Goal: Task Accomplishment & Management: Manage account settings

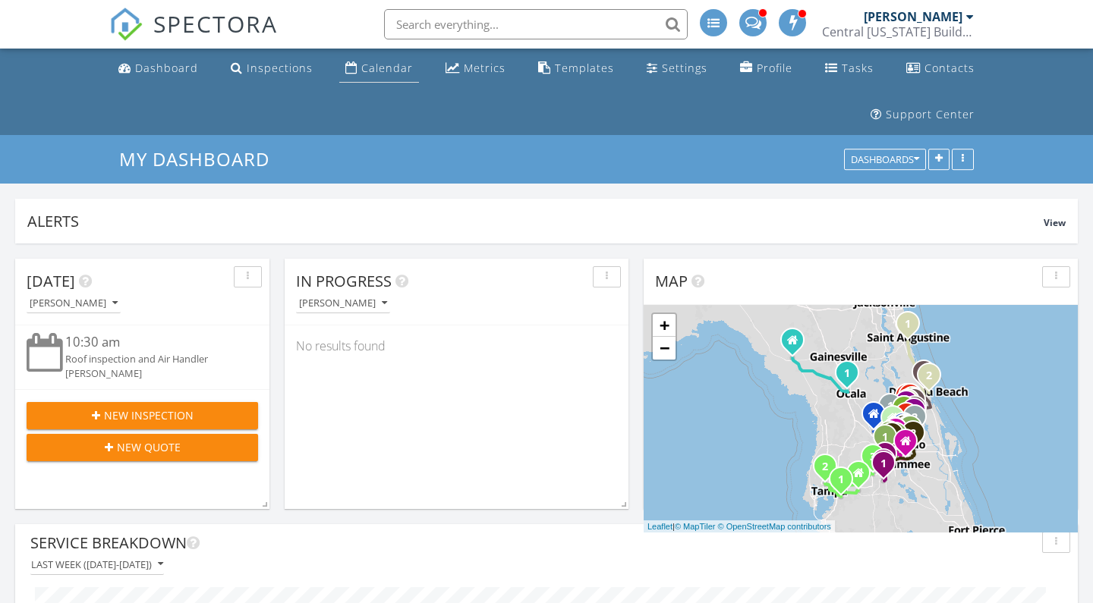
click at [370, 69] on div "Calendar" at bounding box center [387, 68] width 52 height 14
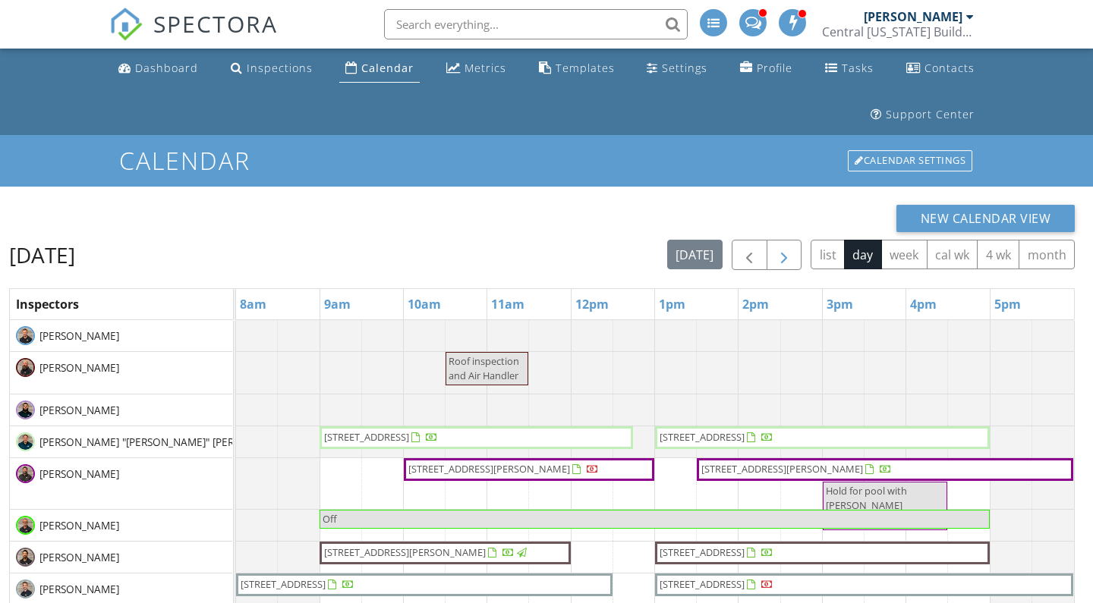
click at [779, 247] on span "button" at bounding box center [784, 256] width 18 height 18
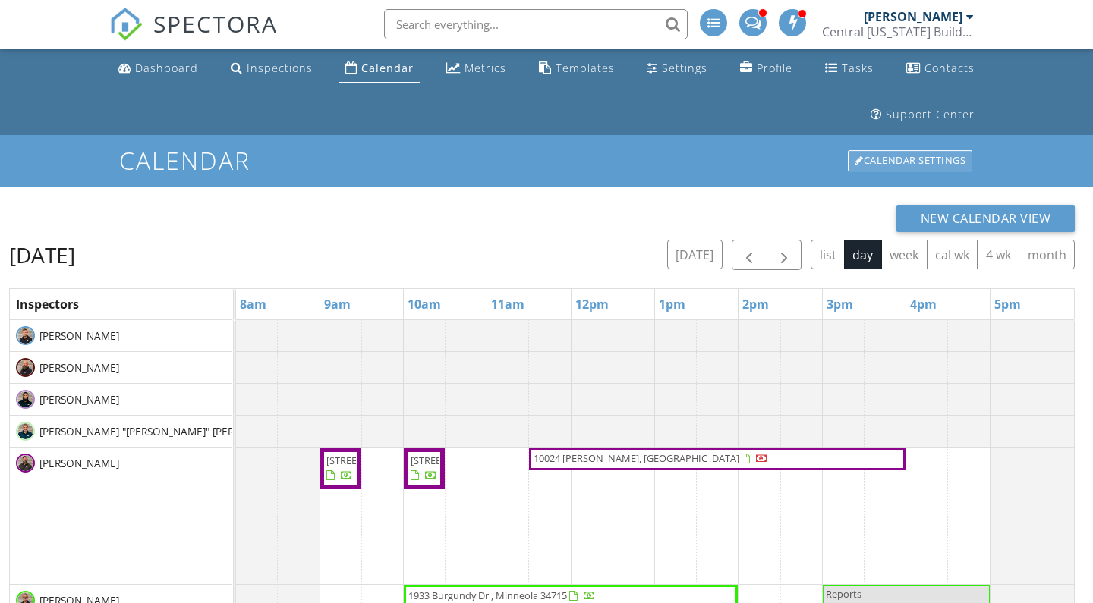
click at [871, 167] on div "Calendar Settings" at bounding box center [910, 160] width 124 height 21
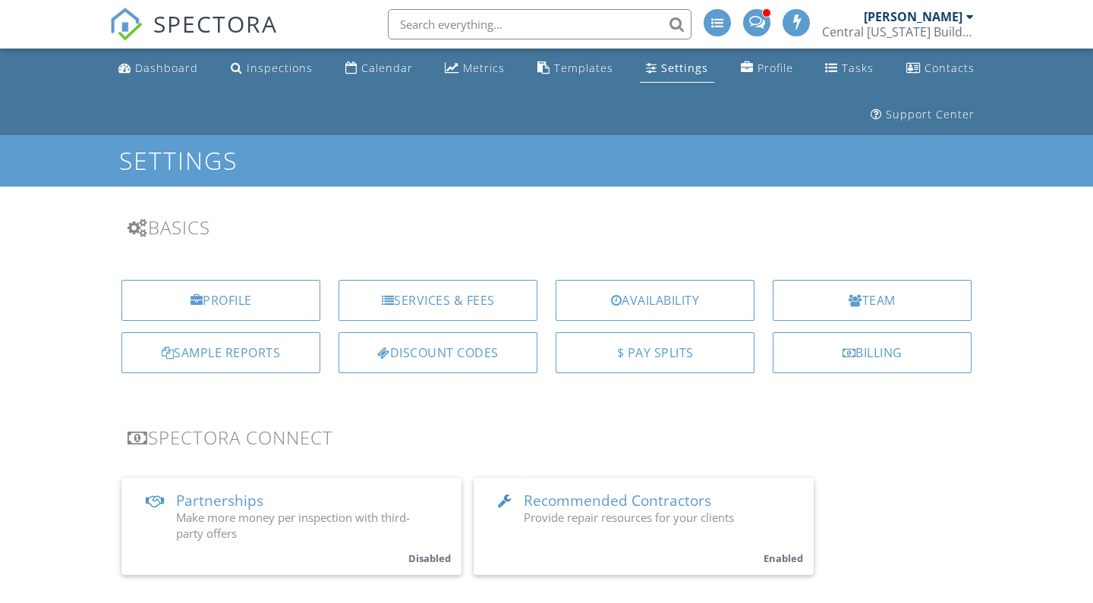
scroll to position [2119, 0]
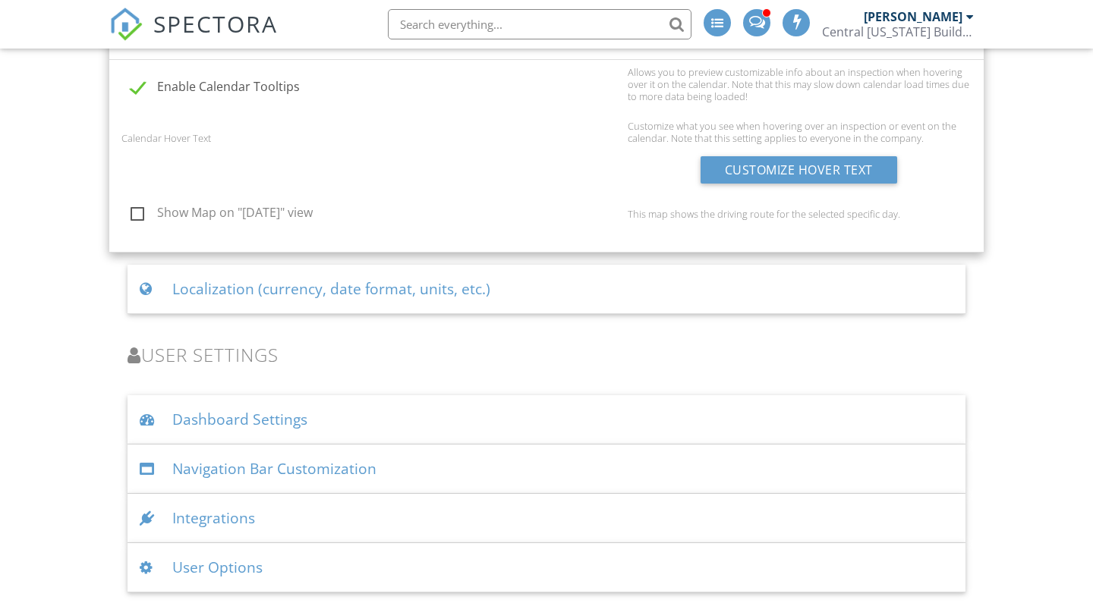
click at [141, 216] on label "Show Map on "Today" view" at bounding box center [375, 215] width 488 height 19
click at [131, 216] on input "Show Map on "Today" view" at bounding box center [126, 215] width 10 height 10
checkbox input "true"
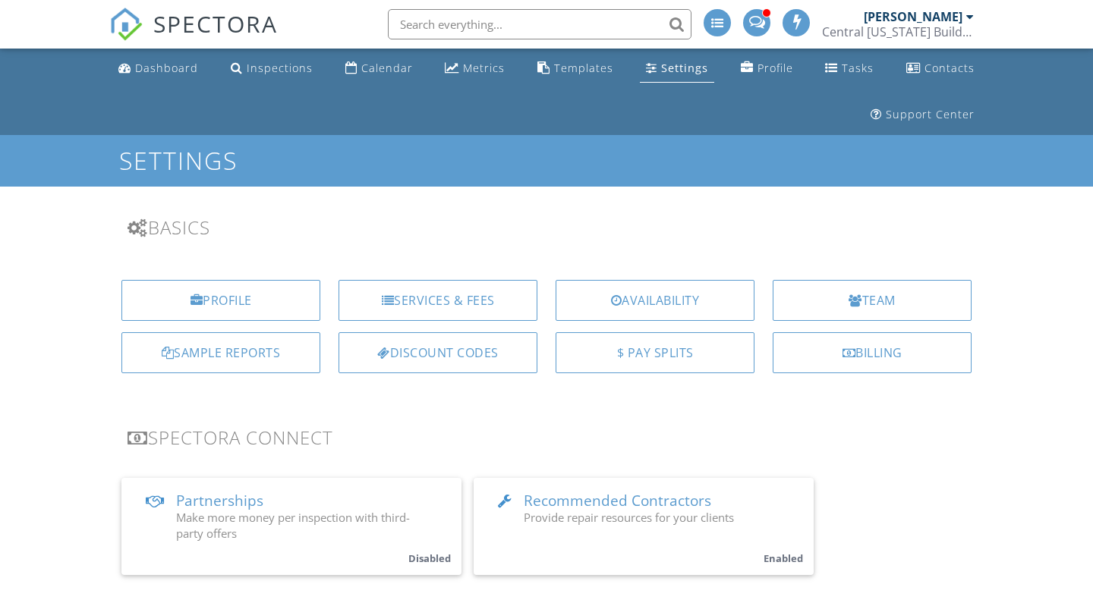
scroll to position [-2, 0]
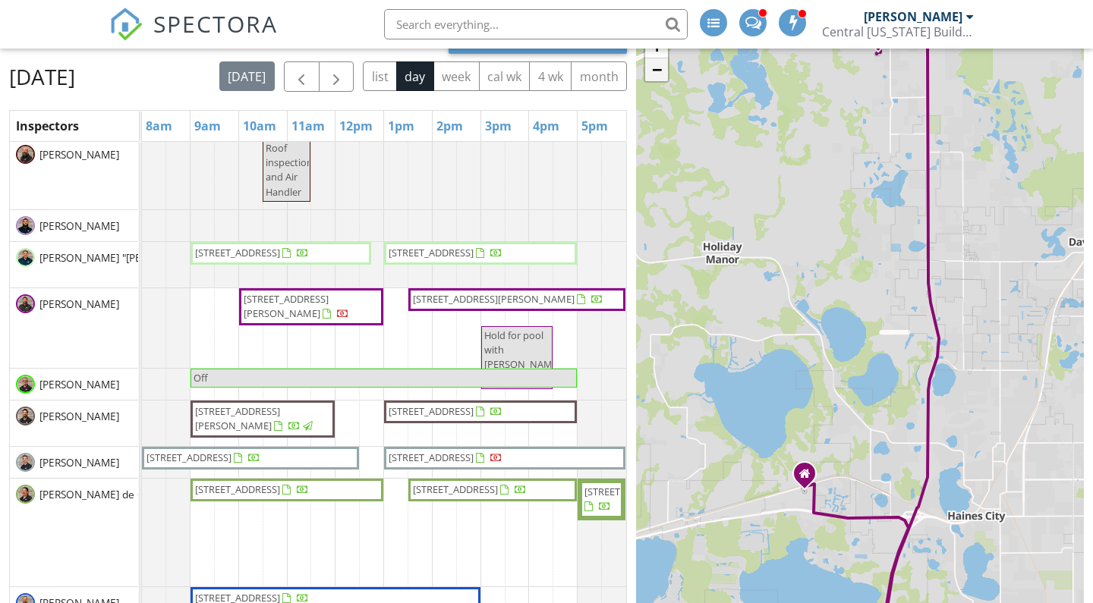
click at [652, 65] on link "−" at bounding box center [656, 69] width 23 height 23
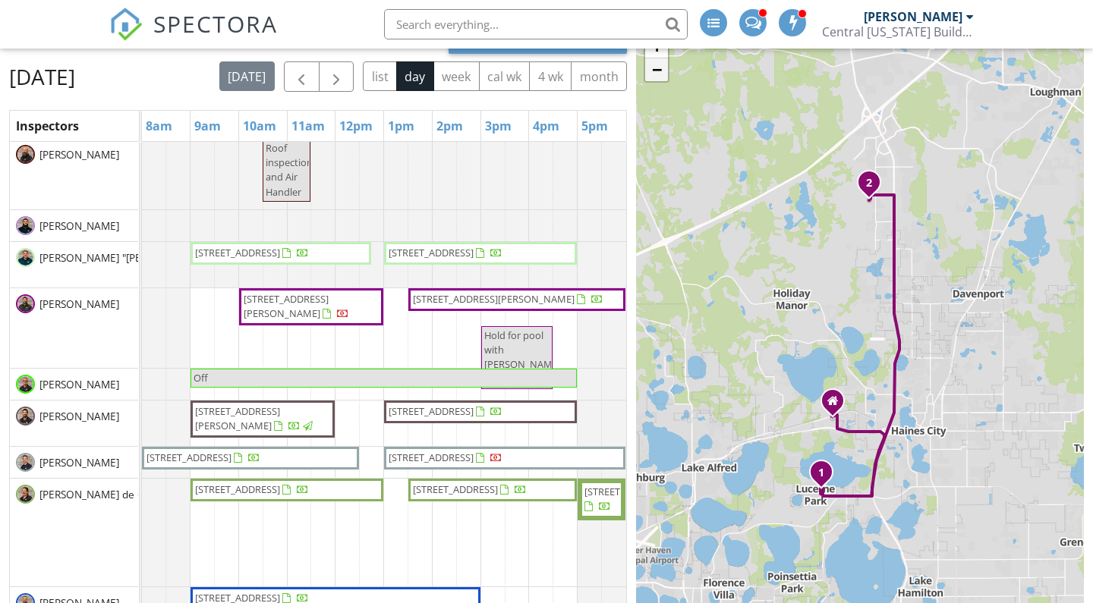
click at [652, 65] on link "−" at bounding box center [656, 69] width 23 height 23
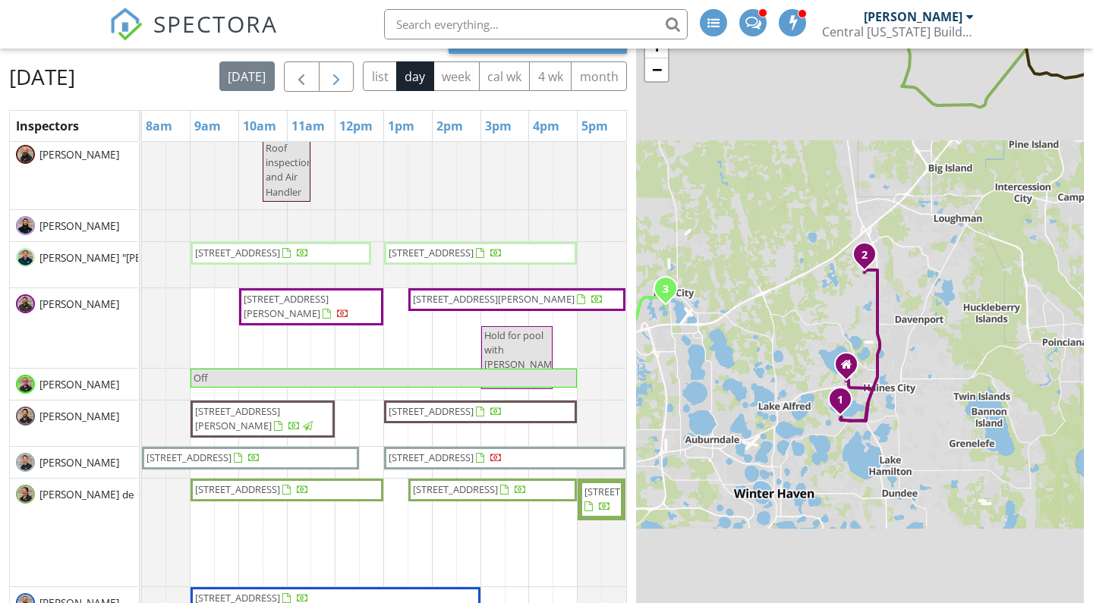
click at [354, 73] on button "button" at bounding box center [337, 76] width 36 height 31
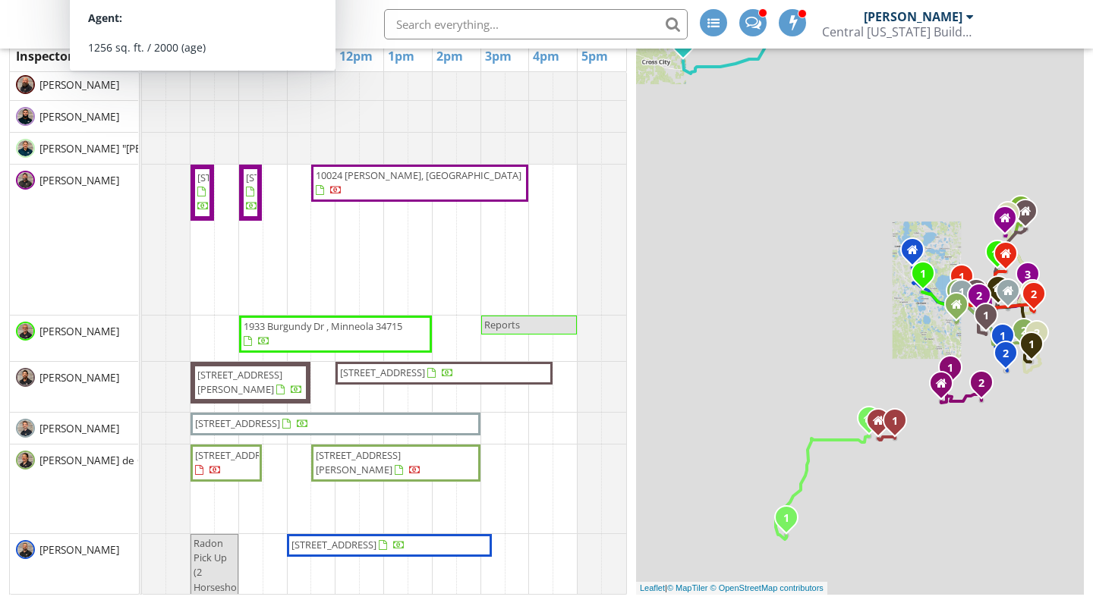
scroll to position [586, 0]
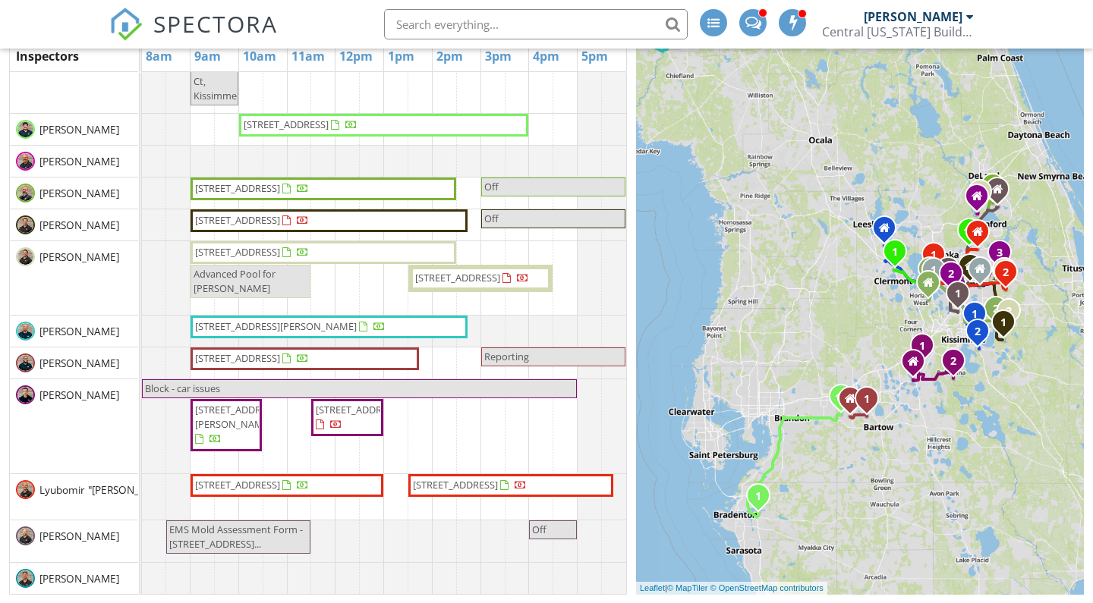
click at [783, 279] on div "1 2 3 1 1 2 1 1 2 1 2 1 1 1 1 2 1 1 1 2 1 2 + − I 4, John Young Parkway, Parkch…" at bounding box center [860, 276] width 448 height 638
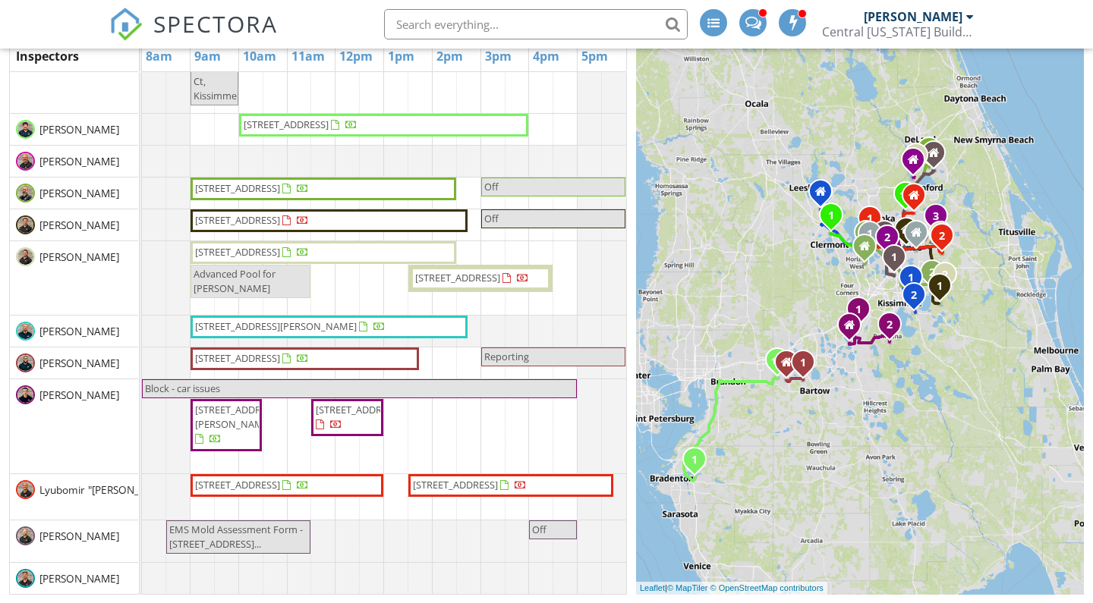
click at [60, 330] on span "[PERSON_NAME]" at bounding box center [79, 331] width 86 height 15
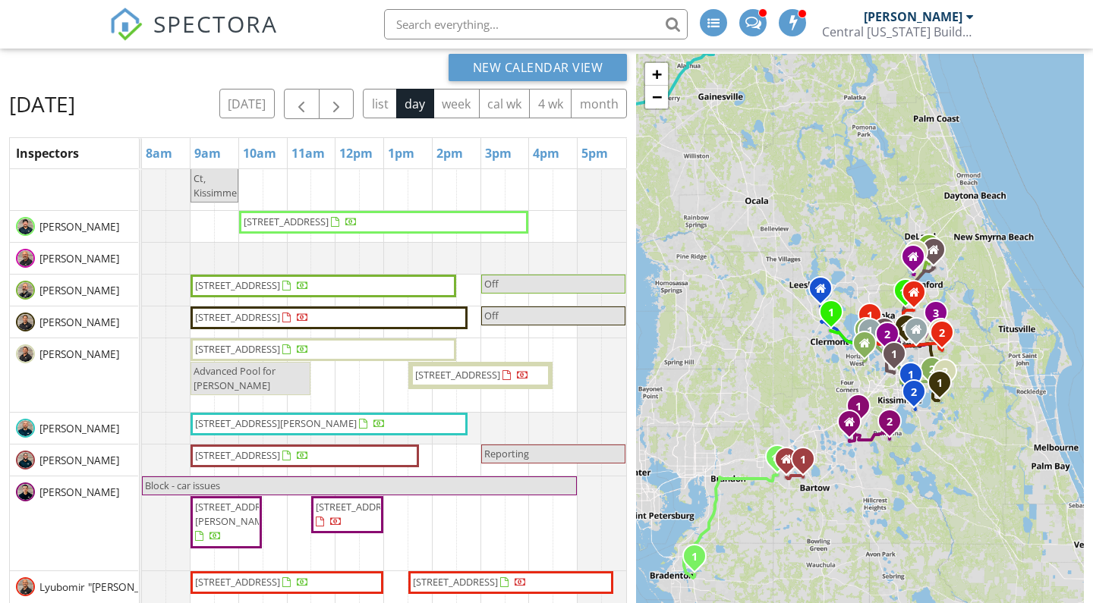
scroll to position [150, 0]
click at [651, 71] on link "+" at bounding box center [656, 75] width 23 height 23
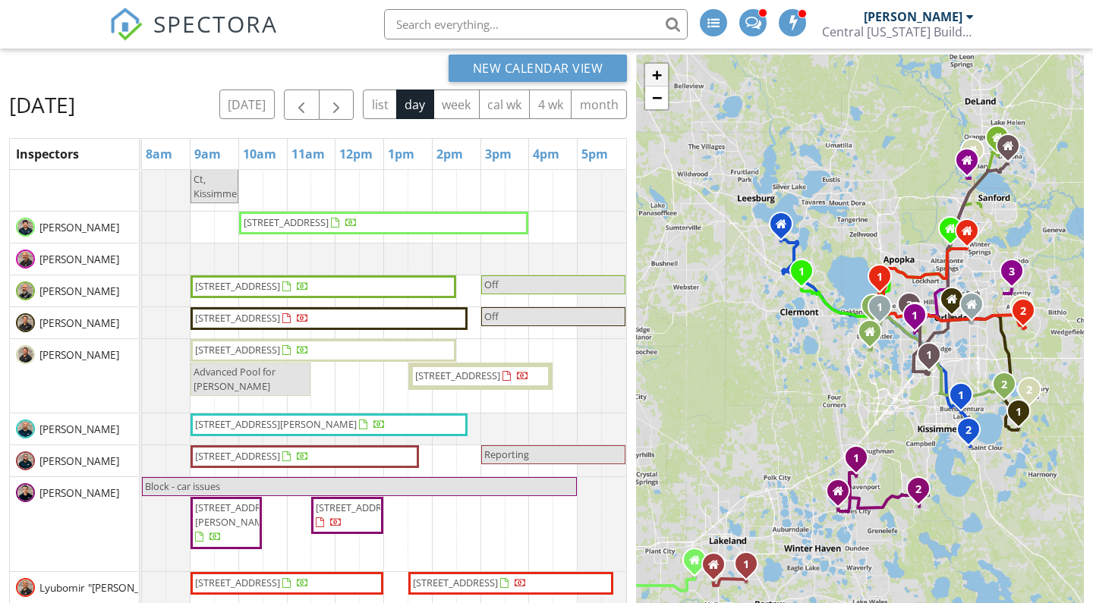
click at [651, 71] on link "+" at bounding box center [656, 75] width 23 height 23
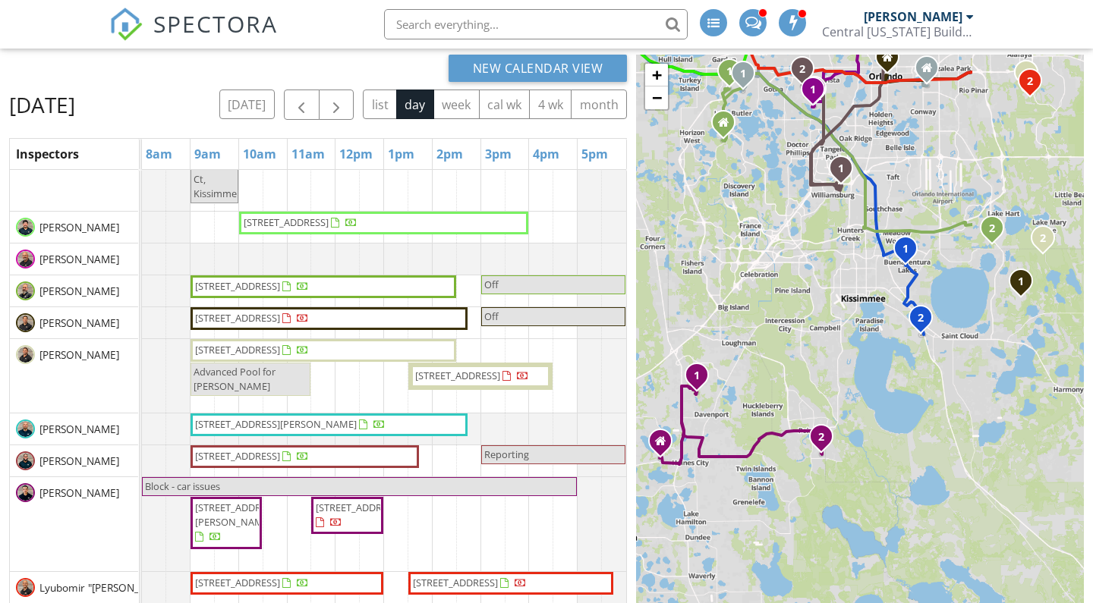
click at [787, 253] on div "1 2 3 1 1 2 1 1 2 1 2 1 1 1 1 2 1 1 1 2 1 2 + − I 4, John Young Parkway, Parkch…" at bounding box center [860, 374] width 448 height 638
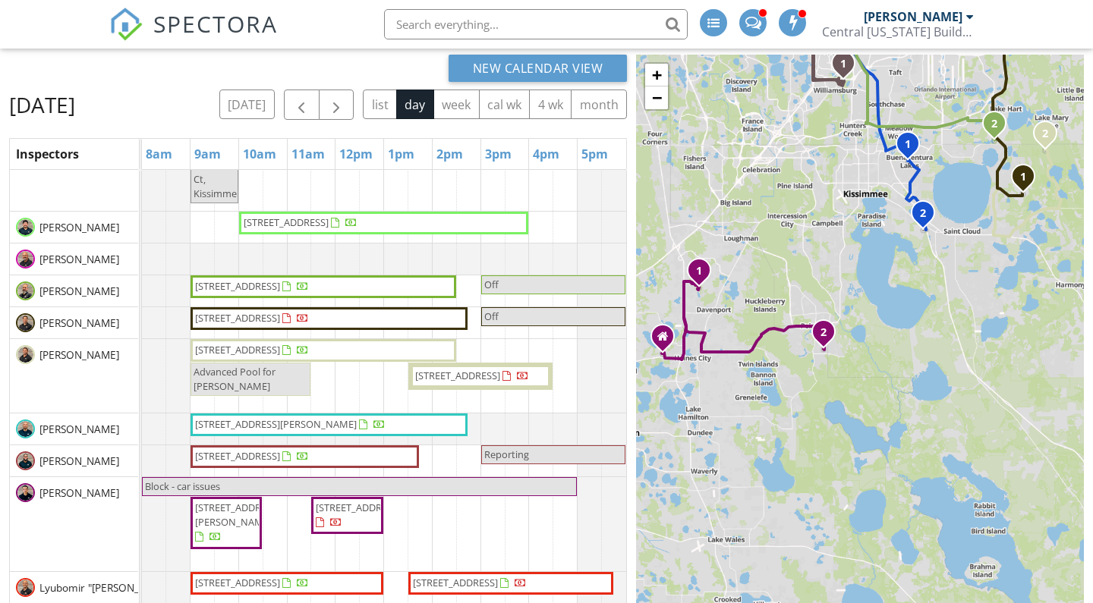
click at [799, 235] on div "1 2 3 1 1 2 1 1 2 1 2 1 1 1 1 2 1 1 1 2 1 2 + − I 4, John Young Parkway, Parkch…" at bounding box center [860, 374] width 448 height 638
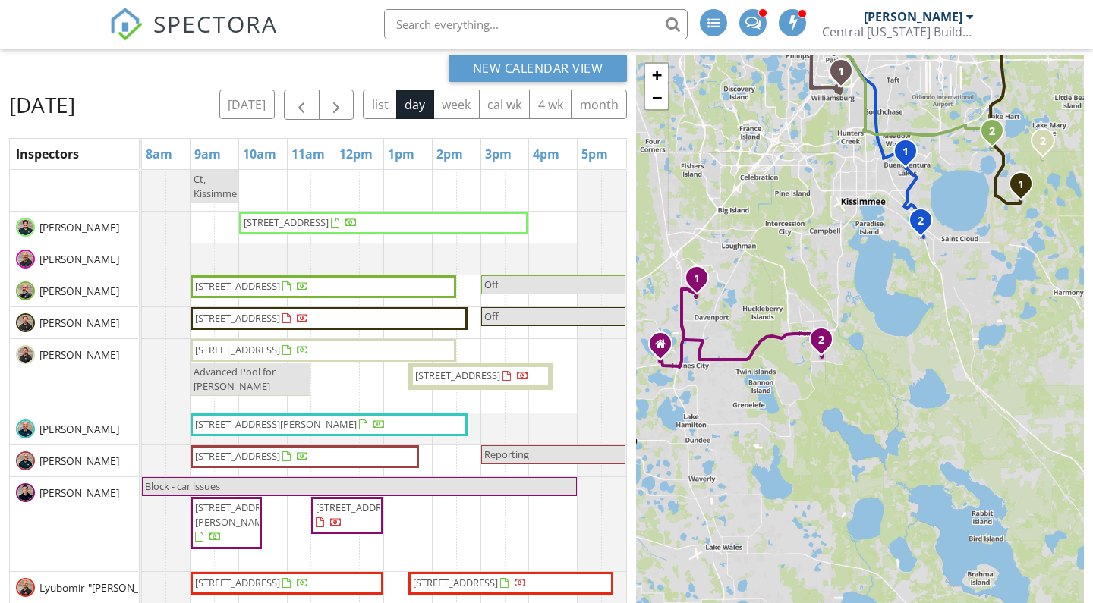
click at [827, 199] on div "1 2 3 1 1 2 1 1 2 1 2 1 1 1 1 2 1 1 1 2 1 2 + − I 4, John Young Parkway, Parkch…" at bounding box center [860, 374] width 448 height 638
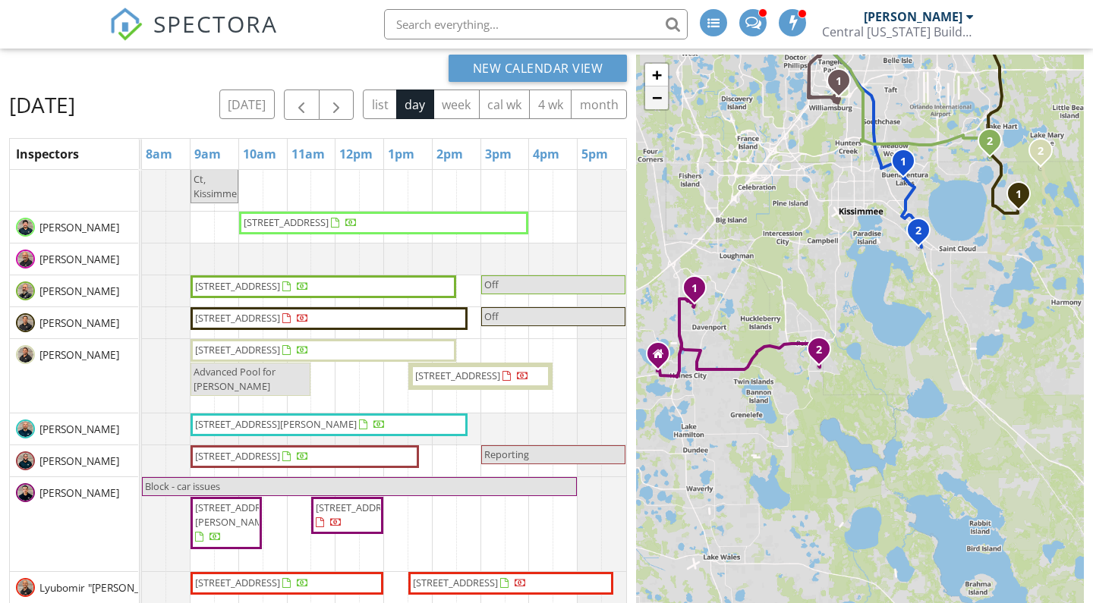
click at [656, 99] on link "−" at bounding box center [656, 98] width 23 height 23
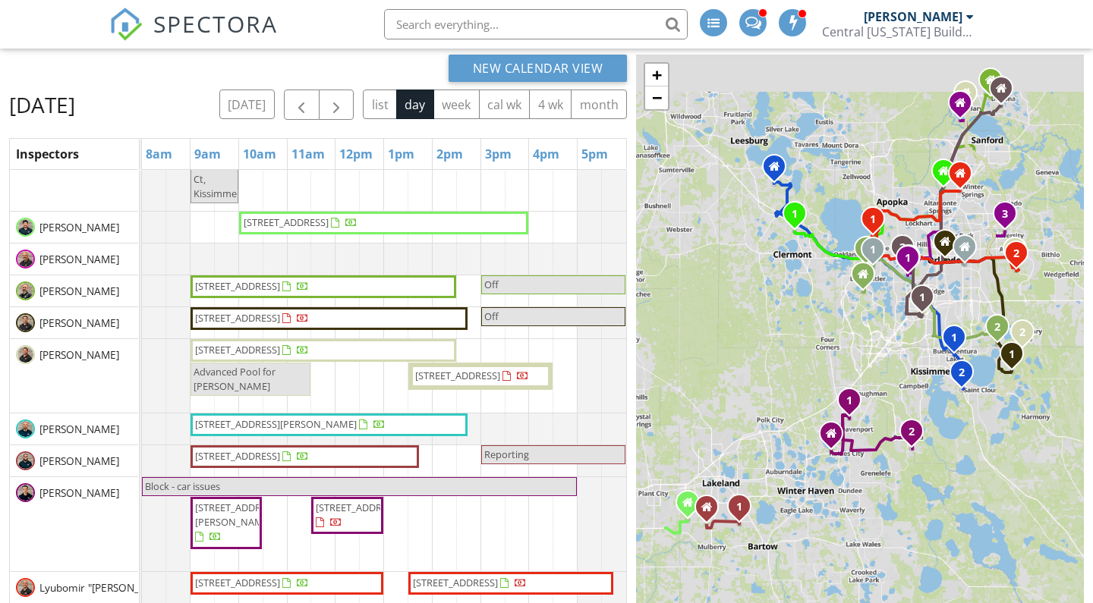
click at [841, 320] on div "1 2 3 1 1 2 1 1 2 1 2 1 1 1 1 2 1 1 1 2 1 2 + − I 4, John Young Parkway, Parkch…" at bounding box center [860, 374] width 448 height 638
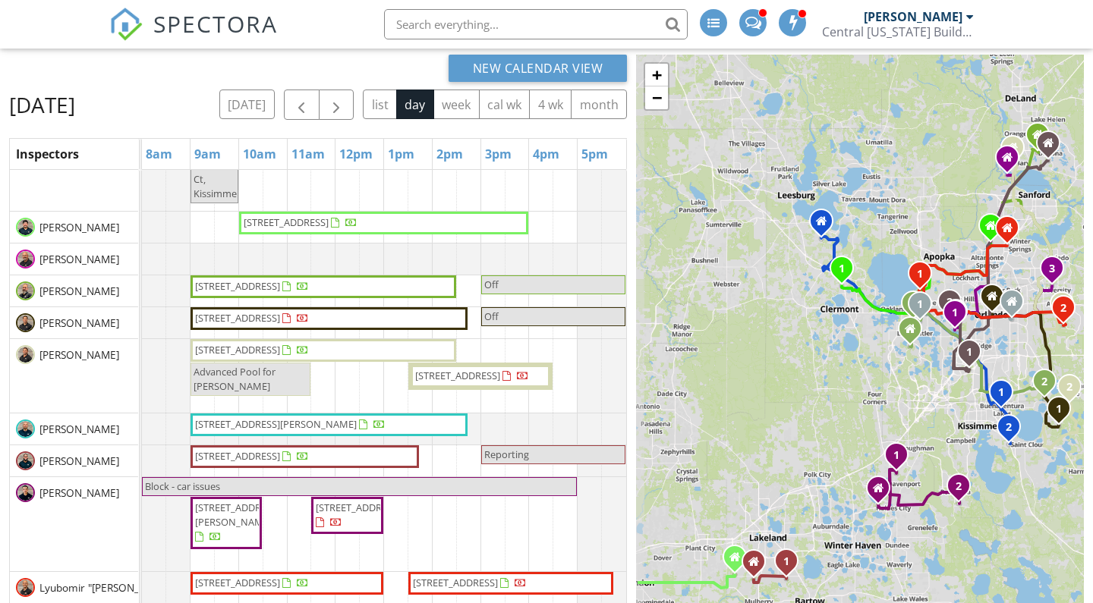
click at [814, 306] on div "1 2 3 1 1 2 1 1 2 1 2 1 1 1 1 2 1 1 1 2 1 2 + − I 4, John Young Parkway, Parkch…" at bounding box center [860, 374] width 448 height 638
click at [661, 98] on link "−" at bounding box center [656, 98] width 23 height 23
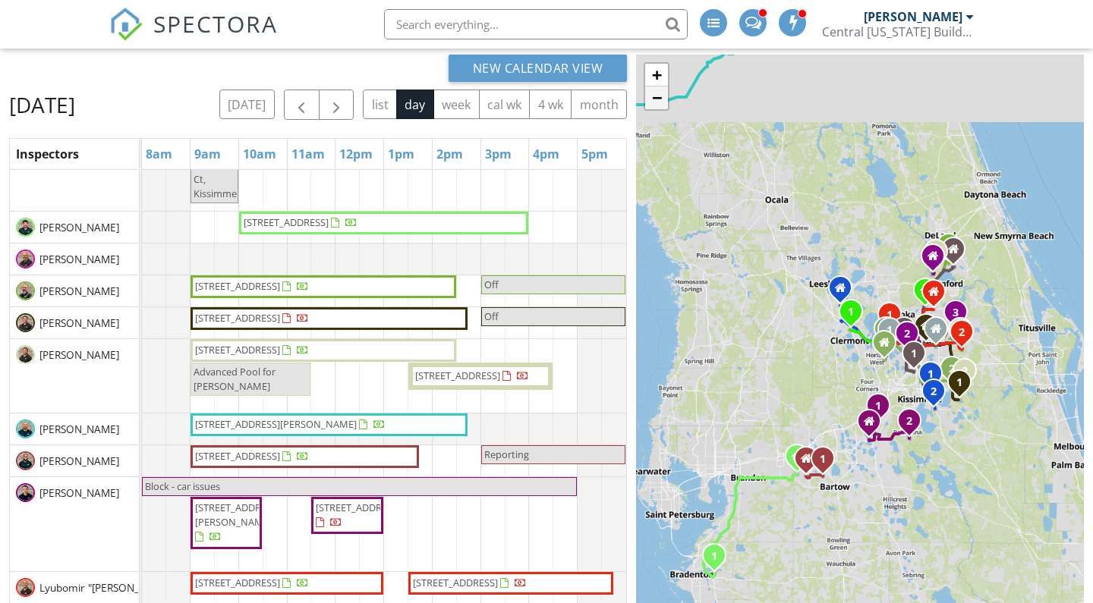
click at [661, 98] on link "−" at bounding box center [656, 98] width 23 height 23
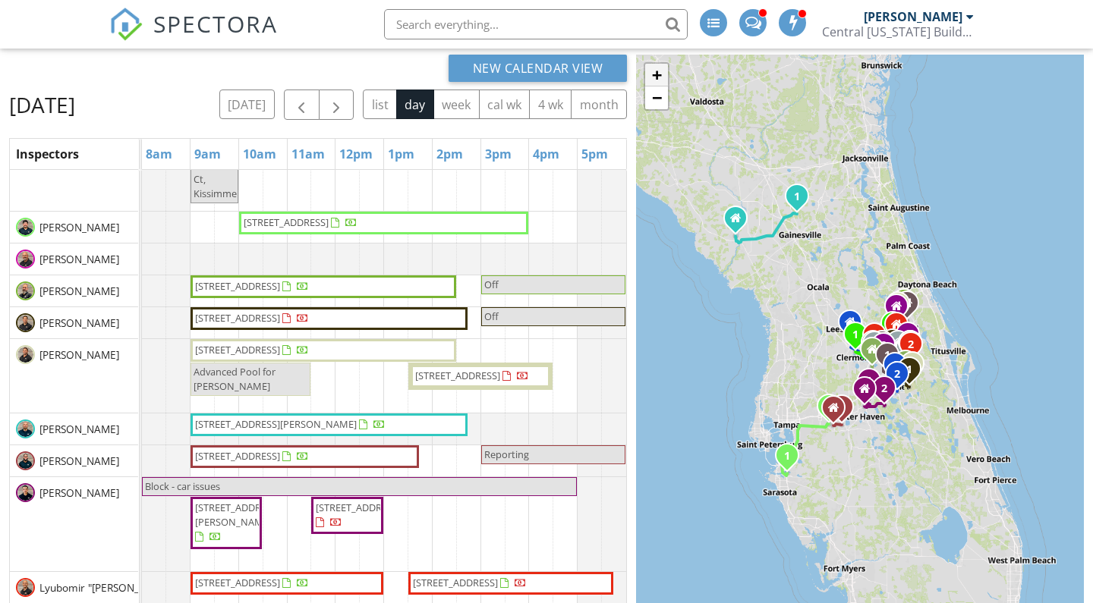
click at [663, 77] on link "+" at bounding box center [656, 75] width 23 height 23
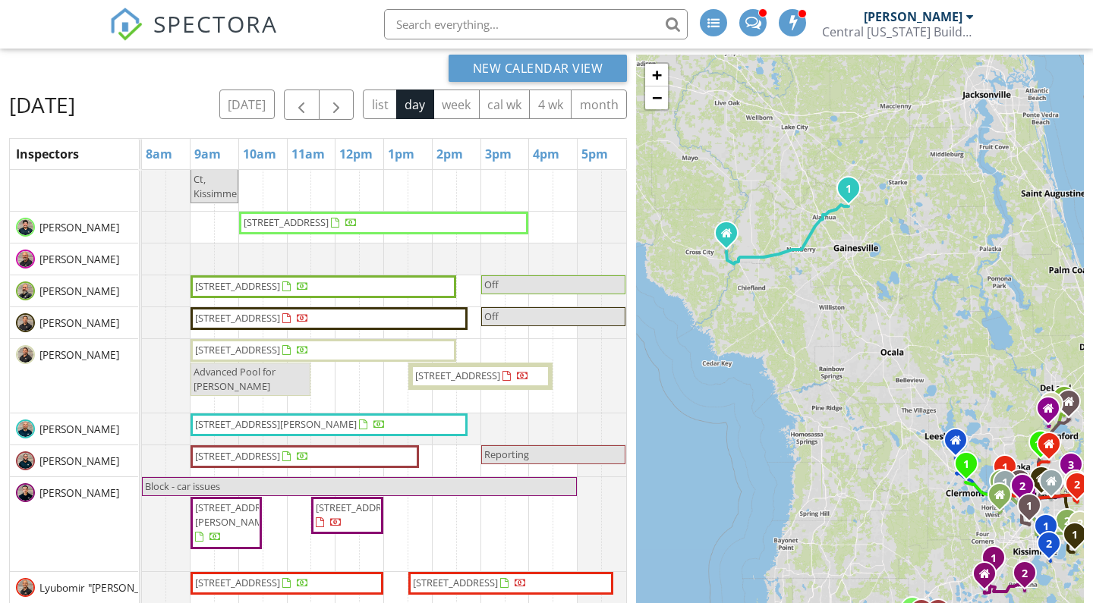
click at [849, 329] on div "1 2 3 1 1 2 1 1 2 1 2 1 1 1 1 2 1 1 1 2 1 2 + − I 4, John Young Parkway, Parkch…" at bounding box center [860, 374] width 448 height 638
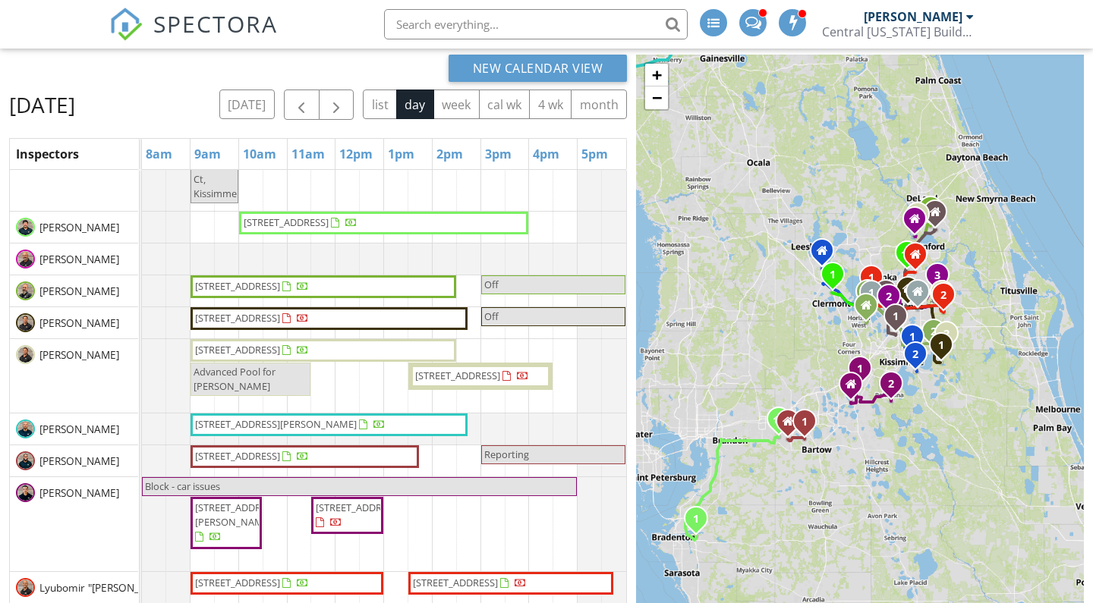
click at [721, 307] on div "1 2 3 1 1 2 1 1 2 1 2 1 1 1 1 2 1 1 1 2 1 2 + − I 4, John Young Parkway, Parkch…" at bounding box center [860, 374] width 448 height 638
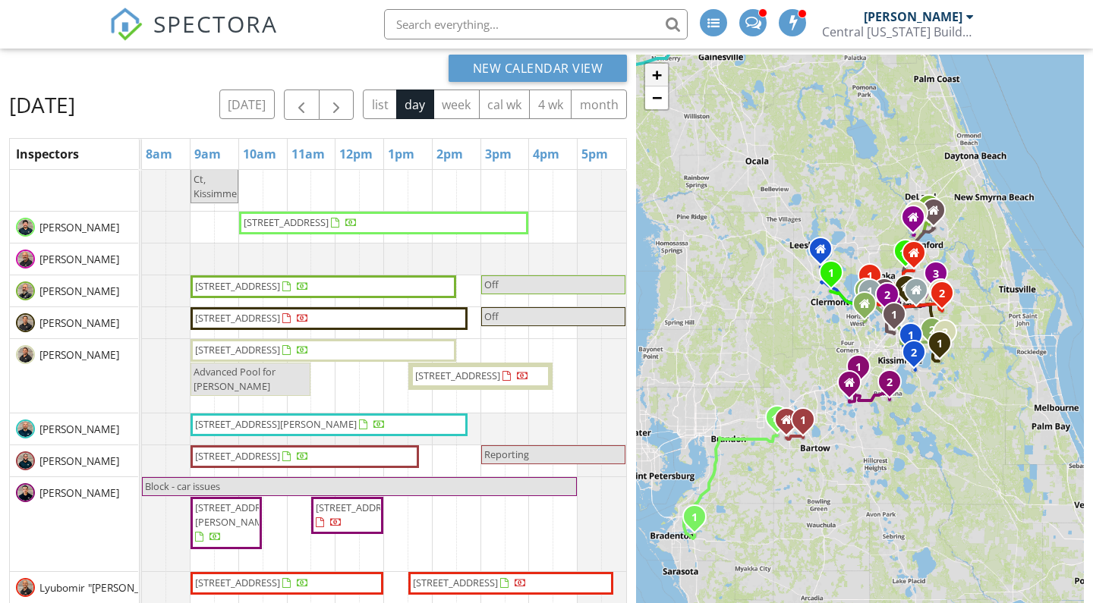
click at [653, 68] on link "+" at bounding box center [656, 75] width 23 height 23
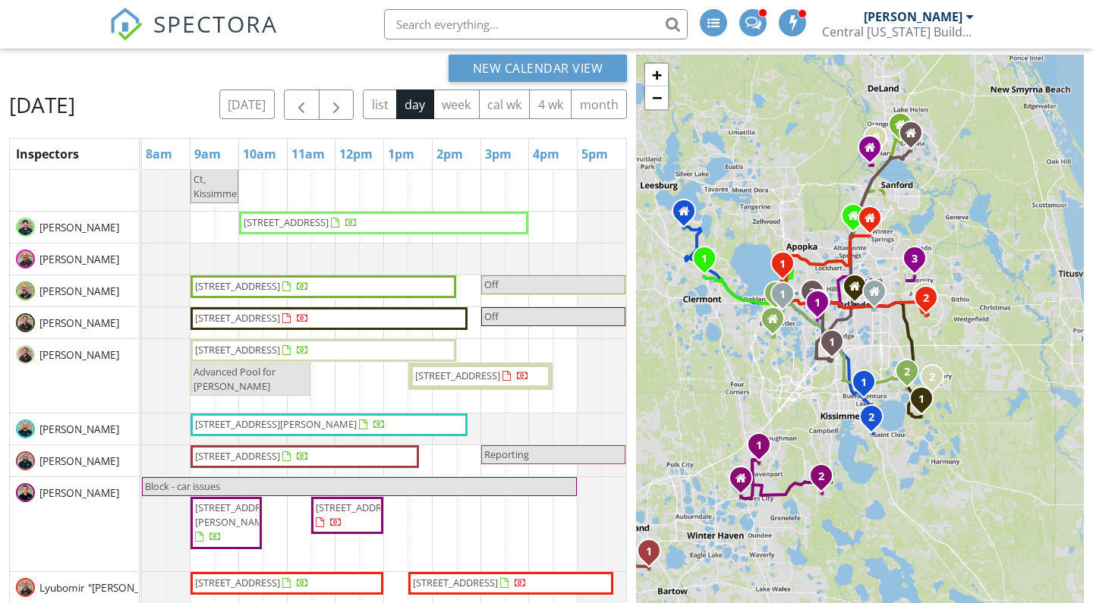
click at [714, 328] on div "1 2 3 1 1 2 1 1 2 1 2 1 1 1 1 2 1 1 1 2 1 2 + − I 4, John Young Parkway, Parkch…" at bounding box center [860, 374] width 448 height 638
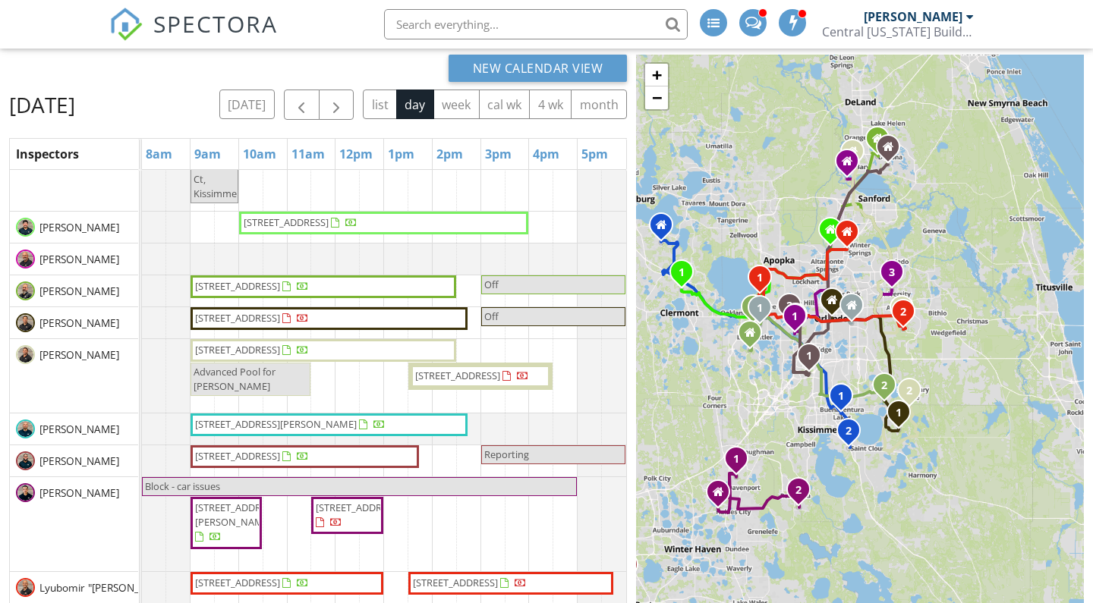
click at [788, 195] on div "1 2 3 1 1 2 1 1 2 1 2 1 1 1 1 2 1 1 1 2 1 2 + − I 4, John Young Parkway, Parkch…" at bounding box center [860, 374] width 448 height 638
click at [664, 79] on link "+" at bounding box center [656, 75] width 23 height 23
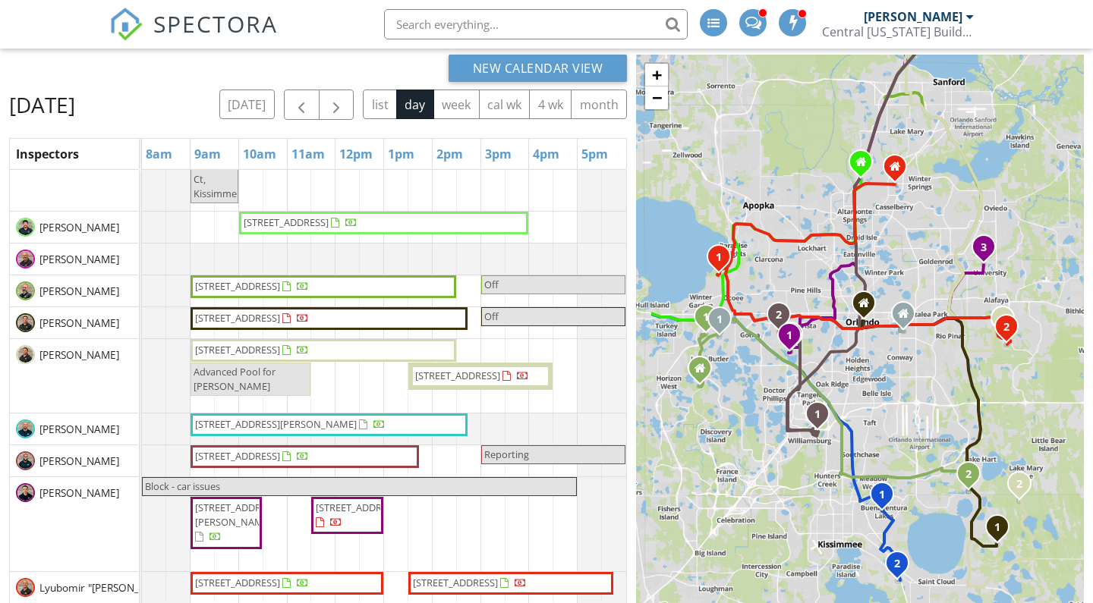
click at [784, 158] on div "1 2 3 1 1 2 1 1 2 1 2 1 1 1 1 2 1 1 1 2 1 2 + − I 4, John Young Parkway, Parkch…" at bounding box center [860, 374] width 448 height 638
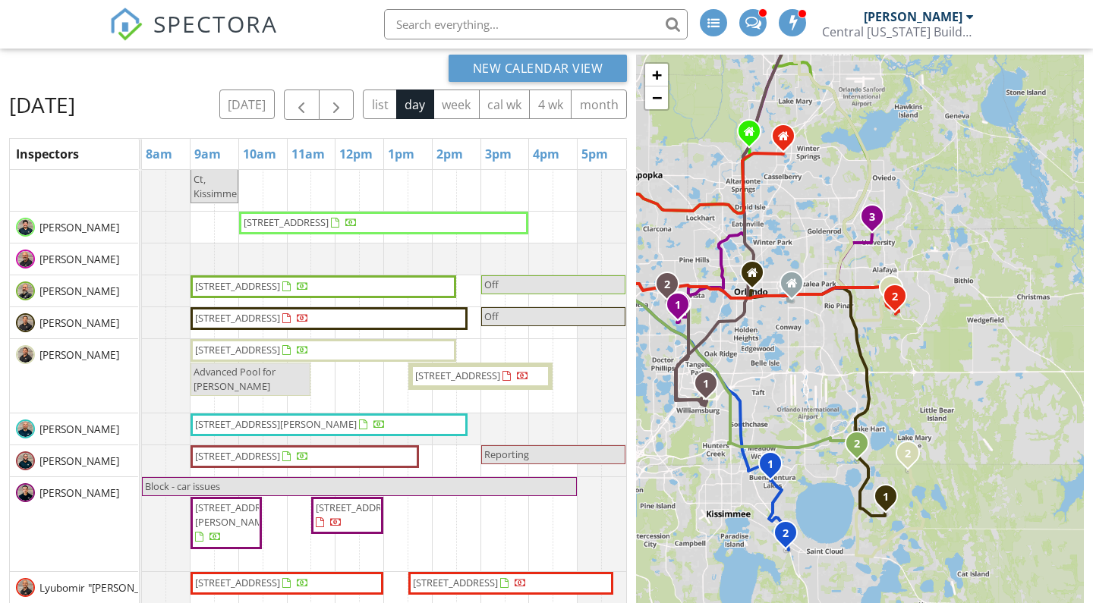
click at [921, 345] on div "1 2 3 1 1 2 1 1 2 1 2 1 1 1 1 2 1 1 1 2 1 2 + − I 4, John Young Parkway, Parkch…" at bounding box center [860, 374] width 448 height 638
click at [660, 77] on link "+" at bounding box center [656, 75] width 23 height 23
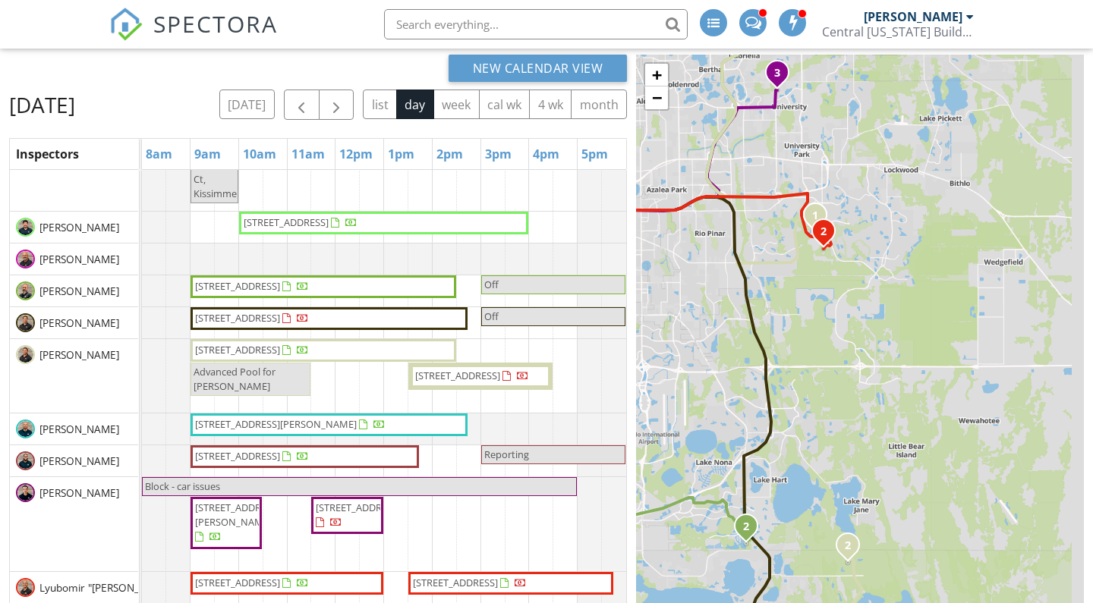
click at [856, 181] on div "1 2 3 1 1 2 1 1 2 1 2 1 1 1 1 2 1 1 1 2 1 2 + − I 4, John Young Parkway, Parkch…" at bounding box center [860, 374] width 448 height 638
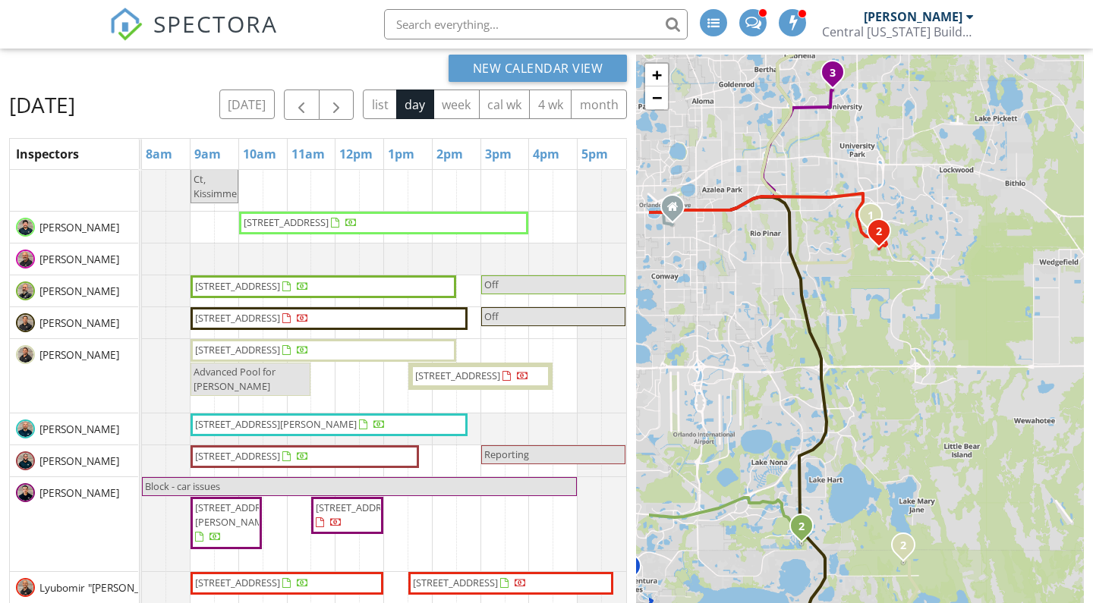
click at [805, 155] on div "1 2 3 1 1 2 1 1 2 1 2 1 1 1 1 2 1 1 1 2 1 2 + − I 4, John Young Parkway, Parkch…" at bounding box center [860, 374] width 448 height 638
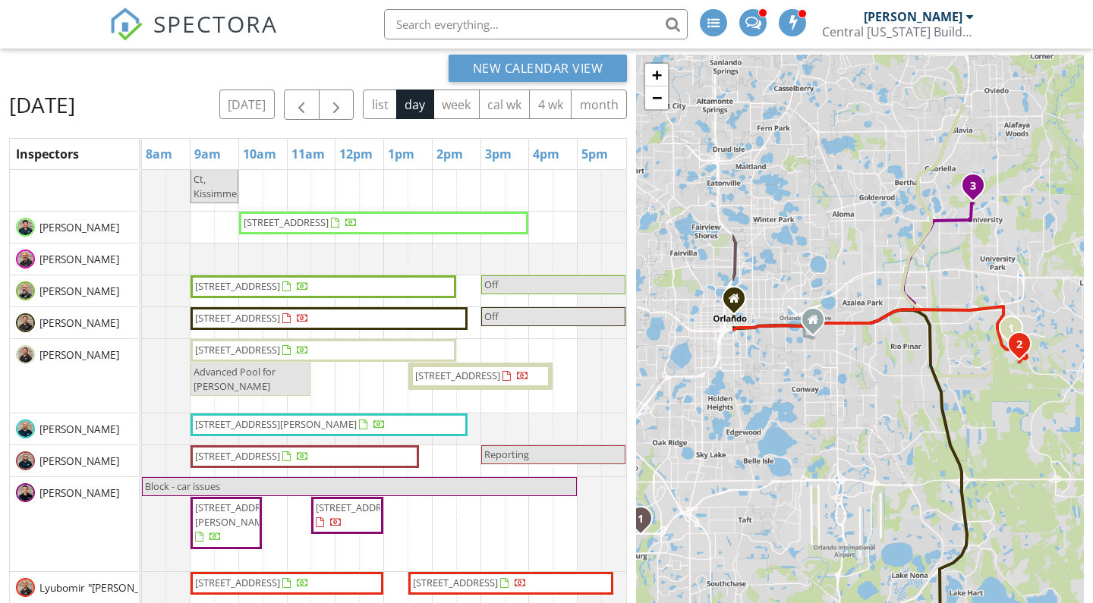
click at [849, 288] on div "1 2 3 1 1 2 1 1 2 1 2 1 1 1 1 2 1 1 1 2 1 2 + − I 4, John Young Parkway, Parkch…" at bounding box center [860, 374] width 448 height 638
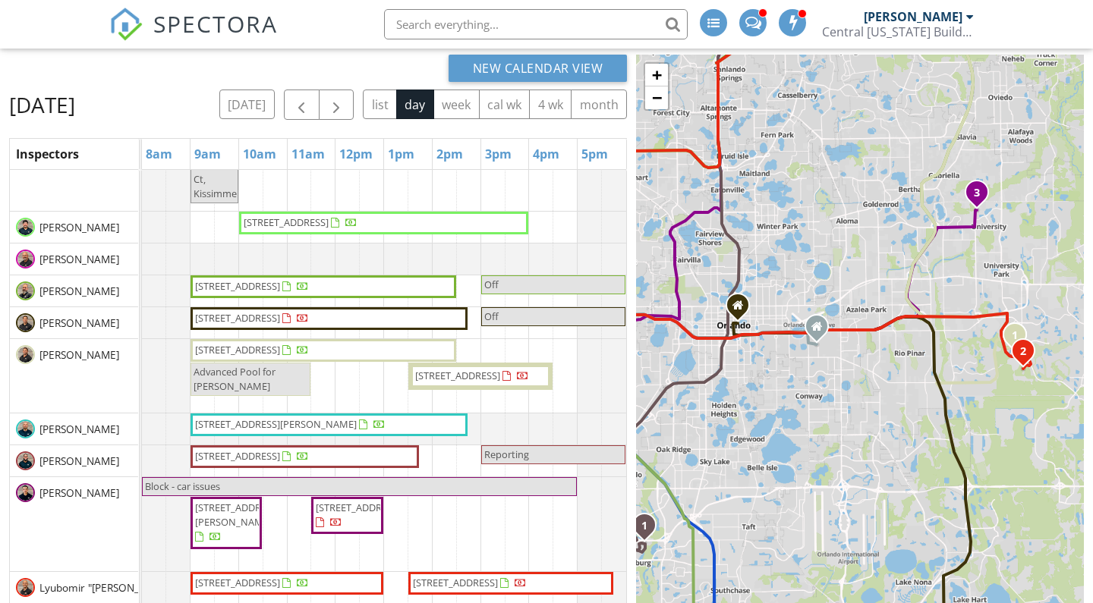
click at [836, 221] on div "1 2 3 1 1 2 1 1 2 1 2 1 1 1 1 2 1 1 1 2 1 2 + − I 4, John Young Parkway, Parkch…" at bounding box center [860, 374] width 448 height 638
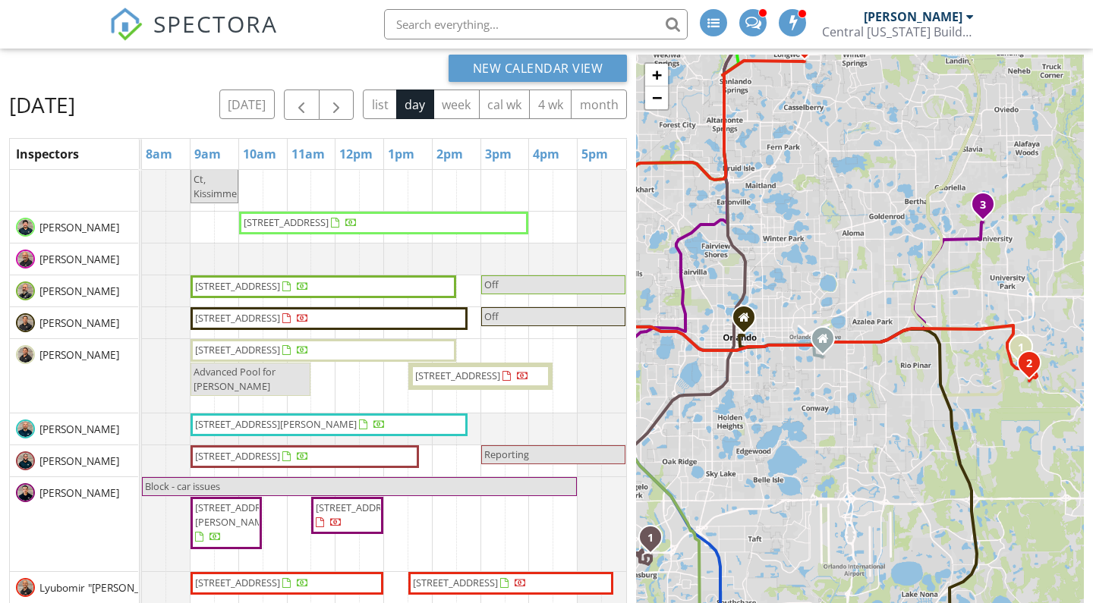
click at [661, 109] on div "+ −" at bounding box center [657, 86] width 26 height 49
click at [656, 94] on link "−" at bounding box center [656, 98] width 23 height 23
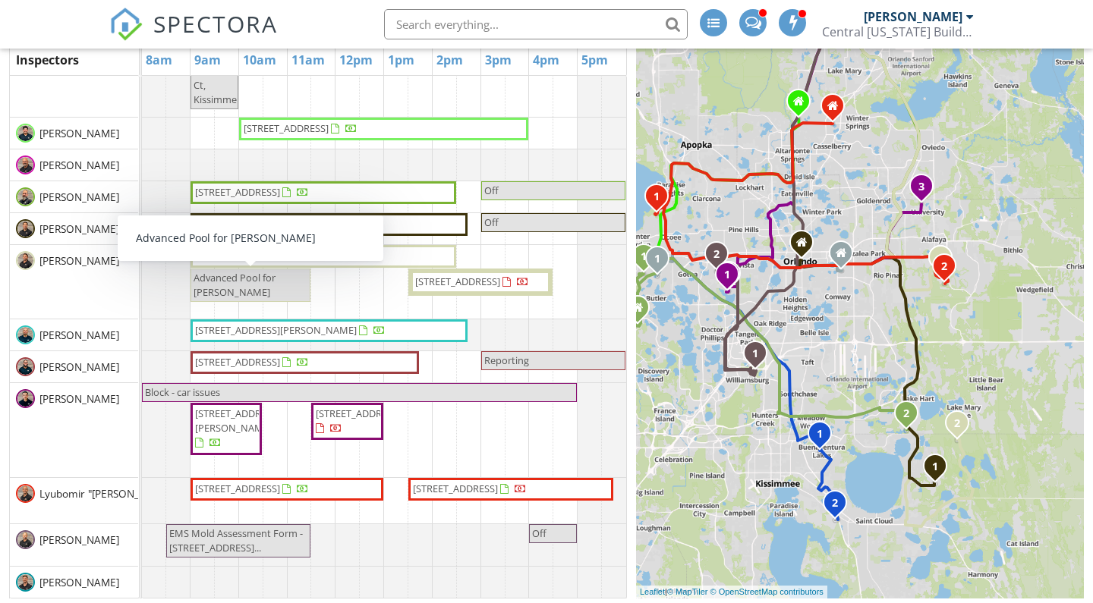
scroll to position [248, 0]
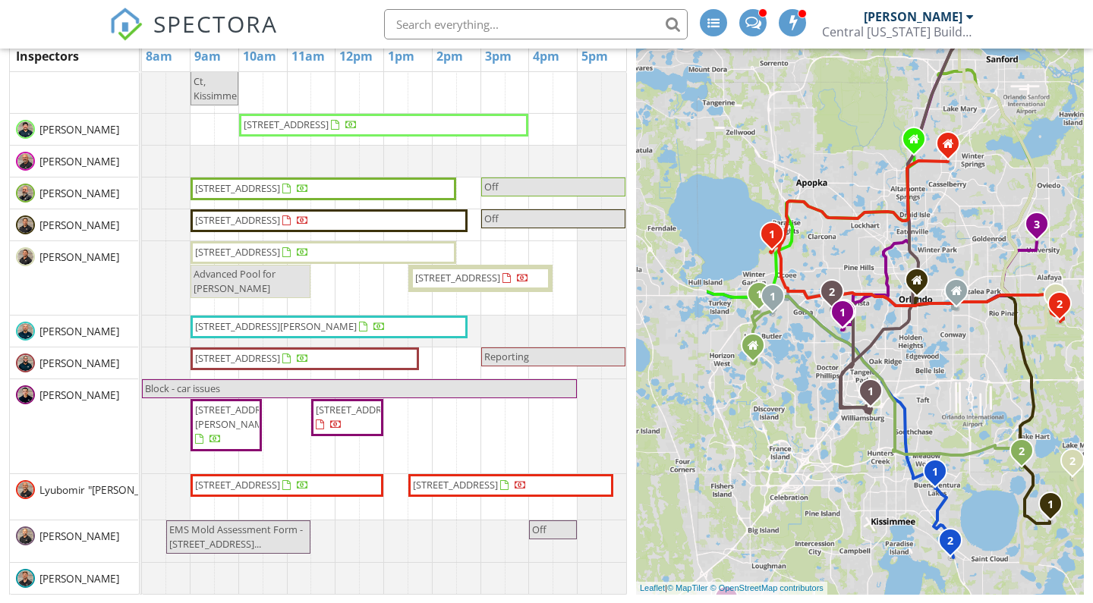
click at [808, 469] on div "1 2 3 1 1 2 1 1 2 1 2 1 1 1 1 2 1 1 1 2 1 2 + − I 4, John Young Parkway, Parkch…" at bounding box center [860, 276] width 448 height 638
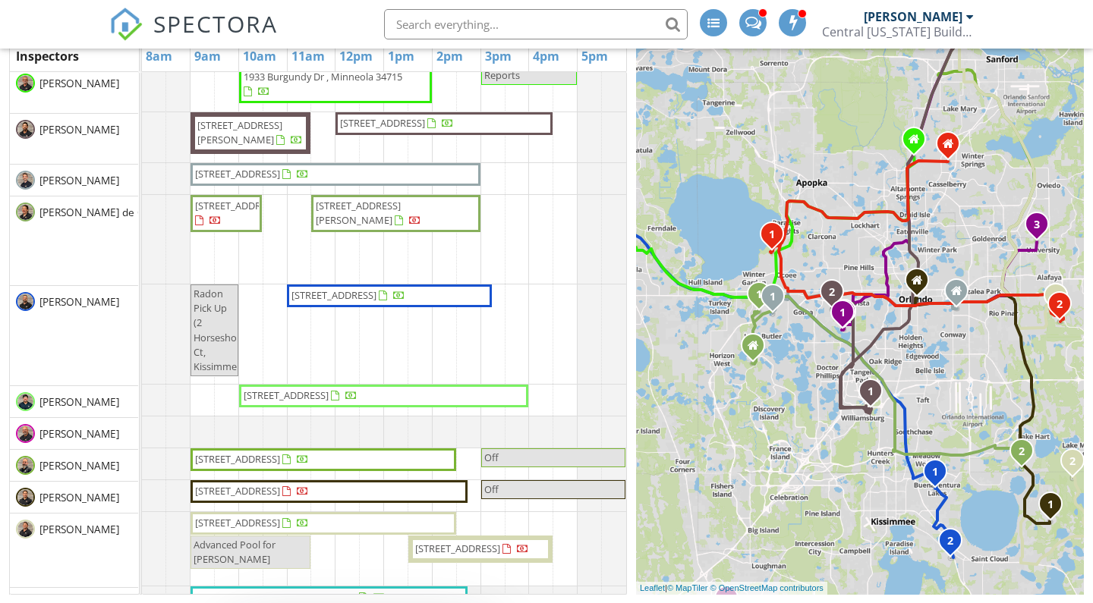
scroll to position [283, 0]
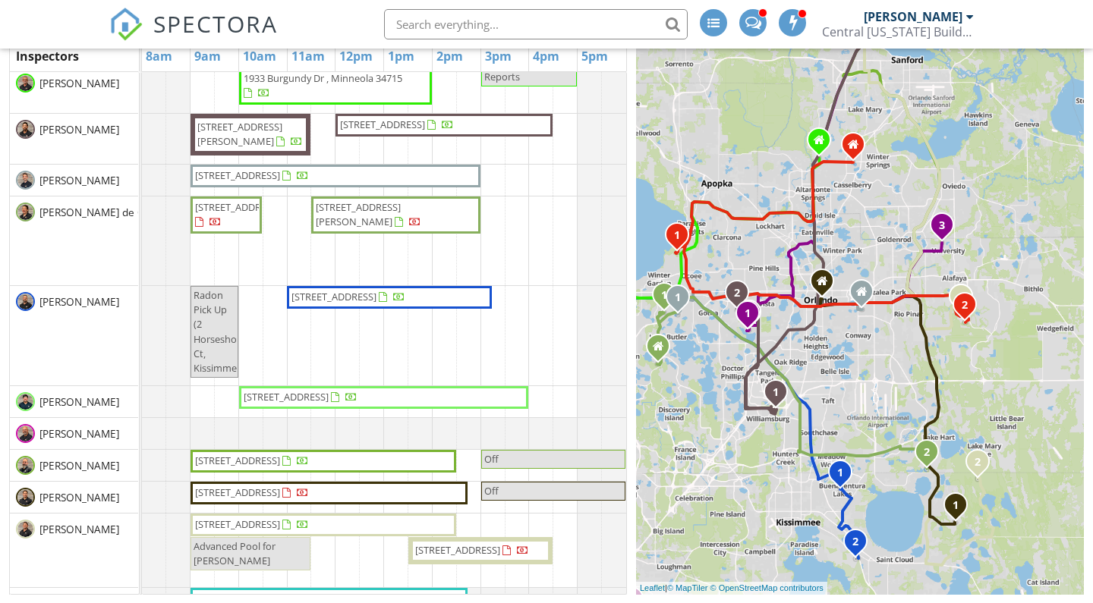
click at [762, 492] on div "1 2 3 1 1 2 1 1 2 1 2 1 1 1 1 2 1 1 1 2 1 2 + − I 4, John Young Parkway, Parkch…" at bounding box center [860, 276] width 448 height 638
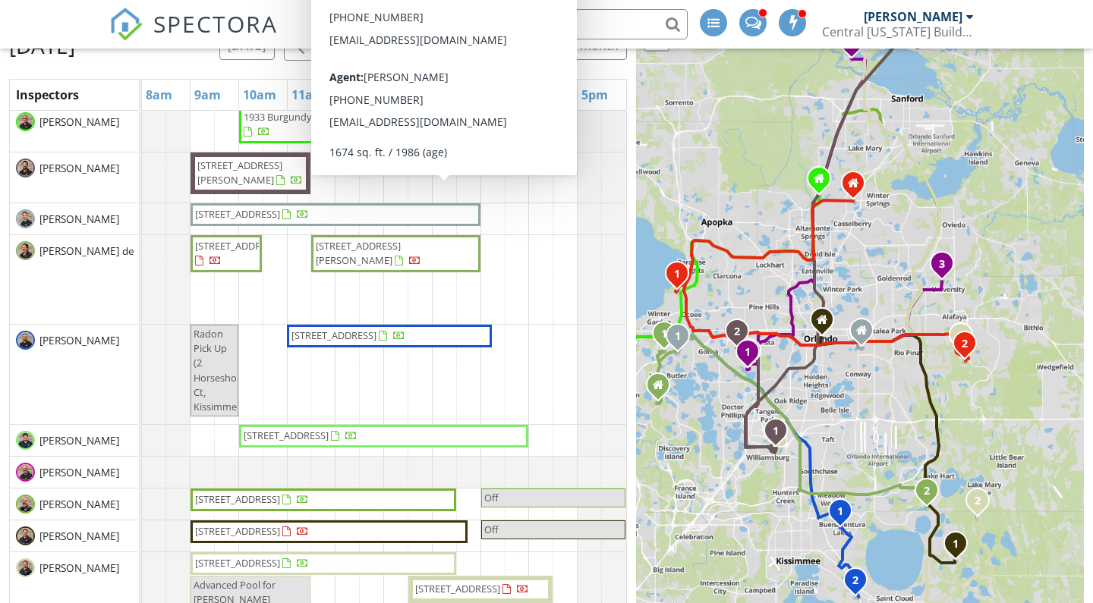
scroll to position [196, 0]
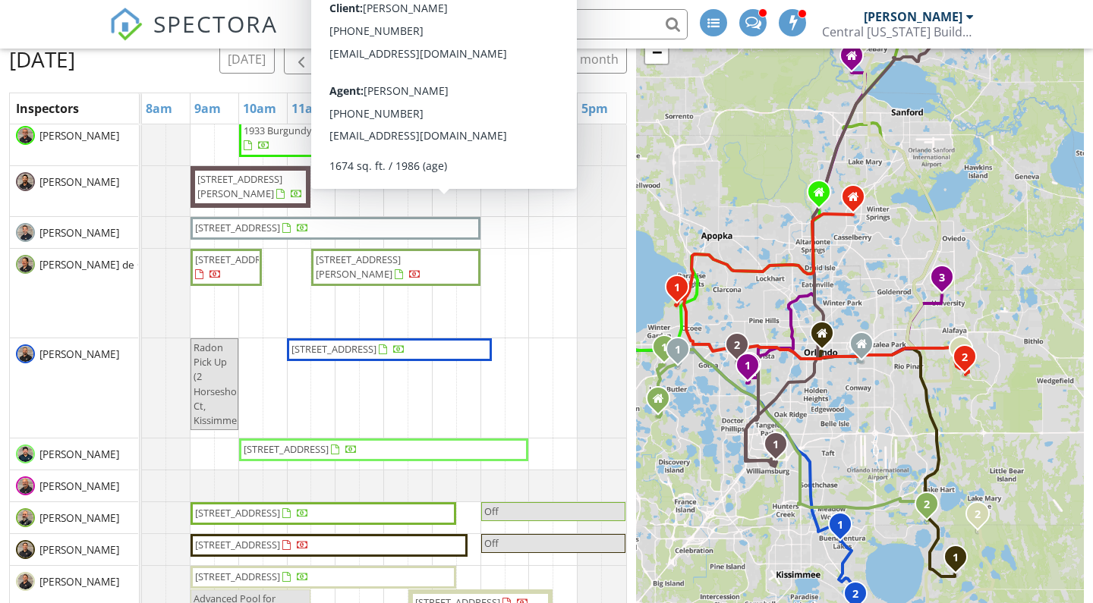
click at [75, 74] on h2 "[DATE]" at bounding box center [42, 59] width 66 height 30
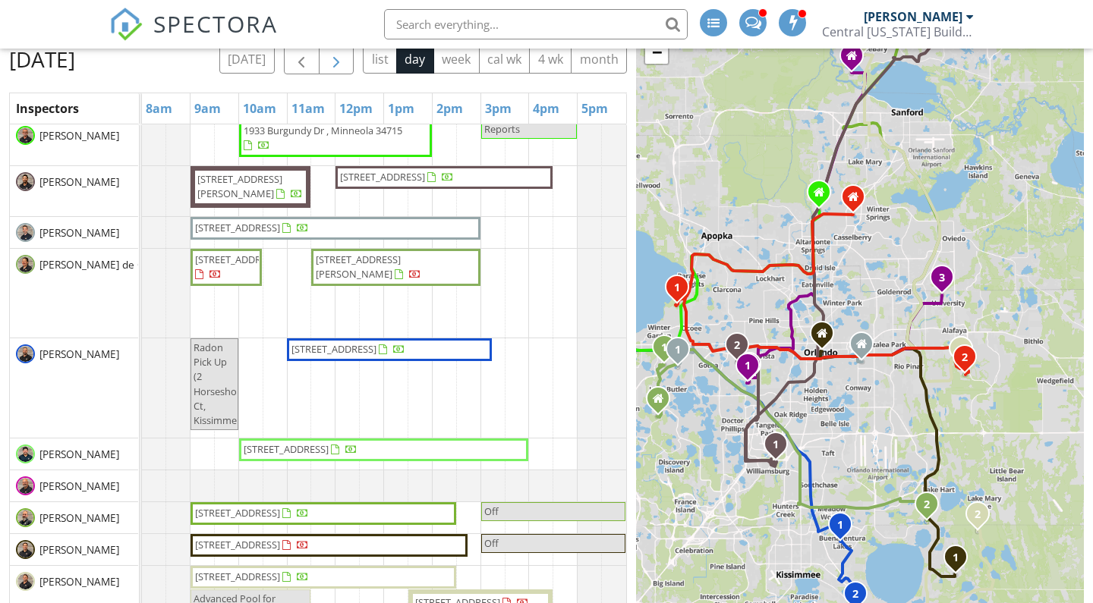
click at [342, 65] on span "button" at bounding box center [336, 60] width 18 height 18
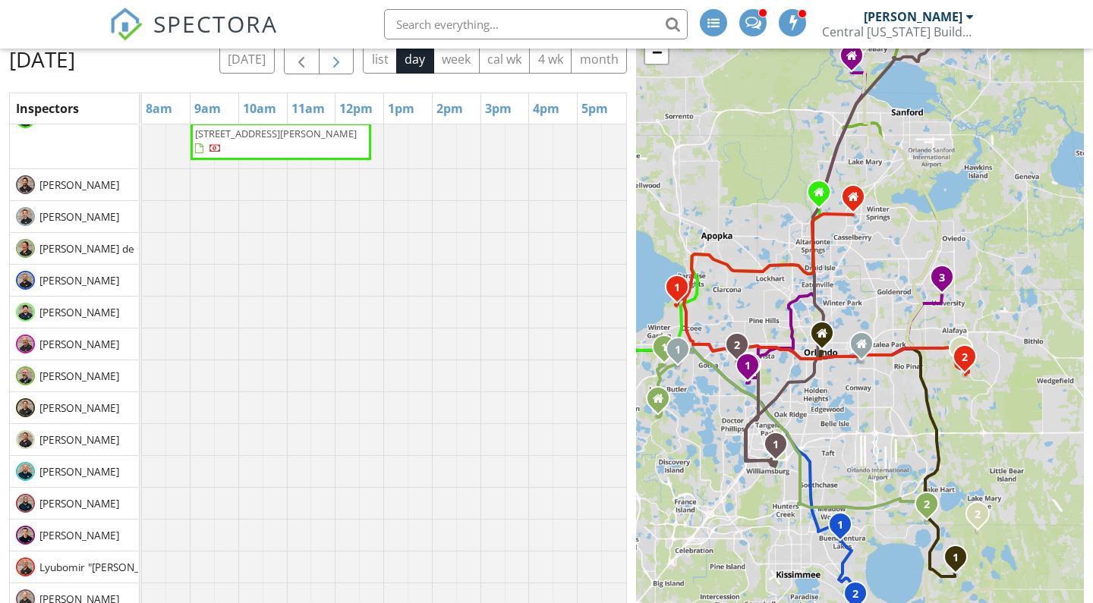
scroll to position [211, 0]
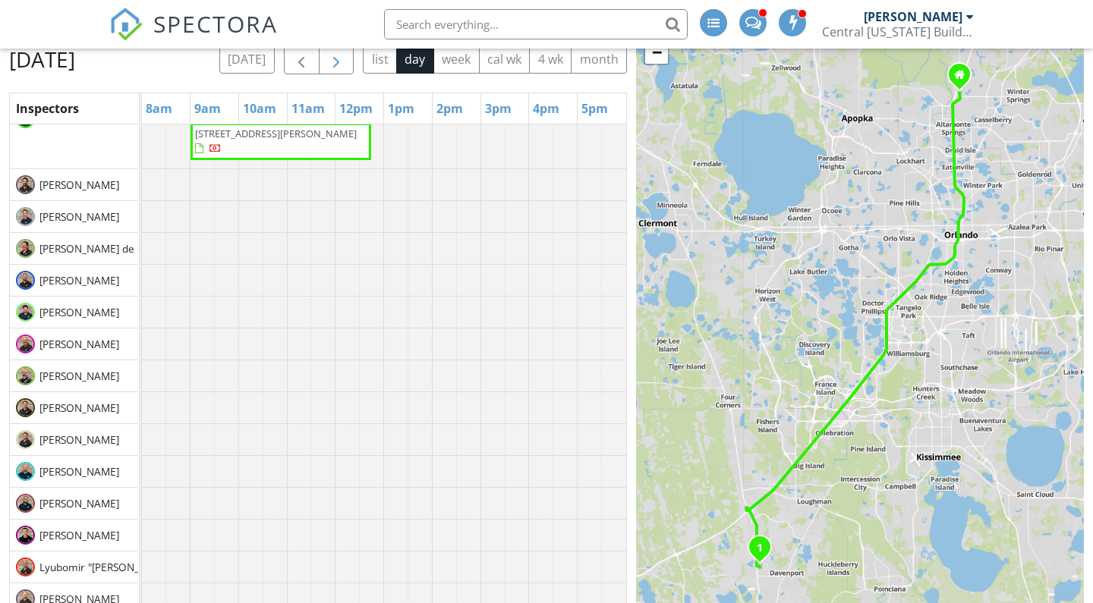
click at [345, 58] on span "button" at bounding box center [336, 60] width 18 height 18
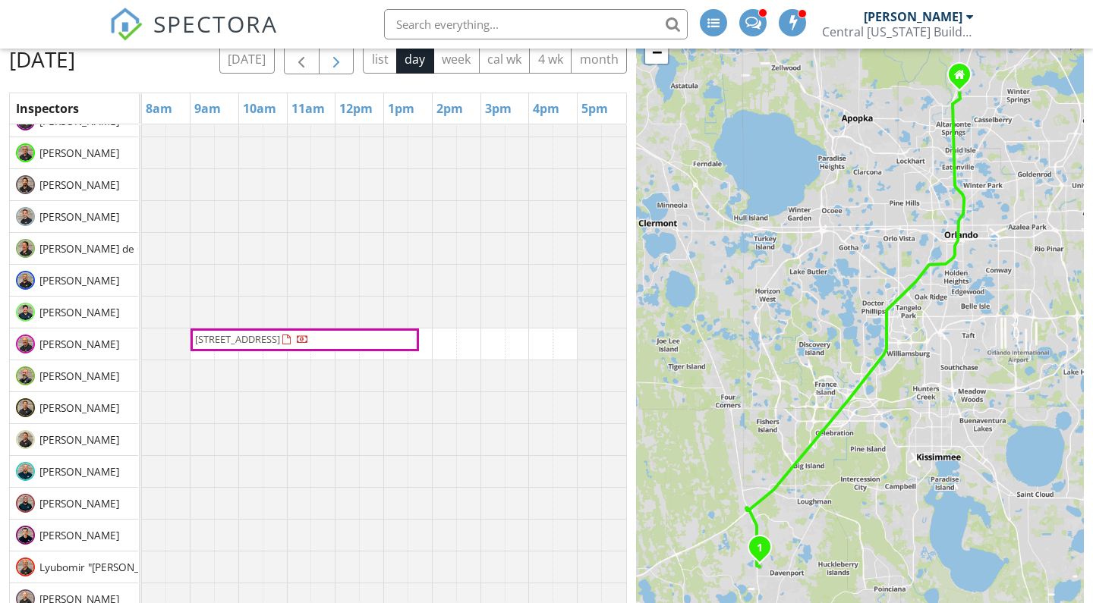
scroll to position [177, 0]
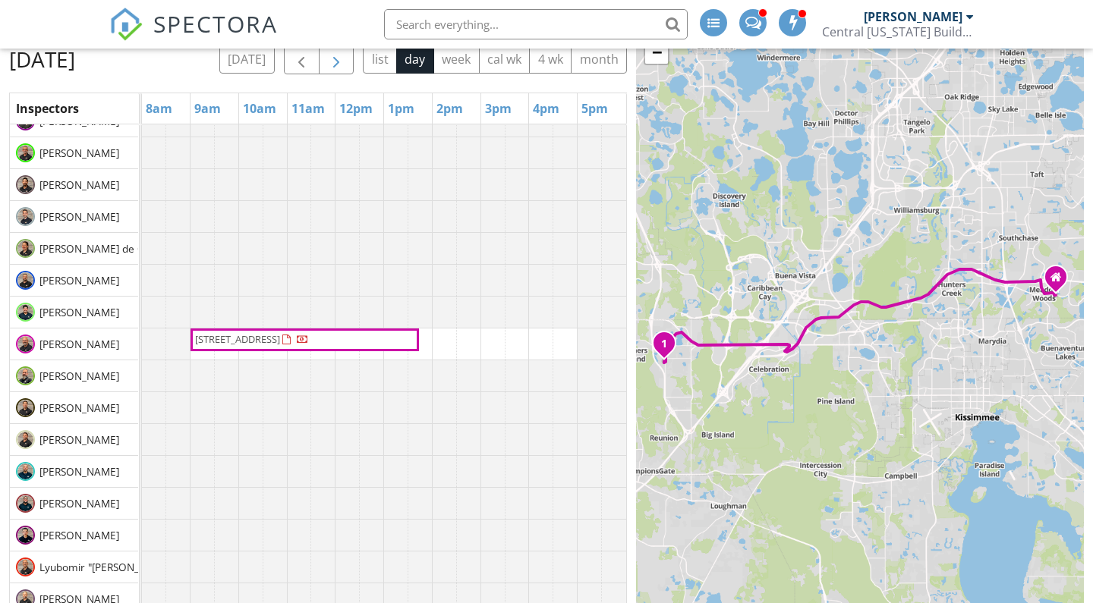
click at [345, 58] on span "button" at bounding box center [336, 60] width 18 height 18
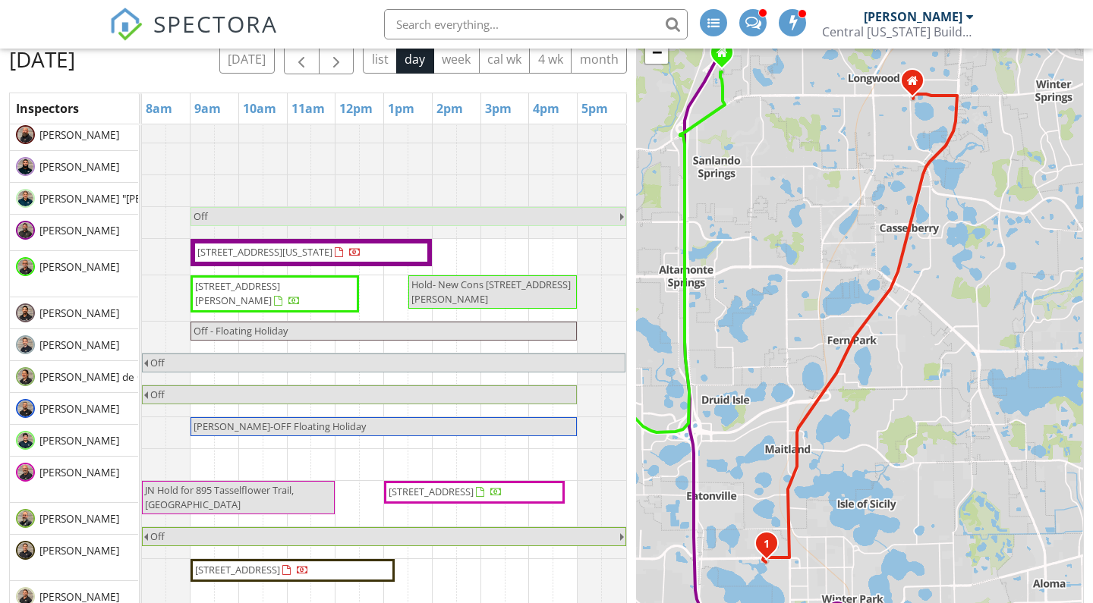
scroll to position [13, 0]
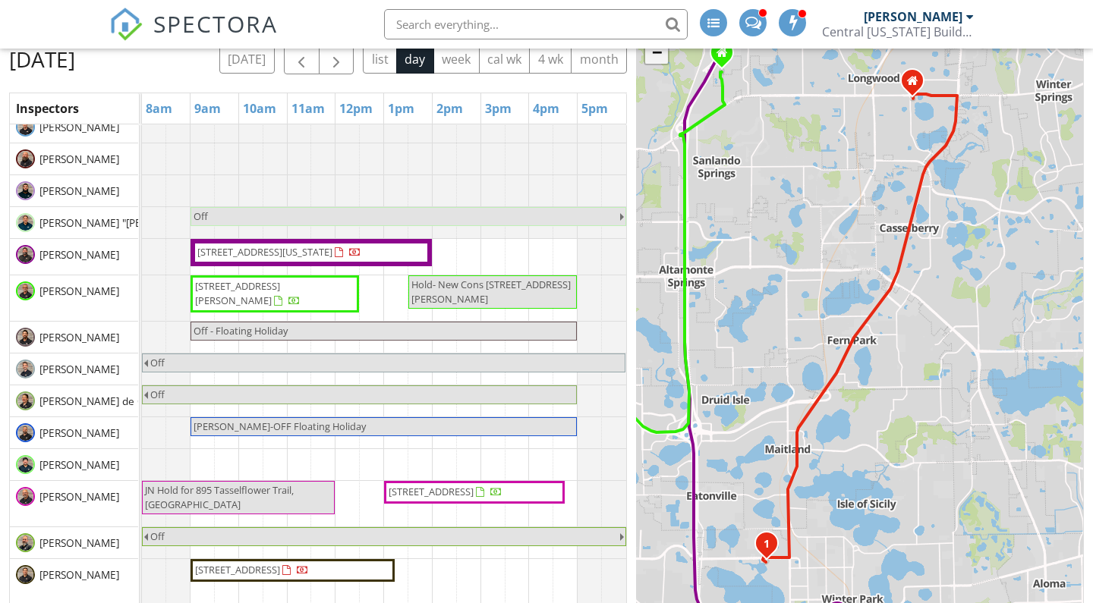
click at [654, 55] on link "−" at bounding box center [656, 52] width 23 height 23
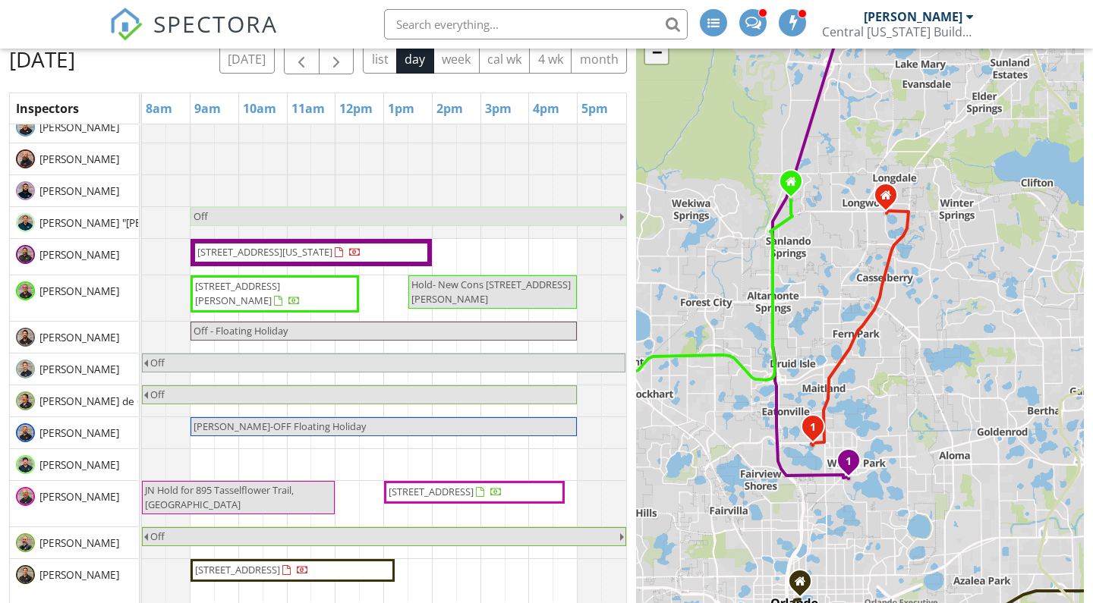
click at [654, 55] on link "−" at bounding box center [656, 52] width 23 height 23
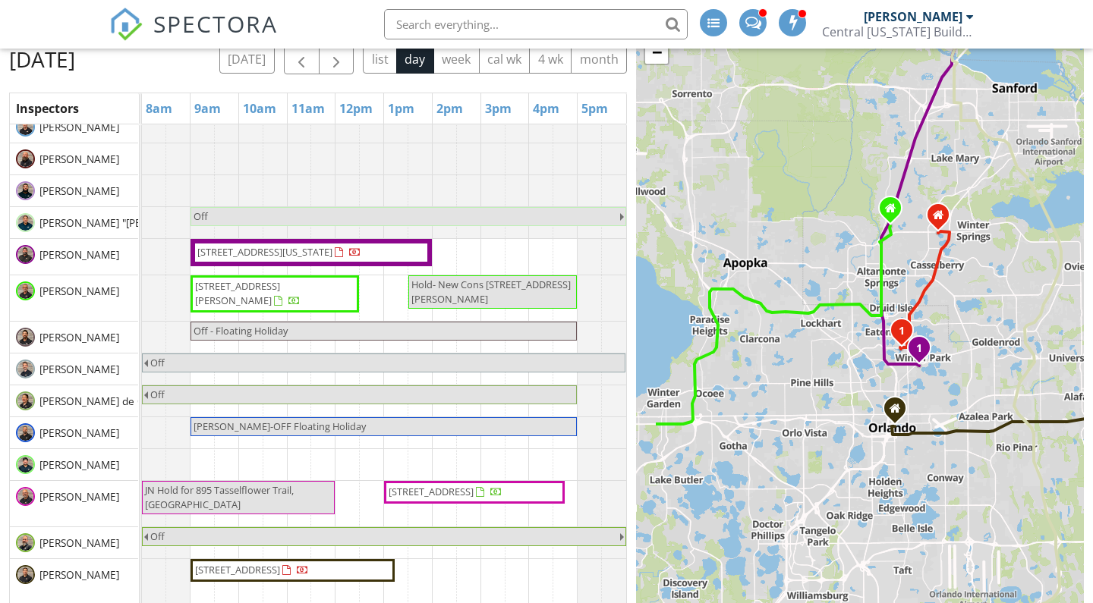
click at [806, 198] on div "1 1 1 1 1 2 1 + − I 4, Interstate 4 35.4 km, 32 min Head east on Fort Florida R…" at bounding box center [860, 328] width 448 height 638
click at [653, 57] on link "−" at bounding box center [656, 52] width 23 height 23
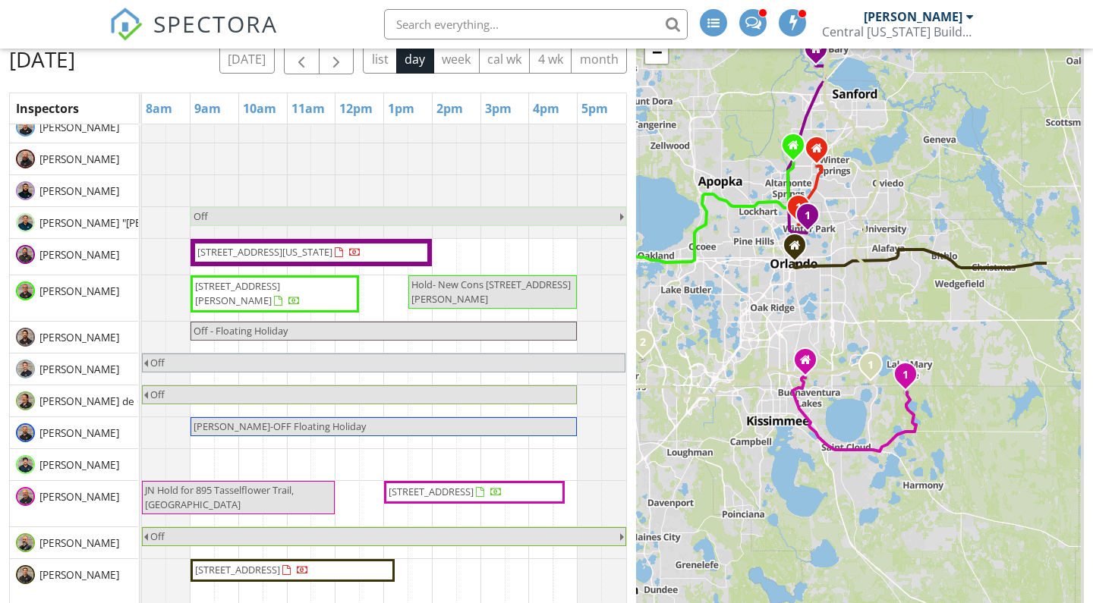
click at [727, 105] on div "1 1 1 1 1 2 1 + − I 4, Interstate 4 35.4 km, 32 min Head east on Fort Florida R…" at bounding box center [860, 328] width 448 height 638
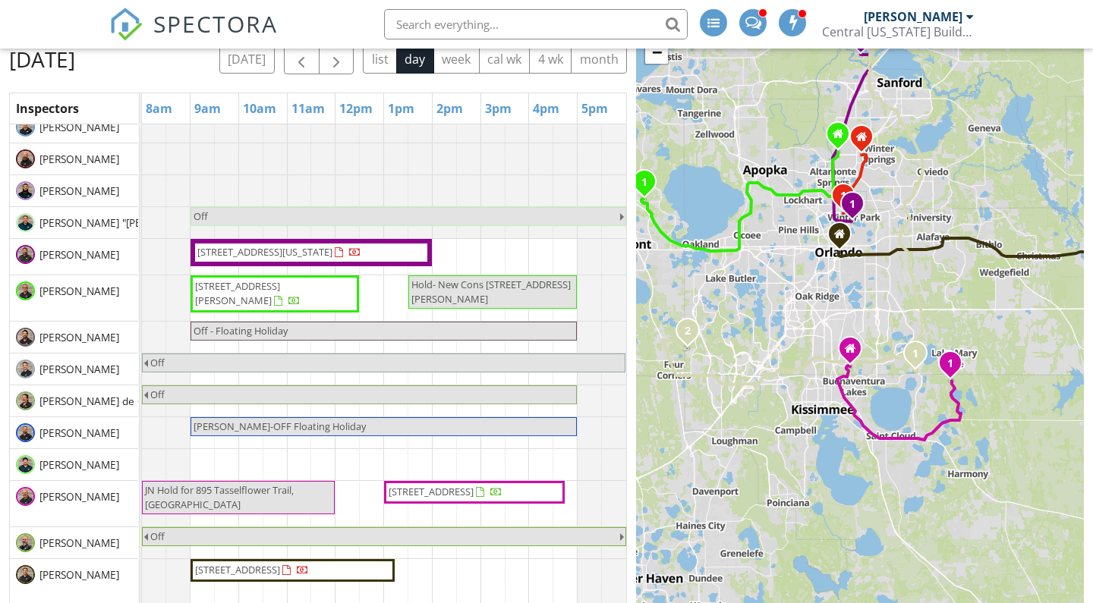
click at [773, 329] on div "1 1 1 1 1 2 1 + − I 4, Interstate 4 35.4 km, 32 min Head east on Fort Florida R…" at bounding box center [860, 328] width 448 height 638
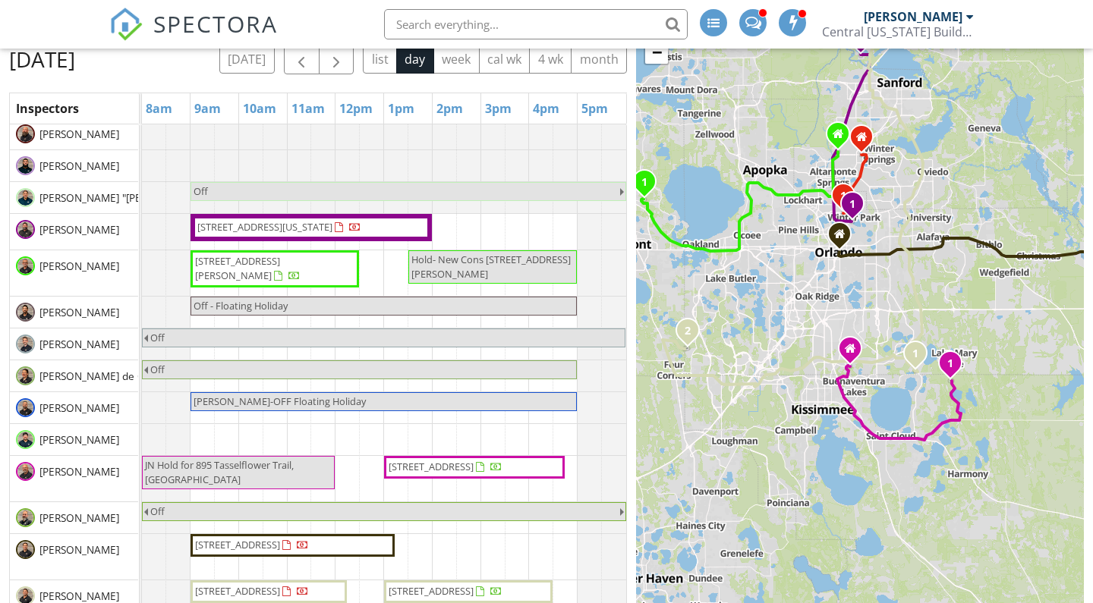
scroll to position [0, 0]
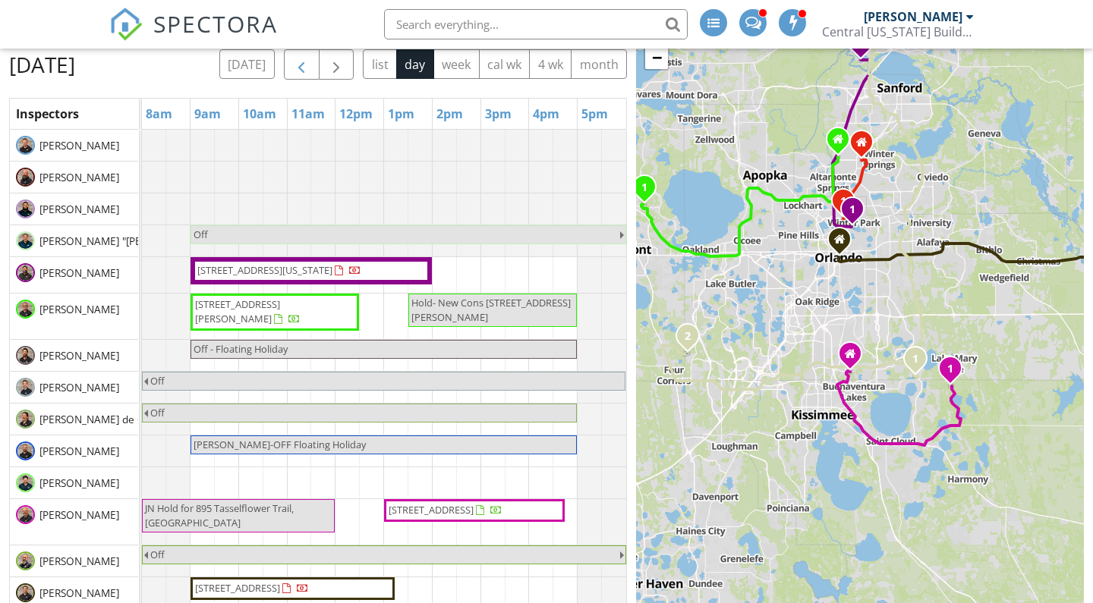
click at [310, 64] on span "button" at bounding box center [301, 65] width 18 height 18
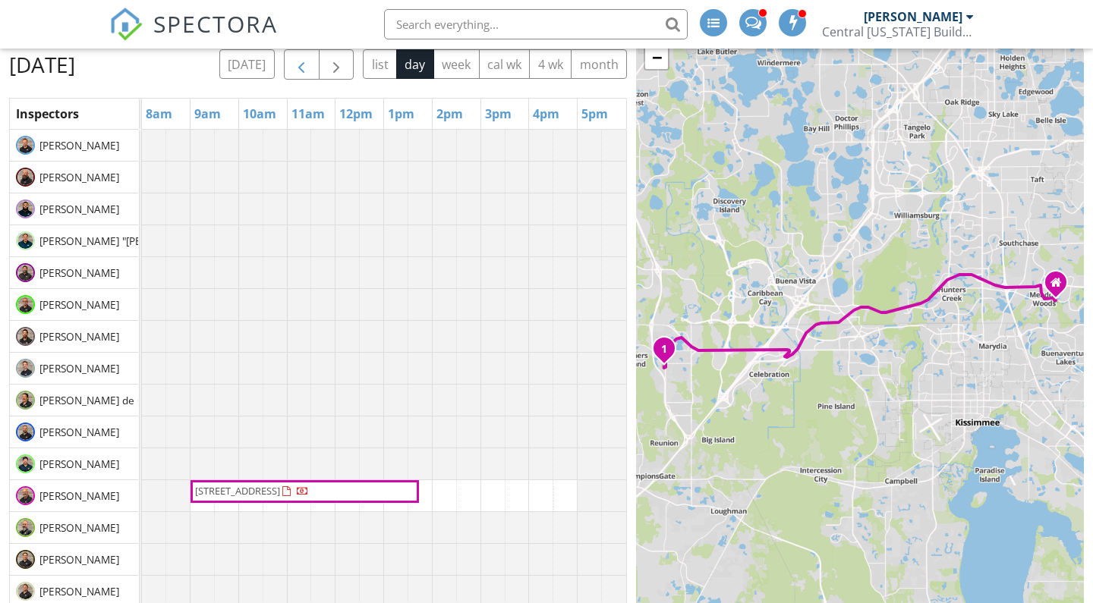
click at [310, 64] on span "button" at bounding box center [301, 65] width 18 height 18
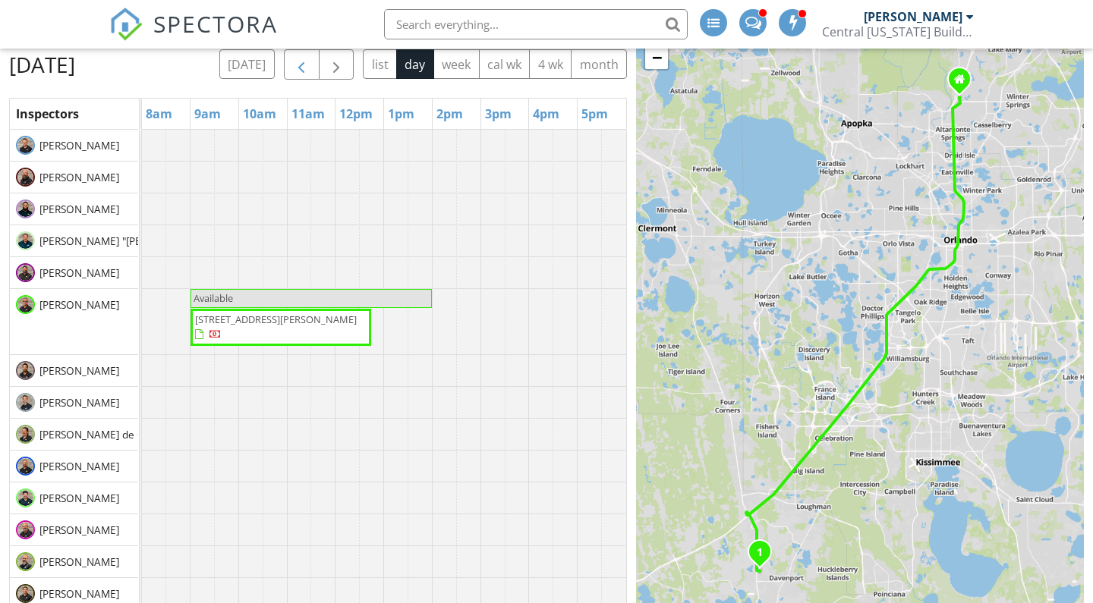
click at [310, 64] on span "button" at bounding box center [301, 65] width 18 height 18
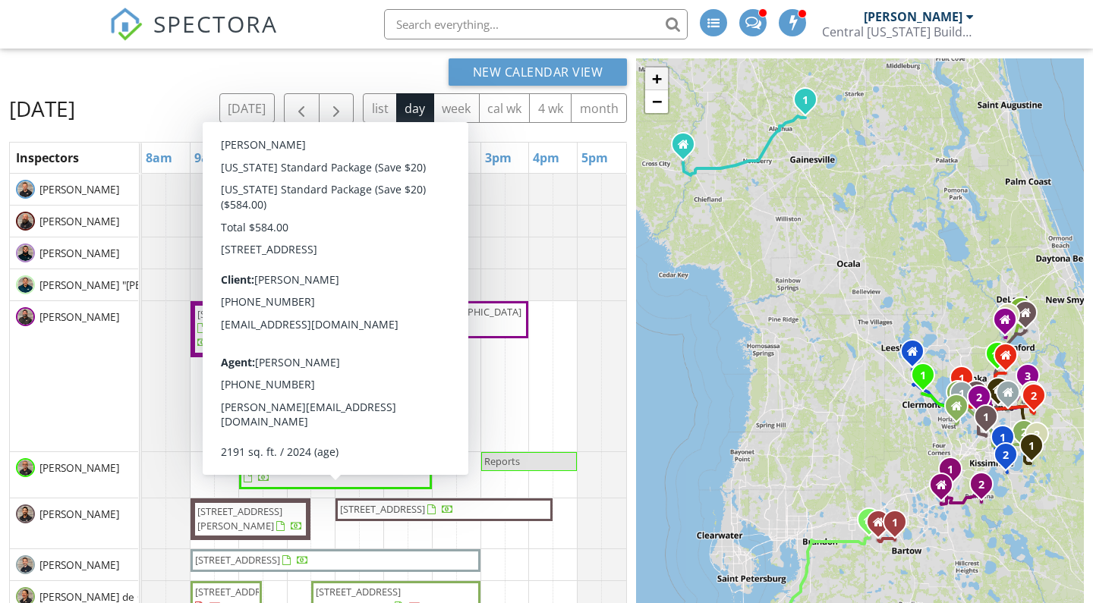
click at [656, 71] on link "+" at bounding box center [656, 79] width 23 height 23
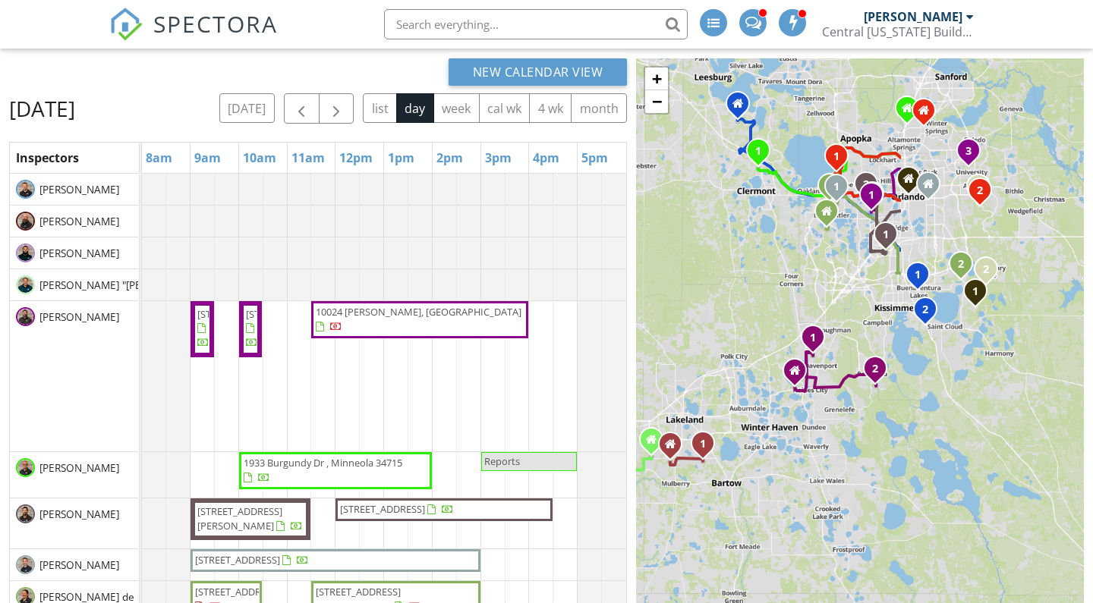
click at [603, 109] on div "New Calendar View Friday, August 29, 2025 today list day week cal wk 4 wk month…" at bounding box center [546, 373] width 1093 height 666
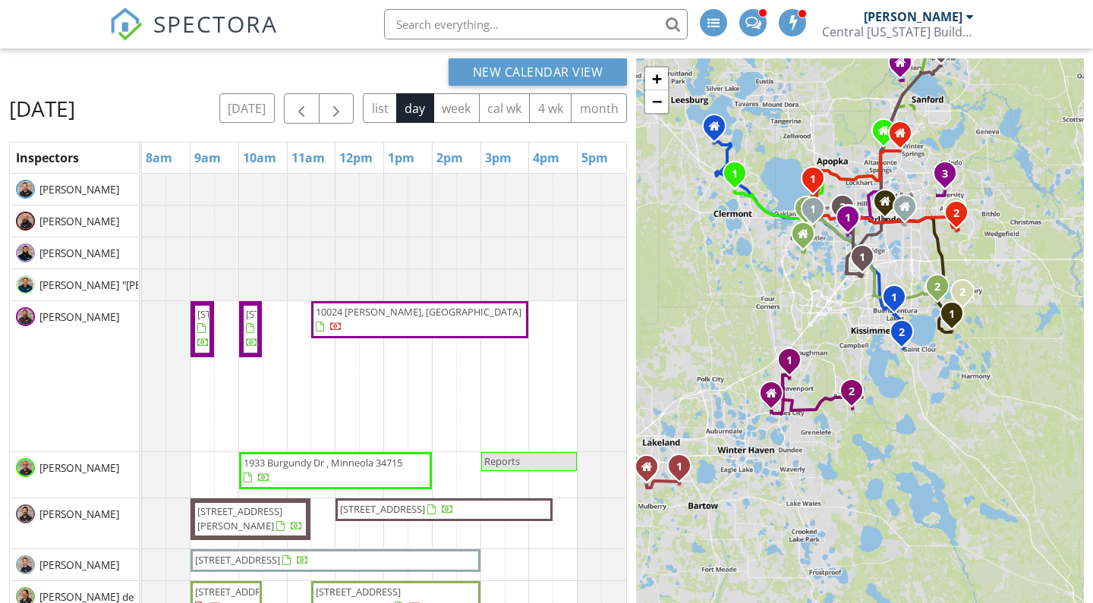
click at [663, 288] on div "1 2 3 1 1 2 1 1 2 1 2 1 1 1 1 2 1 1 1 2 1 2 + − I 4, John Young Parkway, Parkch…" at bounding box center [860, 377] width 448 height 638
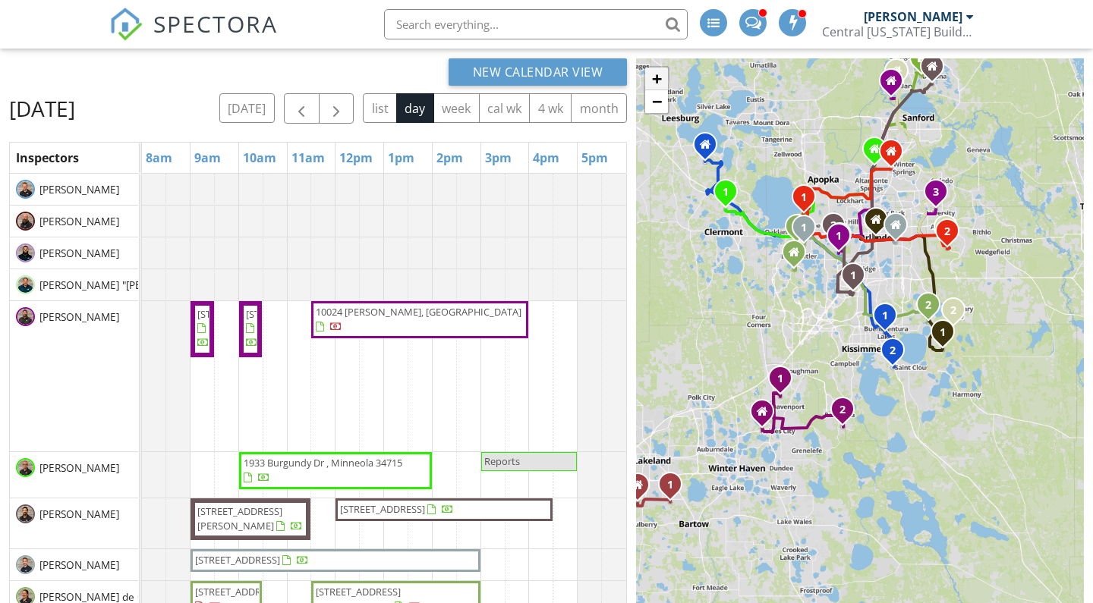
click at [659, 76] on link "+" at bounding box center [656, 79] width 23 height 23
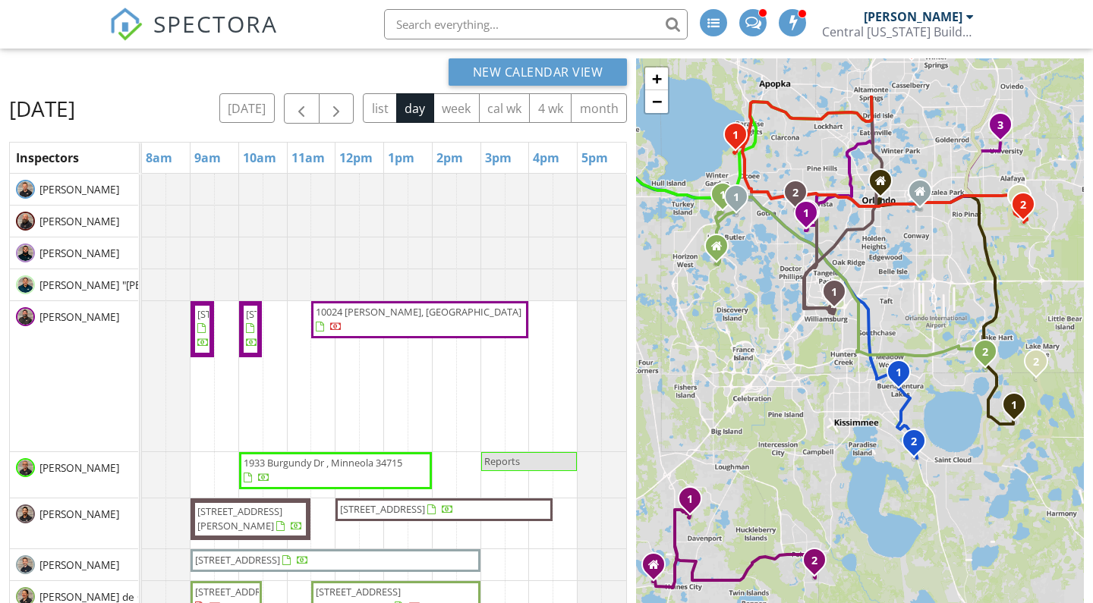
click at [751, 401] on div "1 2 3 1 1 2 1 1 2 1 2 1 1 1 1 2 1 1 1 2 1 2 + − I 4, John Young Parkway, Parkch…" at bounding box center [860, 377] width 448 height 638
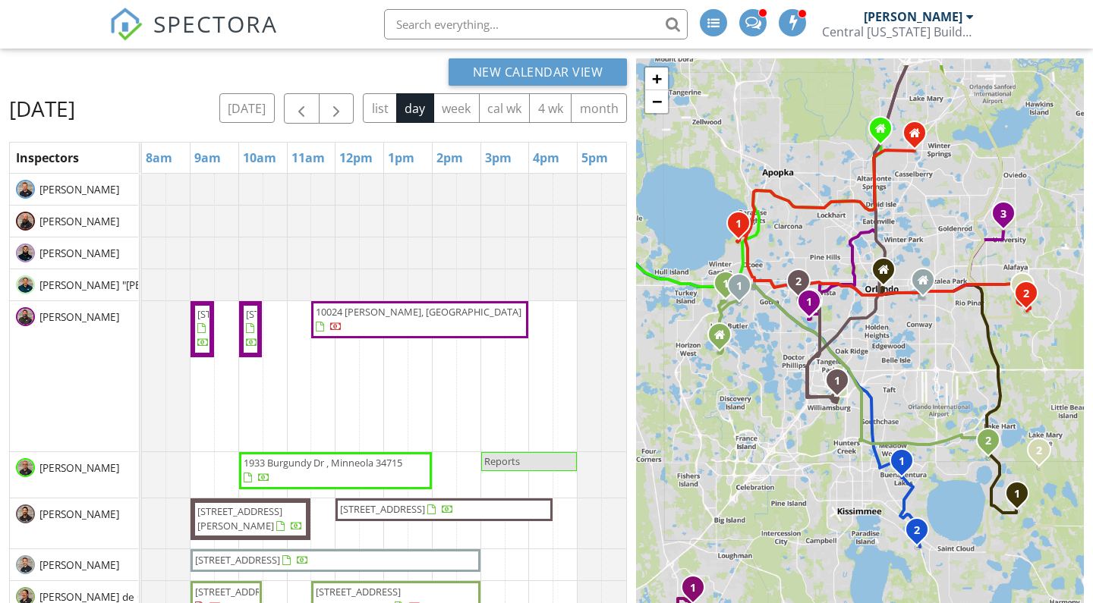
click at [676, 237] on div "1 2 3 1 1 2 1 1 2 1 2 1 1 1 1 2 1 1 1 2 1 2 + − I 4, John Young Parkway, Parkch…" at bounding box center [860, 377] width 448 height 638
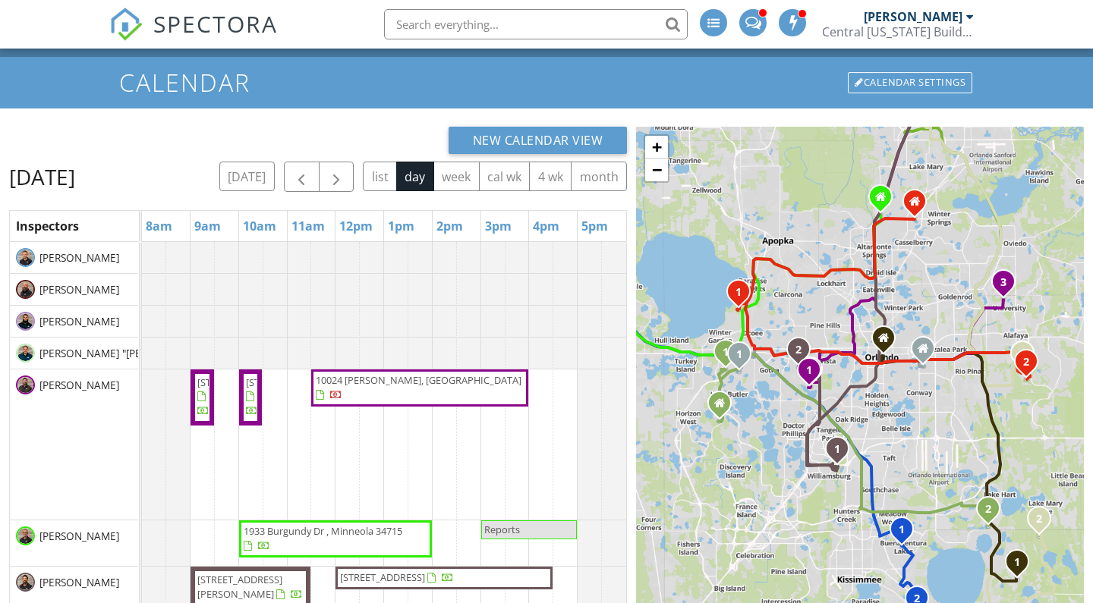
click at [414, 387] on span "10024 John Adams Wy, Orlando 32817" at bounding box center [419, 380] width 206 height 14
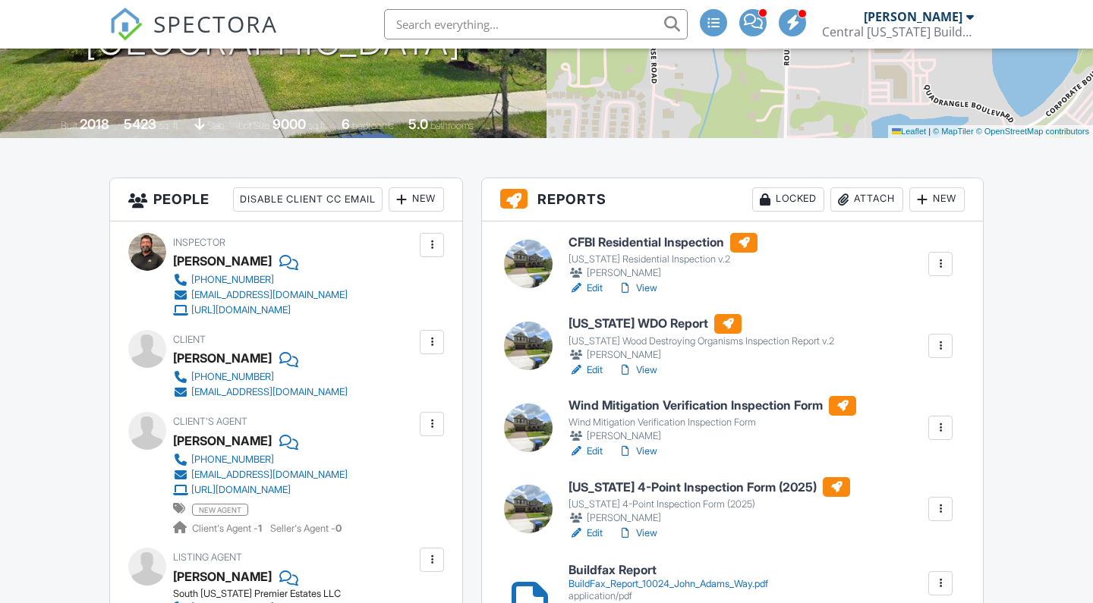
scroll to position [320, 0]
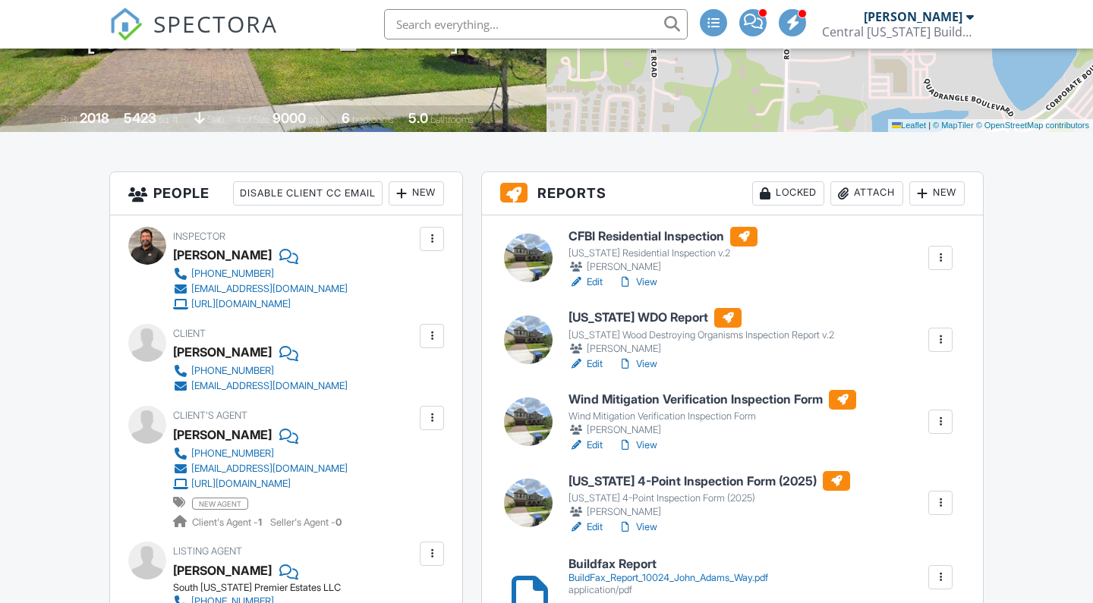
click at [415, 195] on div "New" at bounding box center [416, 193] width 55 height 24
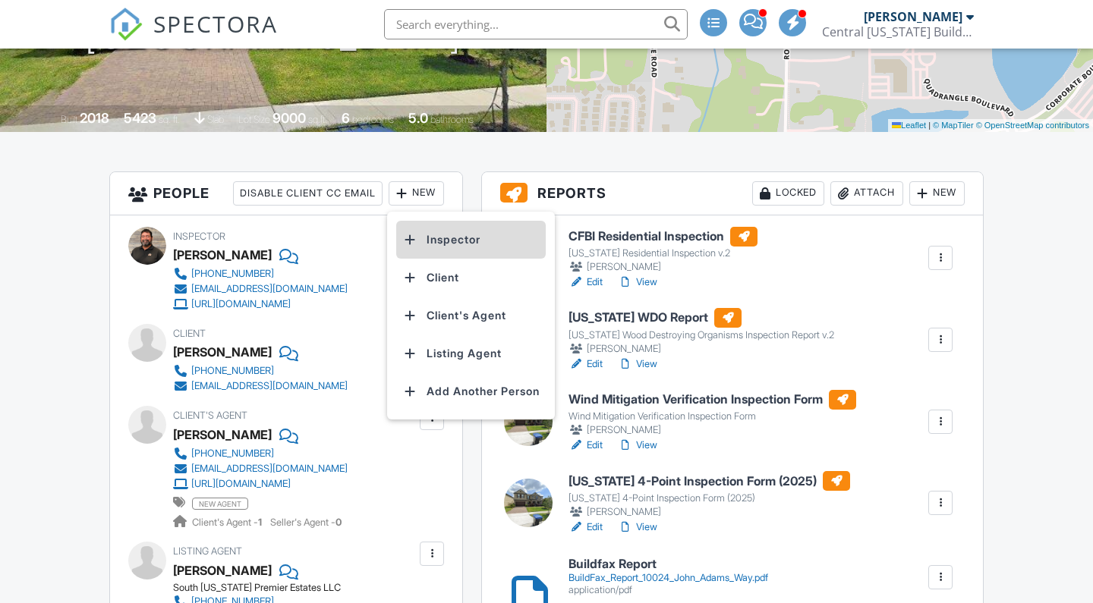
click at [429, 235] on li "Inspector" at bounding box center [471, 240] width 150 height 38
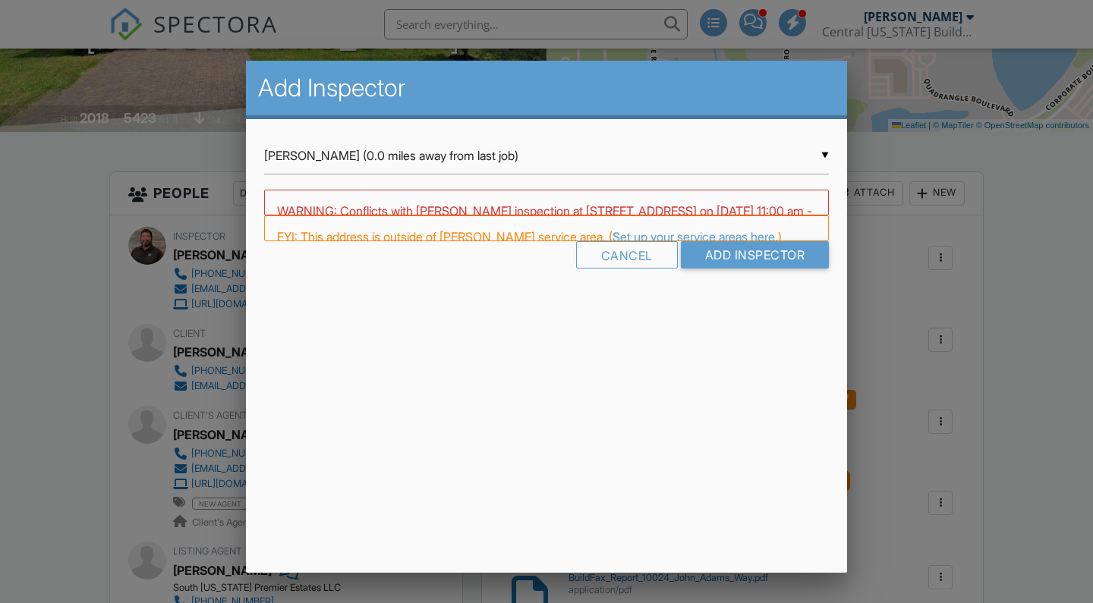
click at [392, 150] on input "Jason Dorman (0.0 miles away from last job)" at bounding box center [546, 155] width 565 height 37
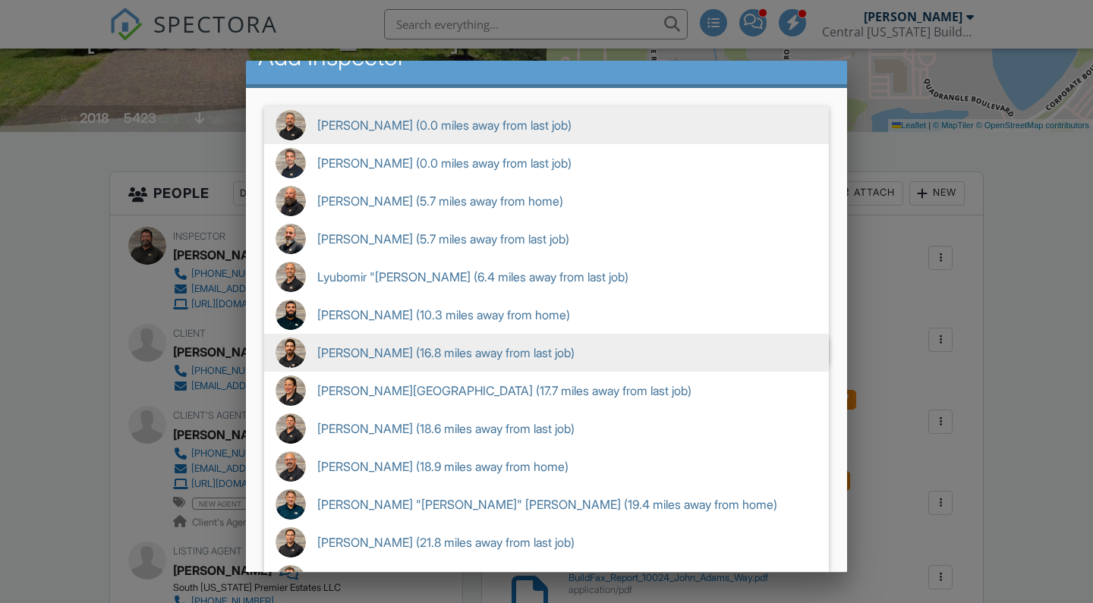
scroll to position [0, 0]
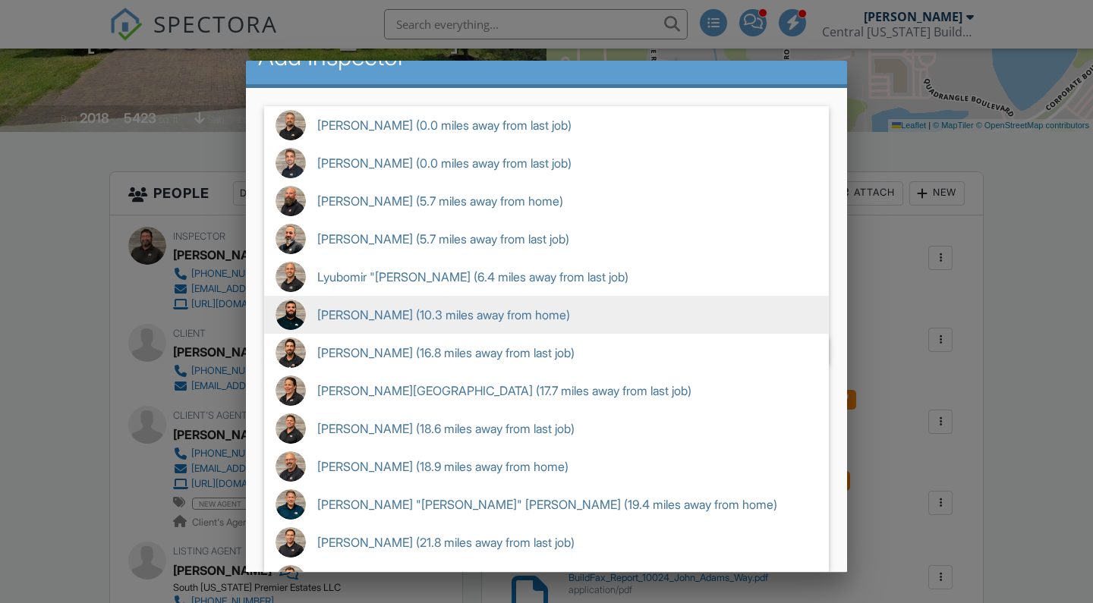
click at [402, 310] on span "Abdiel Cuevas Hiraldo (10.3 miles away from home)" at bounding box center [546, 315] width 565 height 38
type input "Abdiel Cuevas Hiraldo (10.3 miles away from home)"
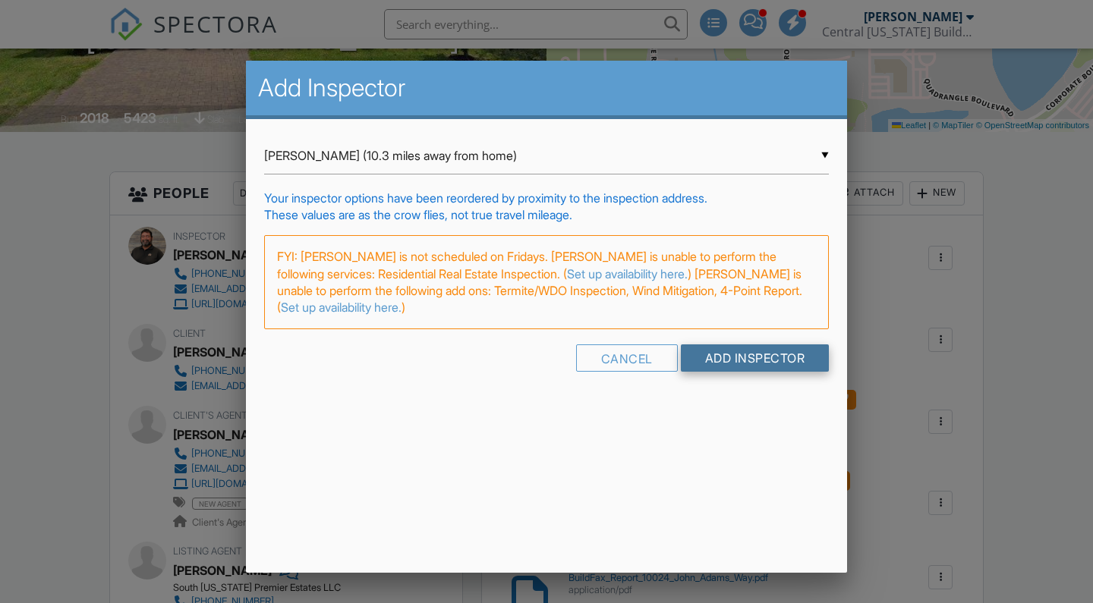
click at [703, 358] on input "Add Inspector" at bounding box center [755, 358] width 149 height 27
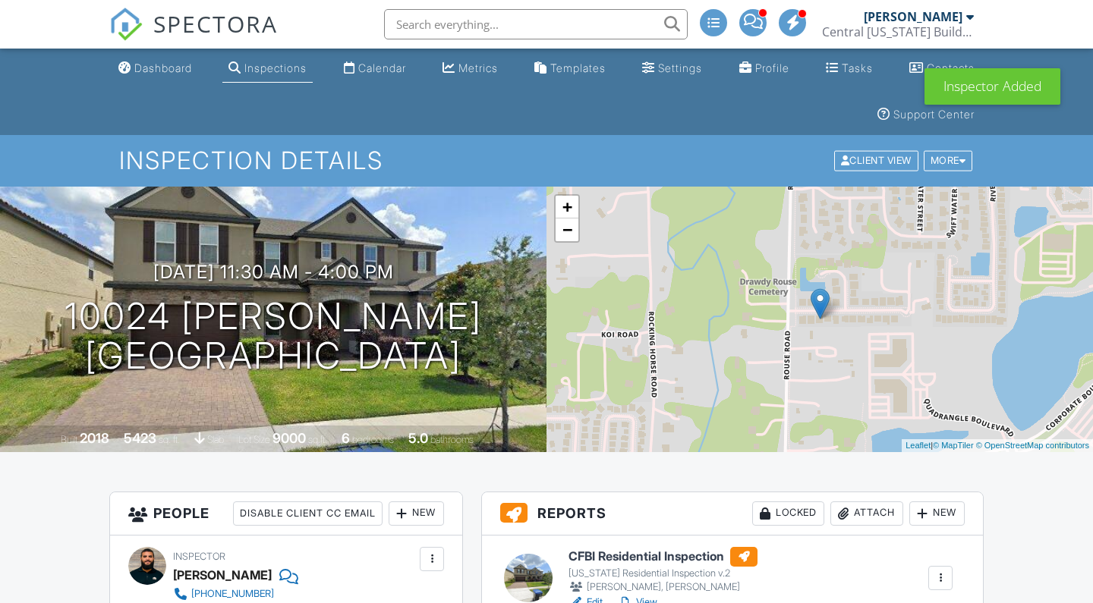
click at [376, 68] on div at bounding box center [546, 301] width 1093 height 603
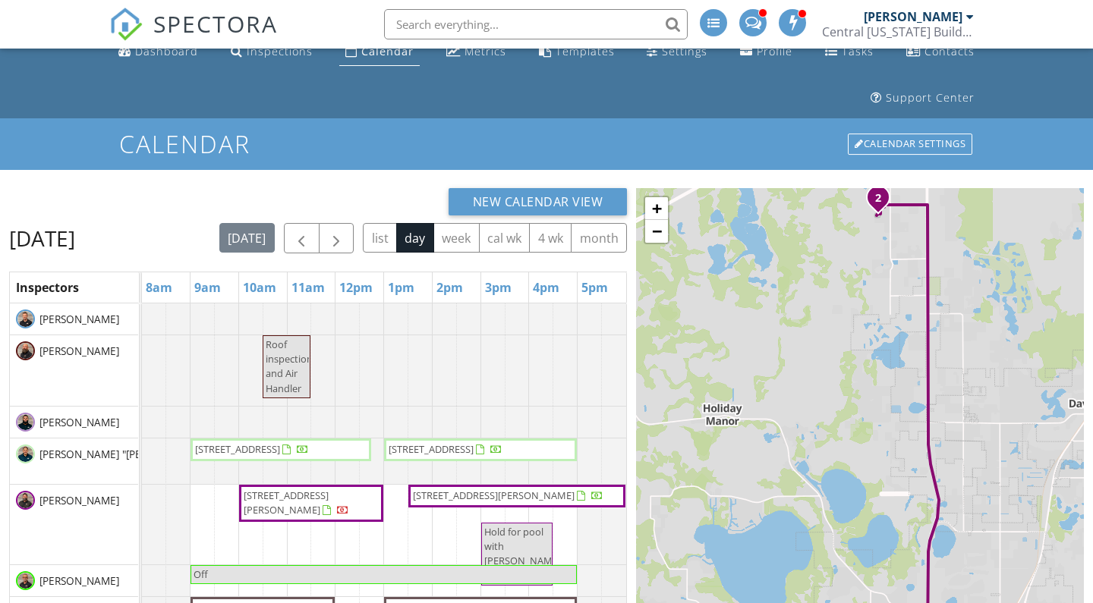
scroll to position [20, 0]
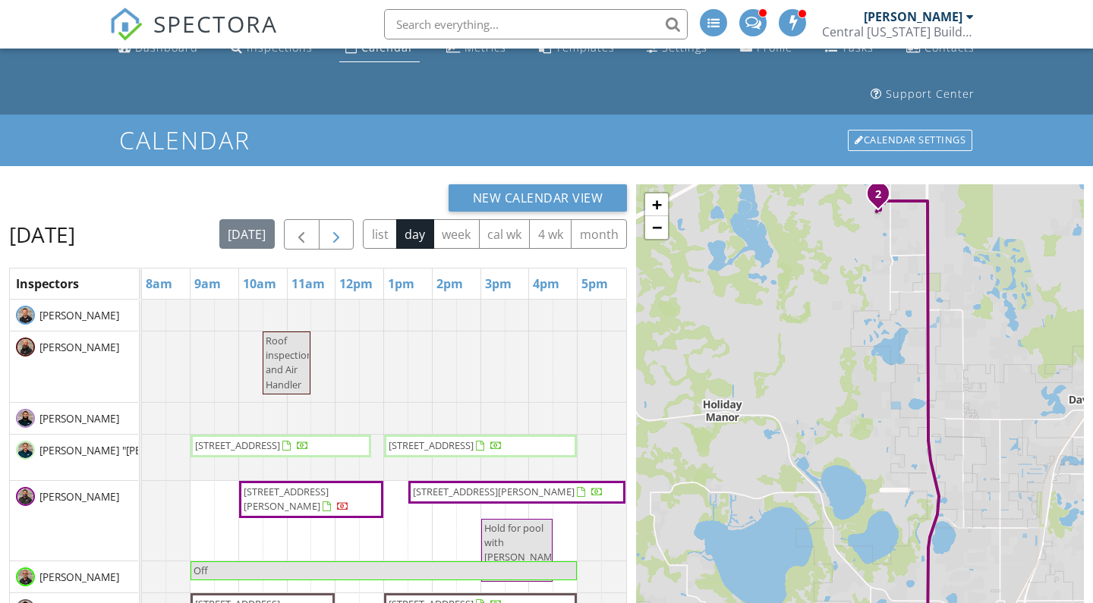
click at [345, 229] on span "button" at bounding box center [336, 235] width 18 height 18
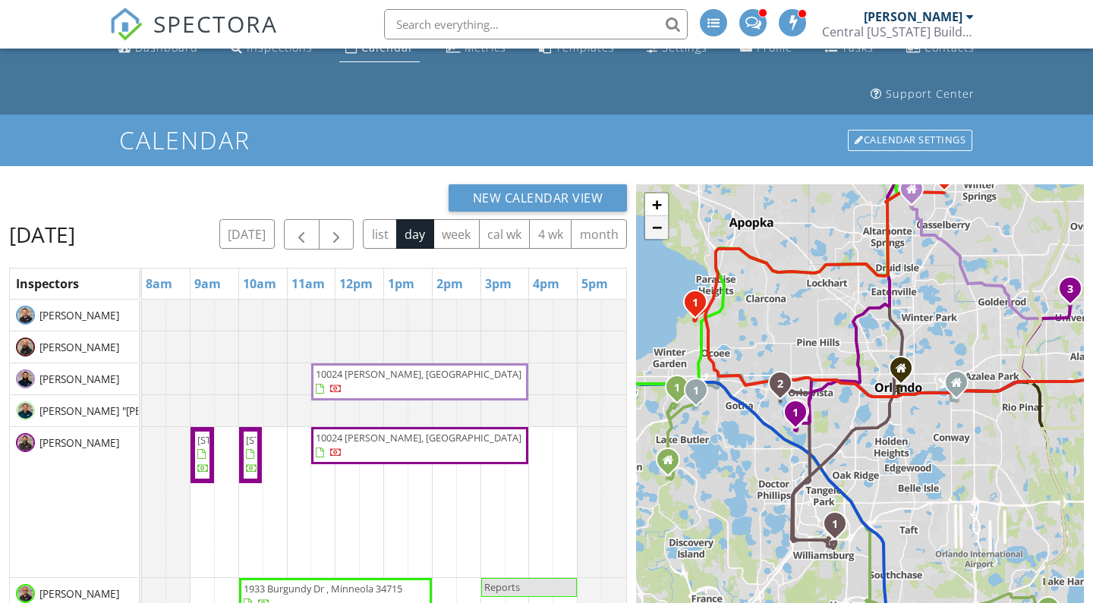
click at [654, 224] on link "−" at bounding box center [656, 227] width 23 height 23
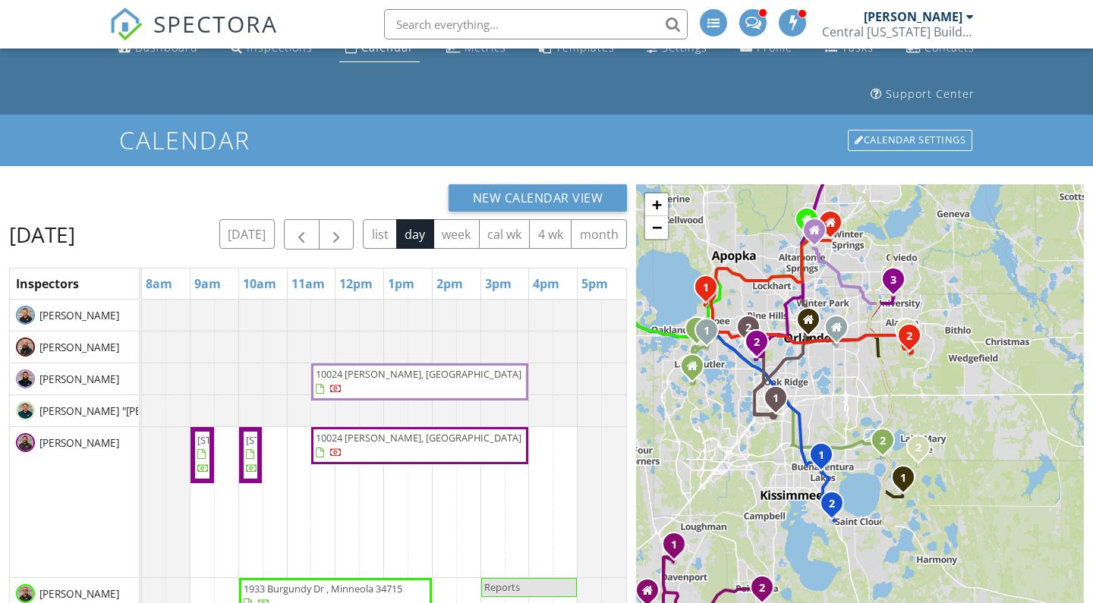
click at [696, 195] on div "1 1 2 3 1 1 2 1 1 2 1 2 1 1 1 1 2 1 1 1 2 1 2 + − [GEOGRAPHIC_DATA] km, 29 min …" at bounding box center [860, 503] width 448 height 638
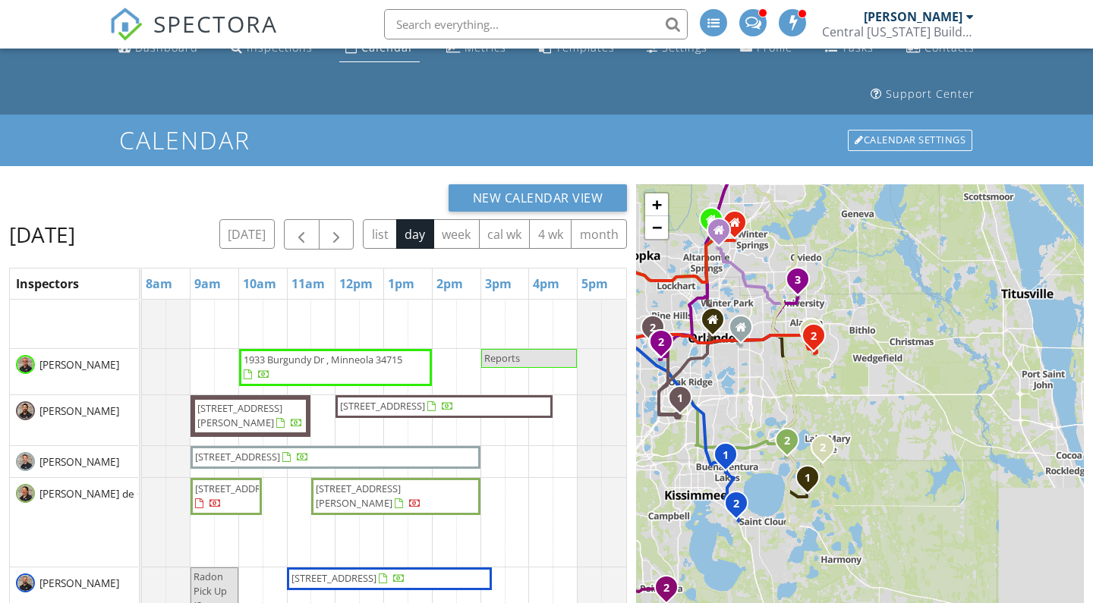
click at [739, 361] on div "1 1 2 3 1 1 2 1 1 2 1 2 1 1 1 1 2 1 1 1 2 1 2 + − [GEOGRAPHIC_DATA] km, 29 min …" at bounding box center [860, 503] width 448 height 638
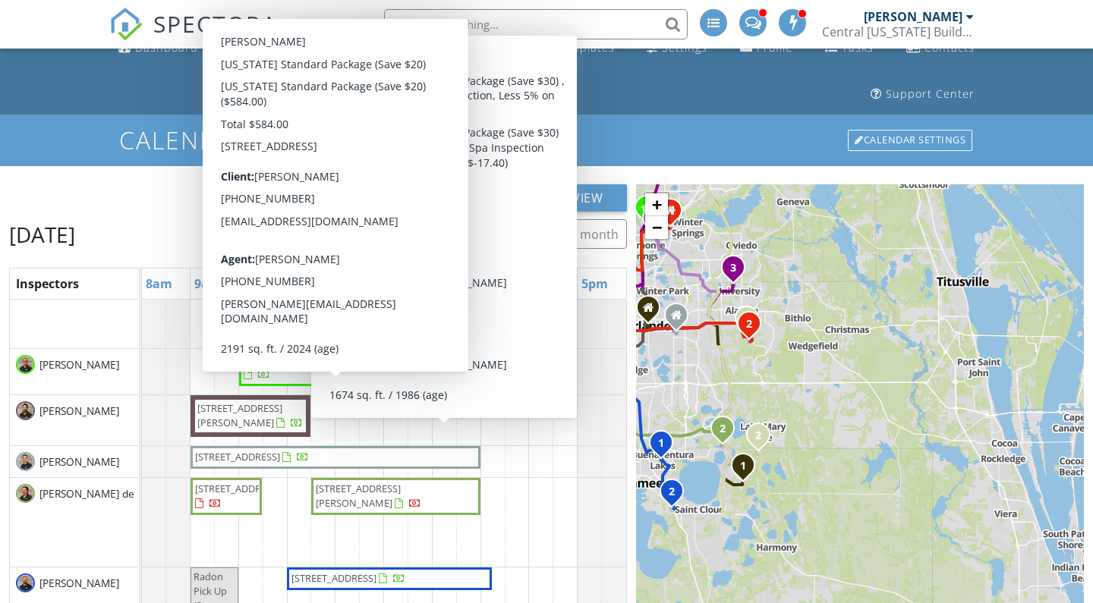
click at [75, 250] on h2 "[DATE]" at bounding box center [42, 234] width 66 height 30
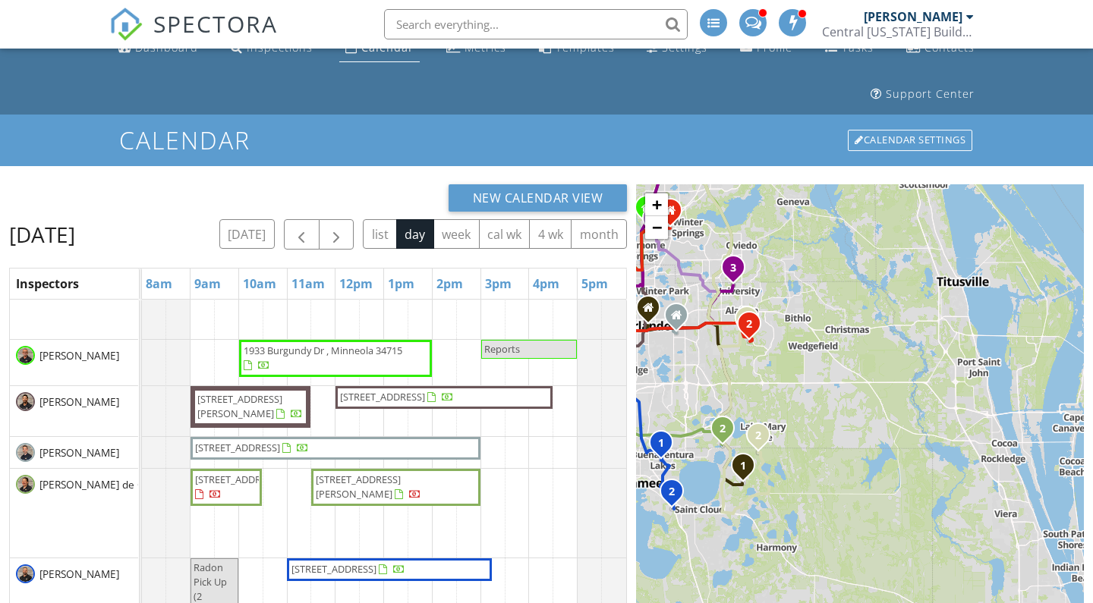
scroll to position [253, 0]
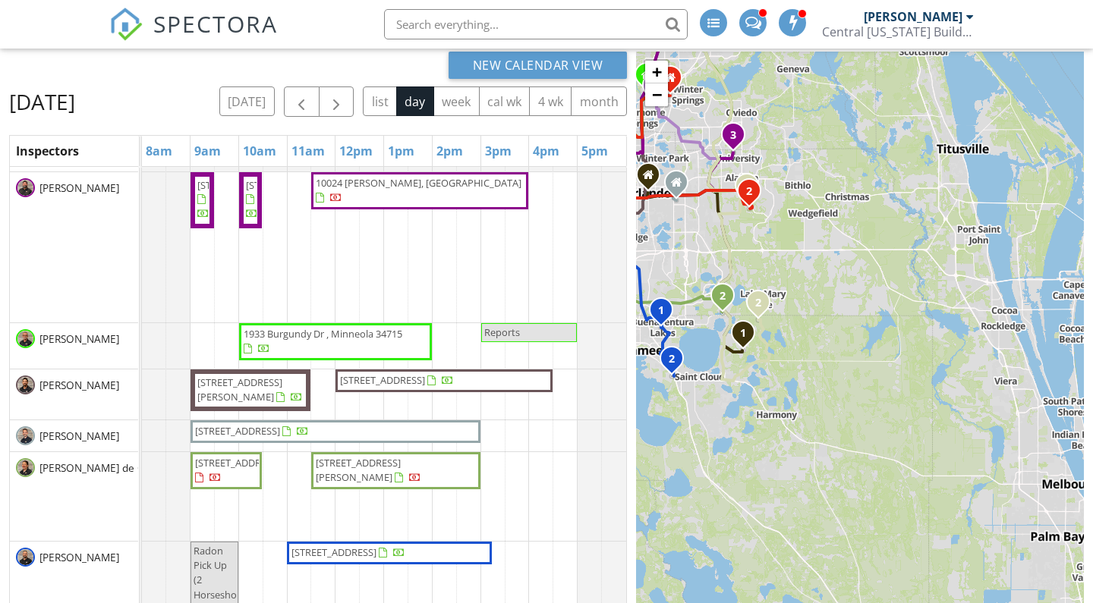
click at [361, 357] on span "1933 Burgundy Dr , Minneola 34715" at bounding box center [335, 342] width 187 height 30
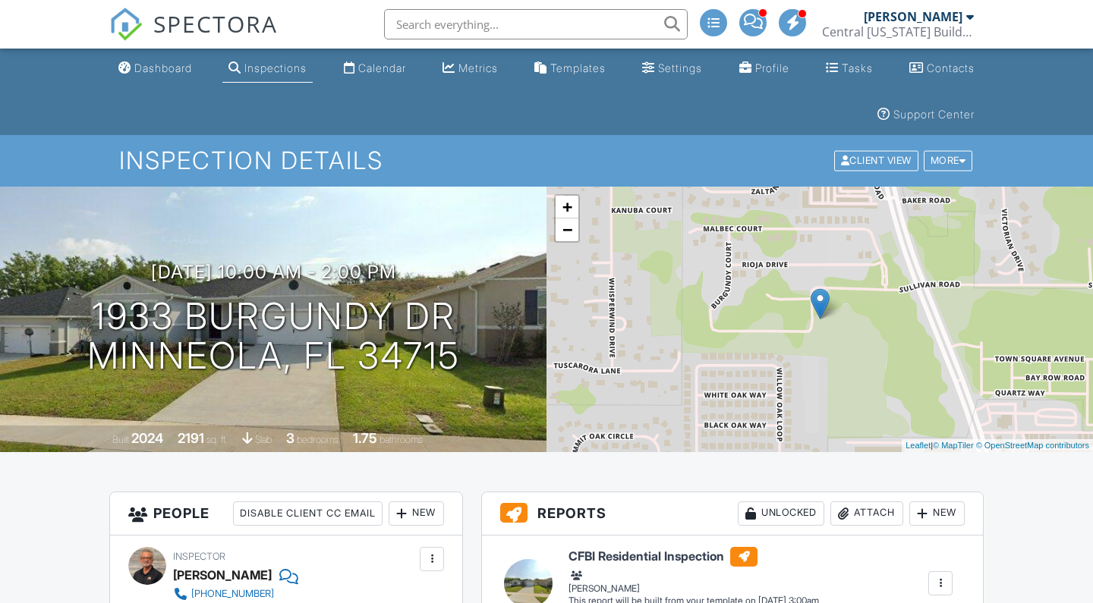
scroll to position [190, 0]
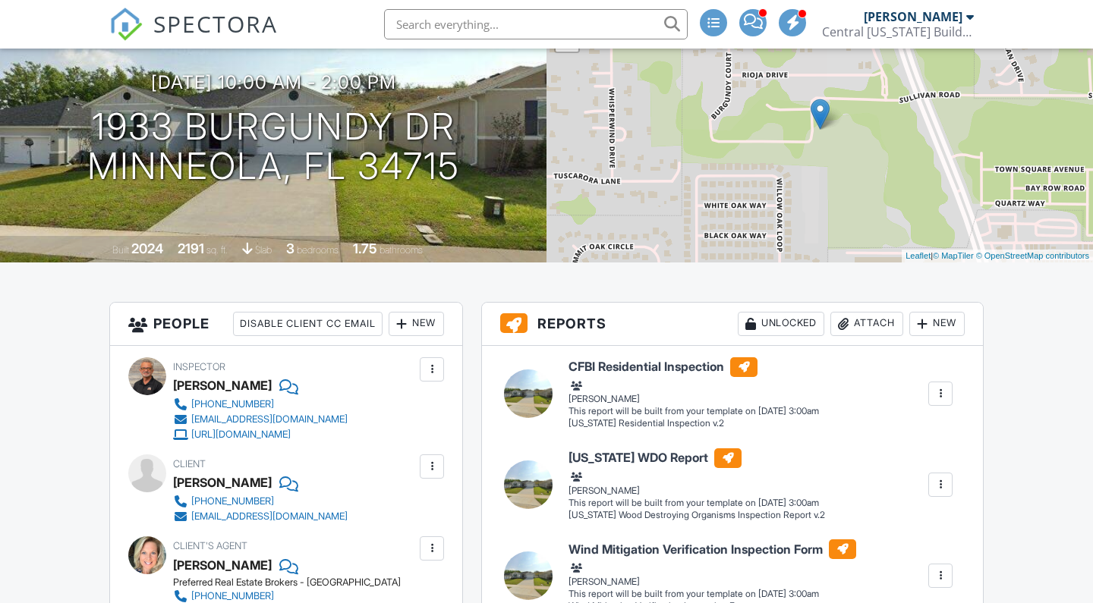
click at [411, 327] on div "New" at bounding box center [416, 324] width 55 height 24
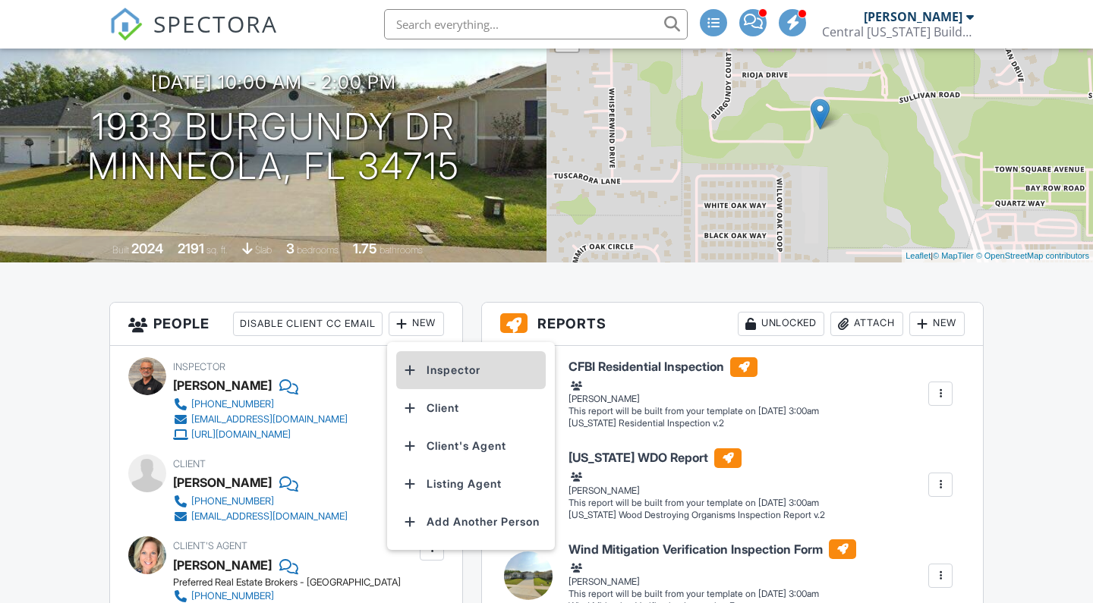
click at [442, 372] on li "Inspector" at bounding box center [471, 370] width 150 height 38
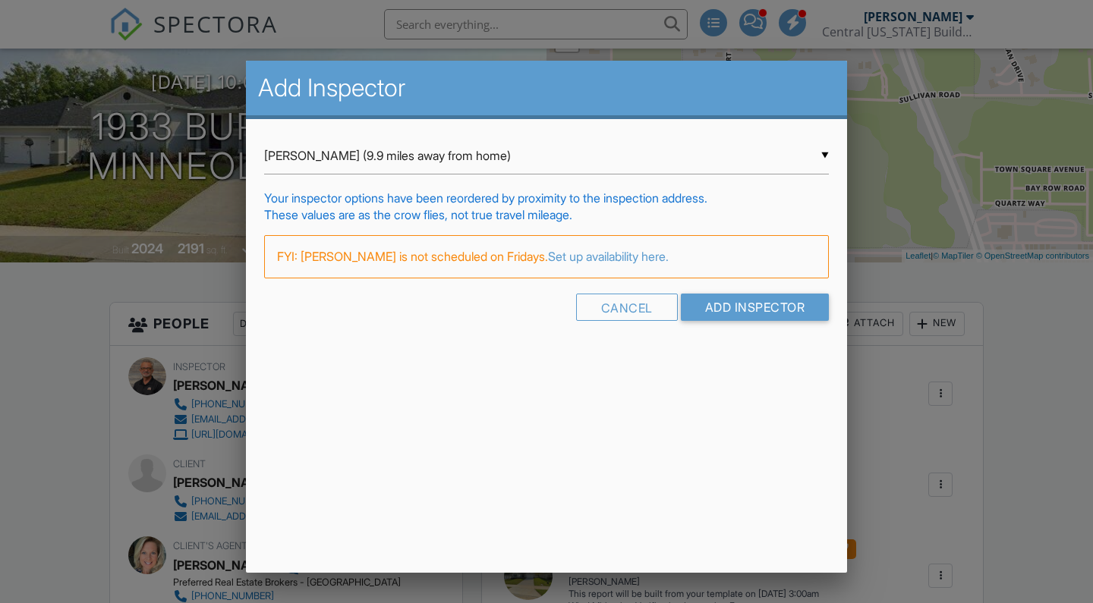
click at [493, 164] on input "JT Edgren (9.9 miles away from home)" at bounding box center [546, 155] width 565 height 37
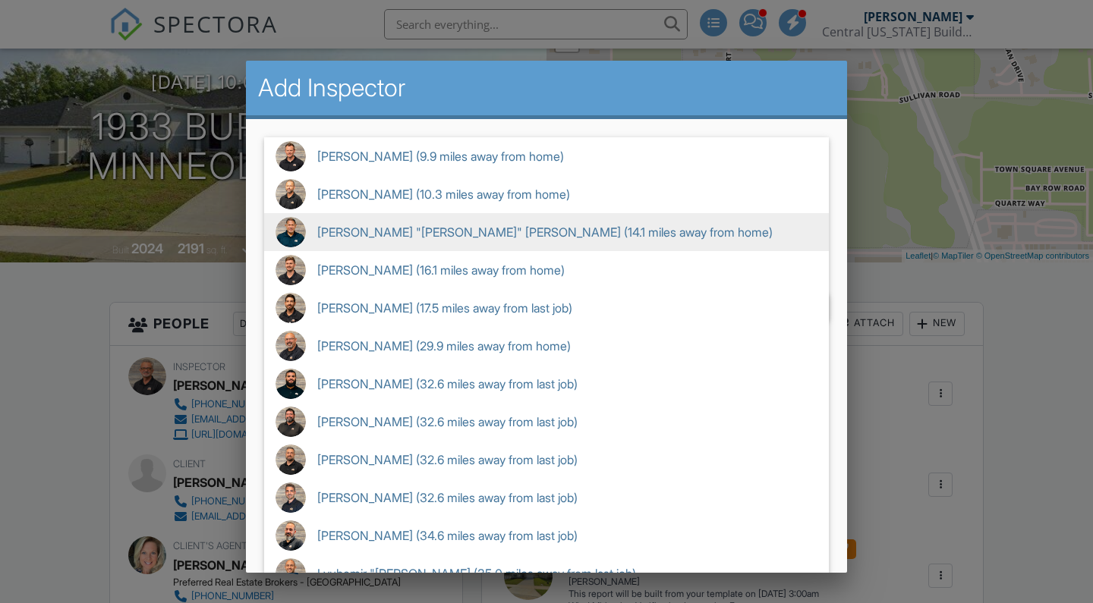
click at [462, 231] on span "Hector "Jay" Padilla (14.1 miles away from home)" at bounding box center [546, 232] width 565 height 38
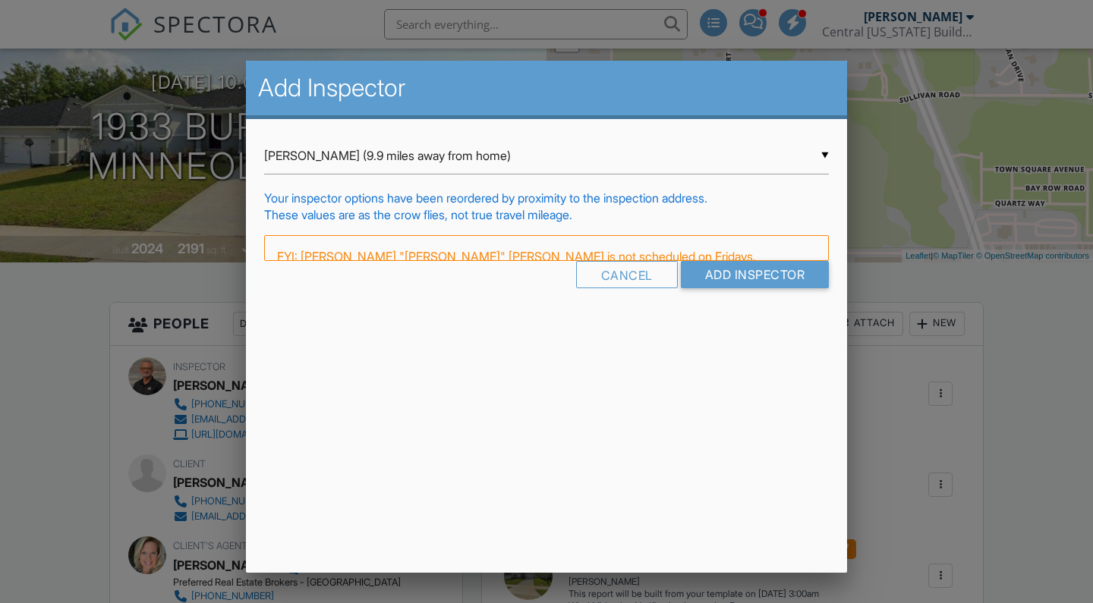
type input "Hector "Jay" Padilla (14.1 miles away from home)"
click at [760, 251] on div "FYI: Hector "Jay" Padilla is not scheduled on Fridays. Hector "Jay" Padilla is …" at bounding box center [546, 248] width 565 height 26
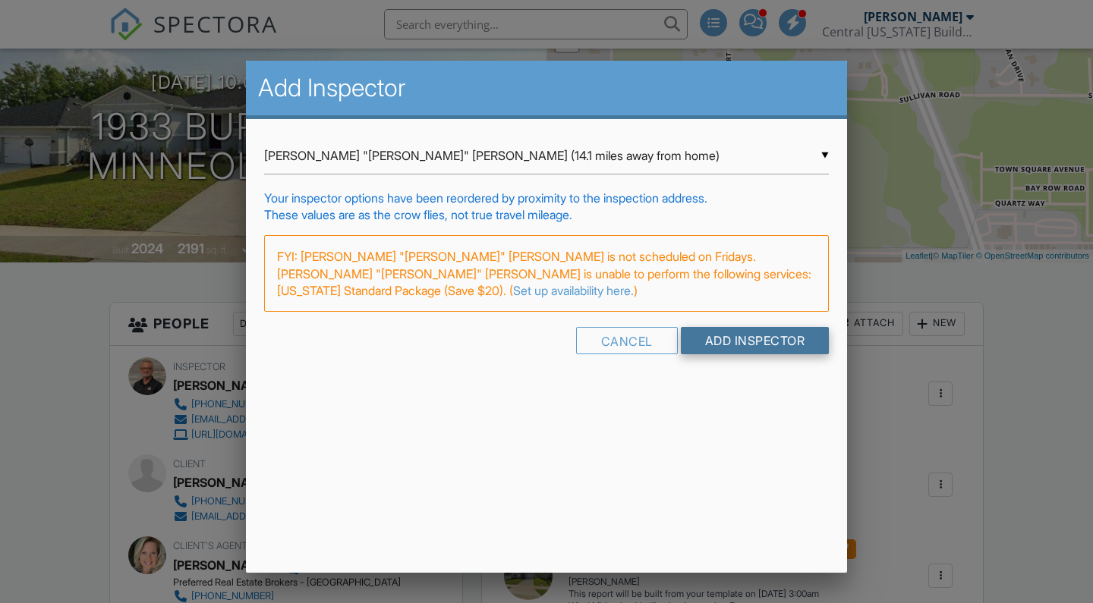
click at [734, 327] on input "Add Inspector" at bounding box center [755, 340] width 149 height 27
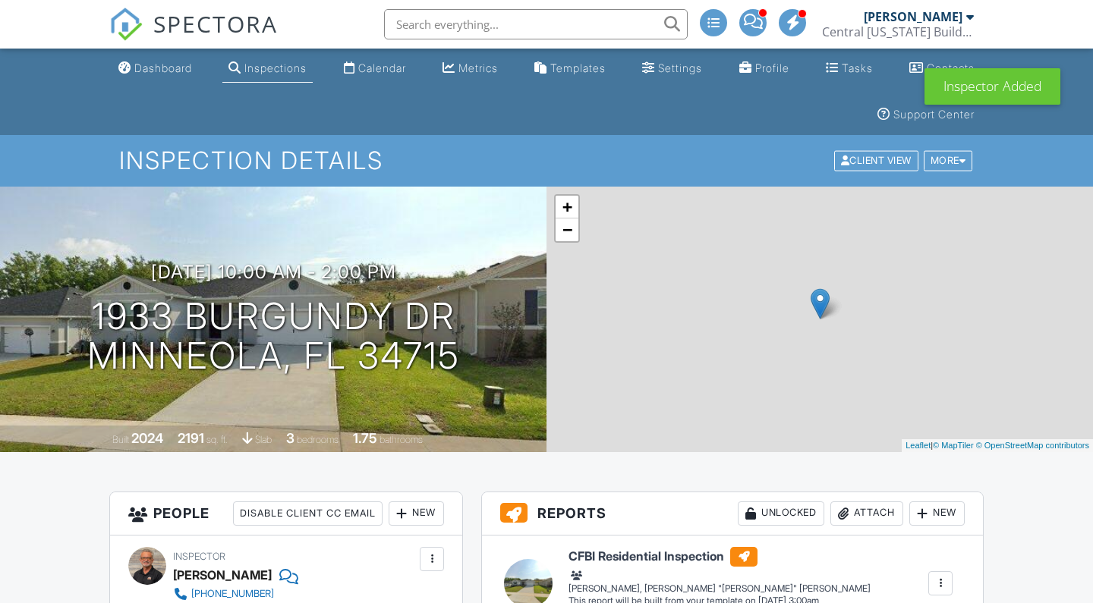
click at [385, 71] on div at bounding box center [546, 301] width 1093 height 603
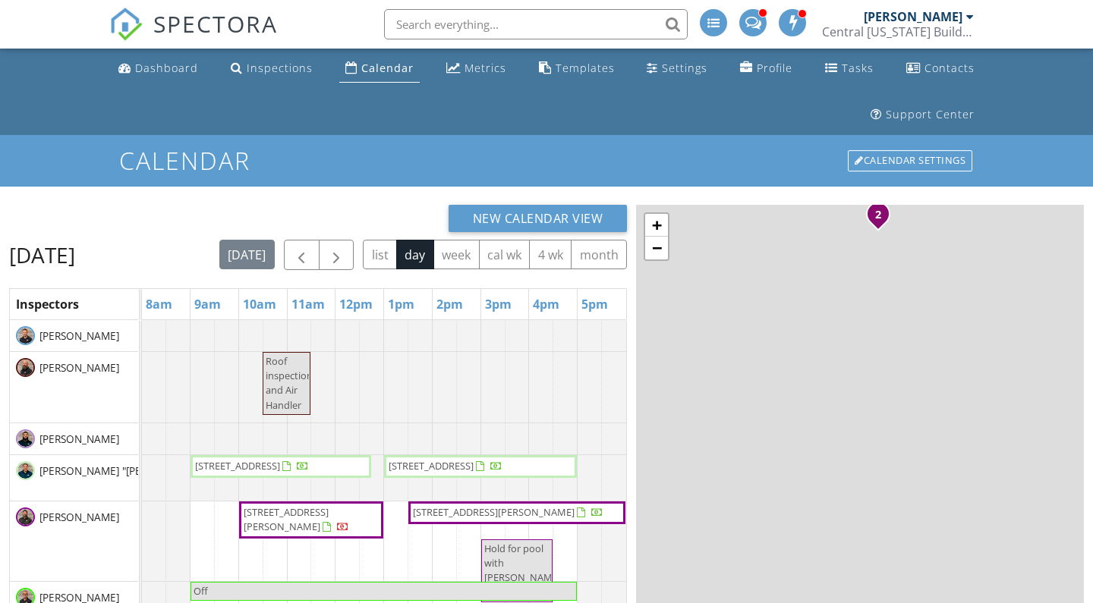
click at [345, 255] on span "button" at bounding box center [336, 256] width 18 height 18
click at [354, 254] on button "button" at bounding box center [337, 255] width 36 height 31
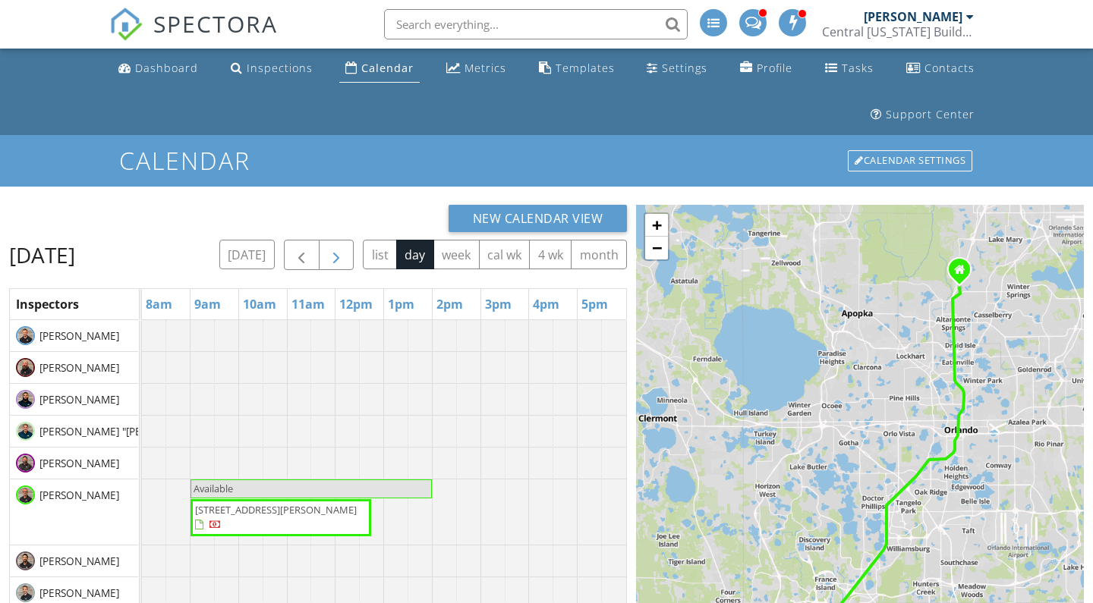
click at [345, 254] on span "button" at bounding box center [336, 256] width 18 height 18
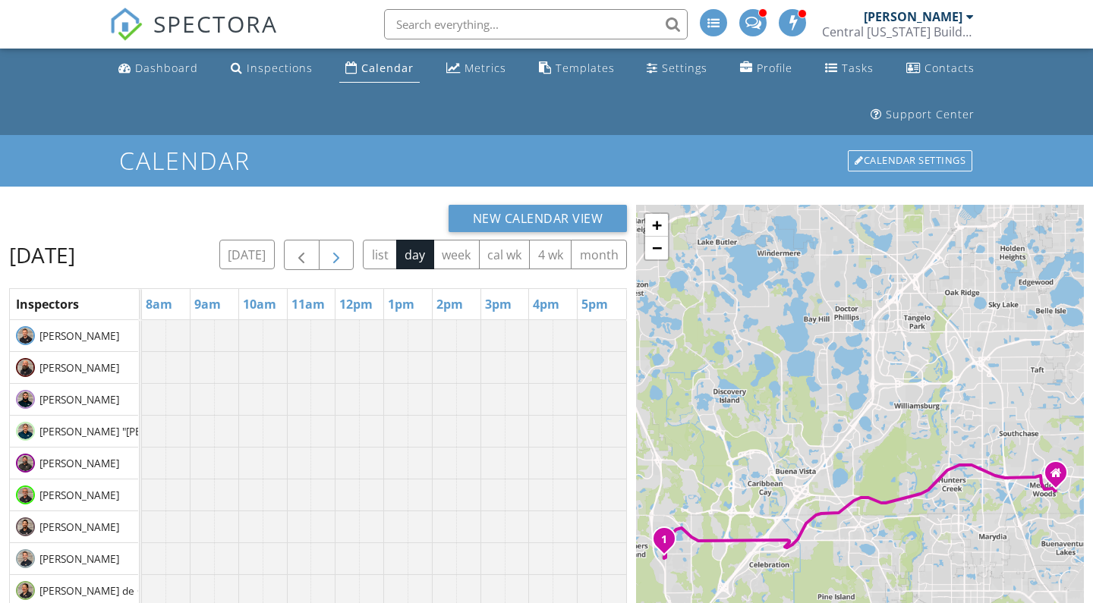
click at [345, 254] on span "button" at bounding box center [336, 256] width 18 height 18
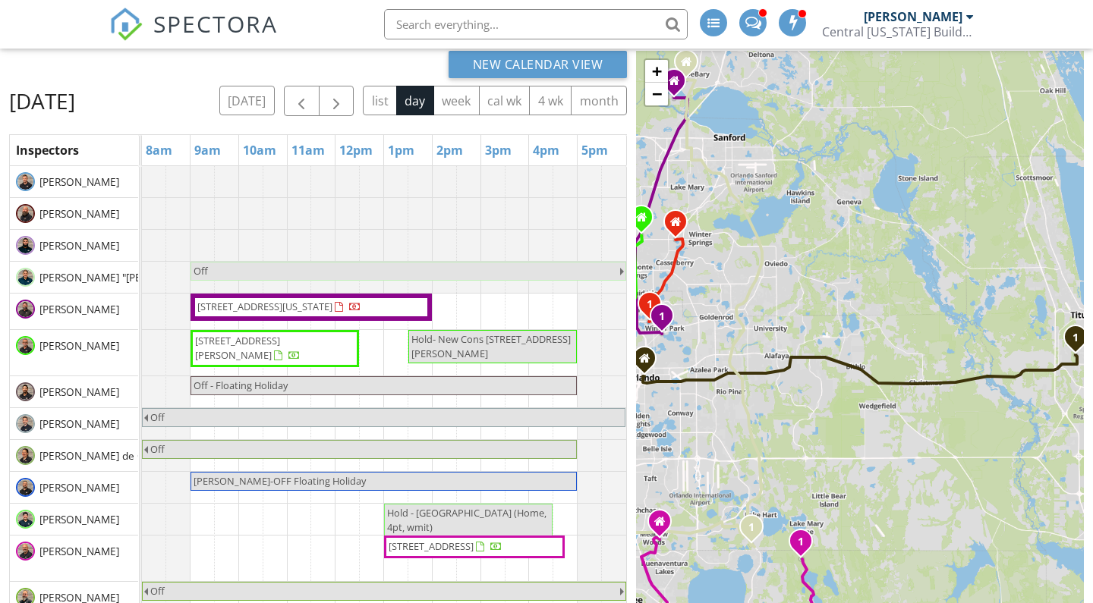
scroll to position [165, 0]
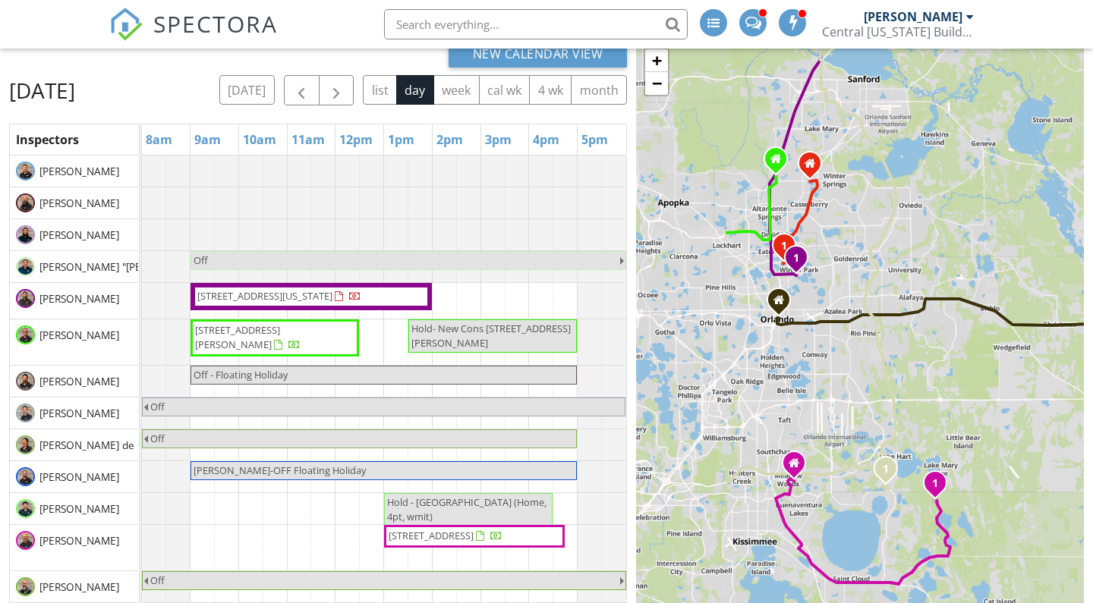
click at [881, 238] on div "1 1 1 1 1 2 1 + − I 4, Interstate 4 35.4 km, 32 min Head east on [GEOGRAPHIC_DA…" at bounding box center [860, 359] width 448 height 638
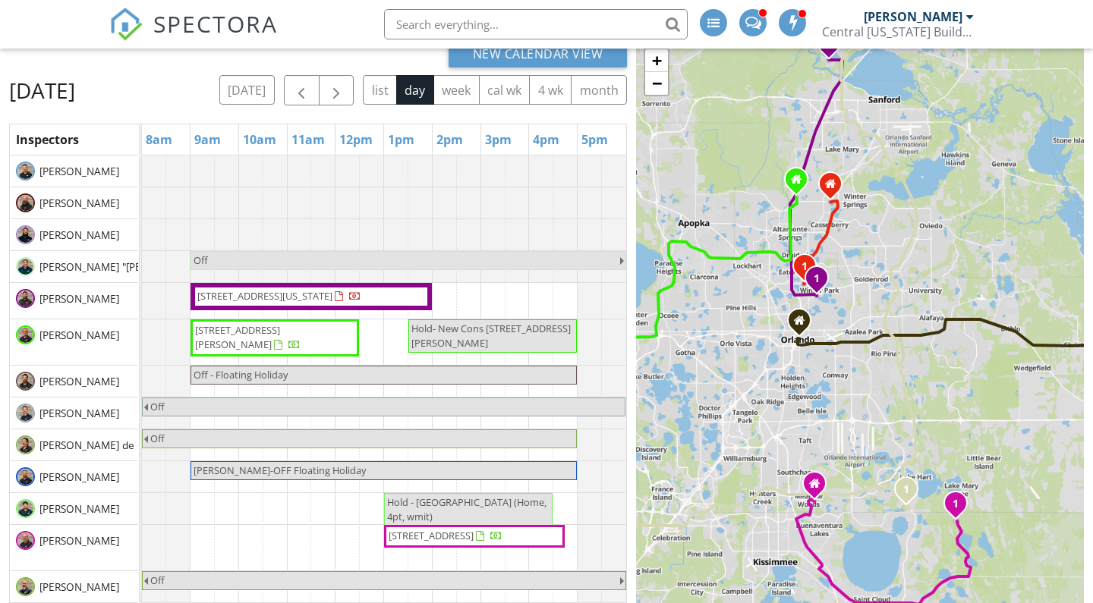
click at [287, 303] on span "[STREET_ADDRESS][US_STATE]" at bounding box center [264, 296] width 135 height 14
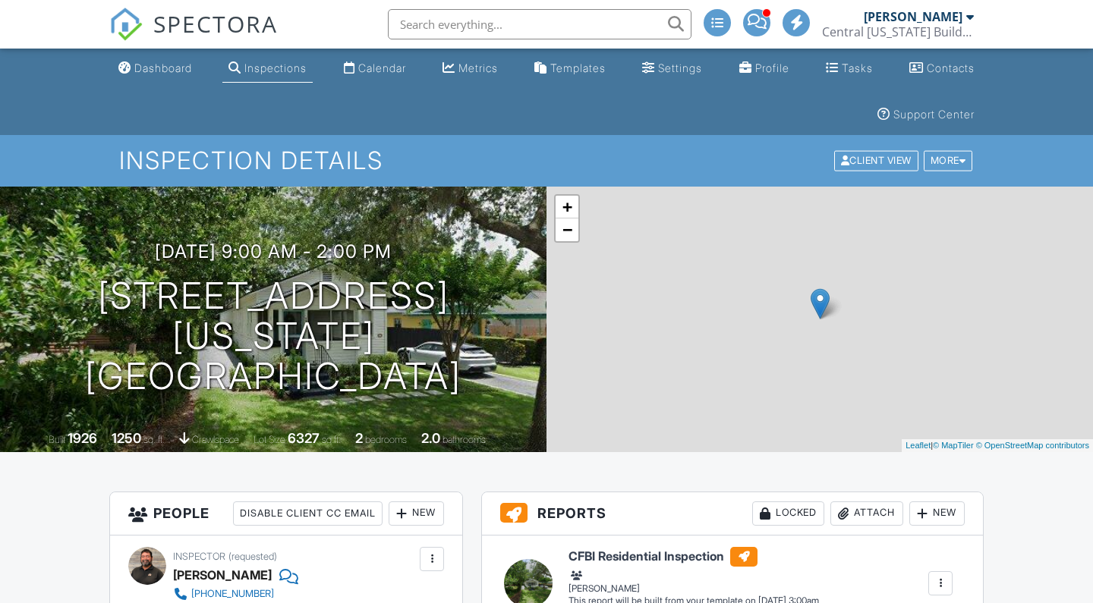
scroll to position [156, 0]
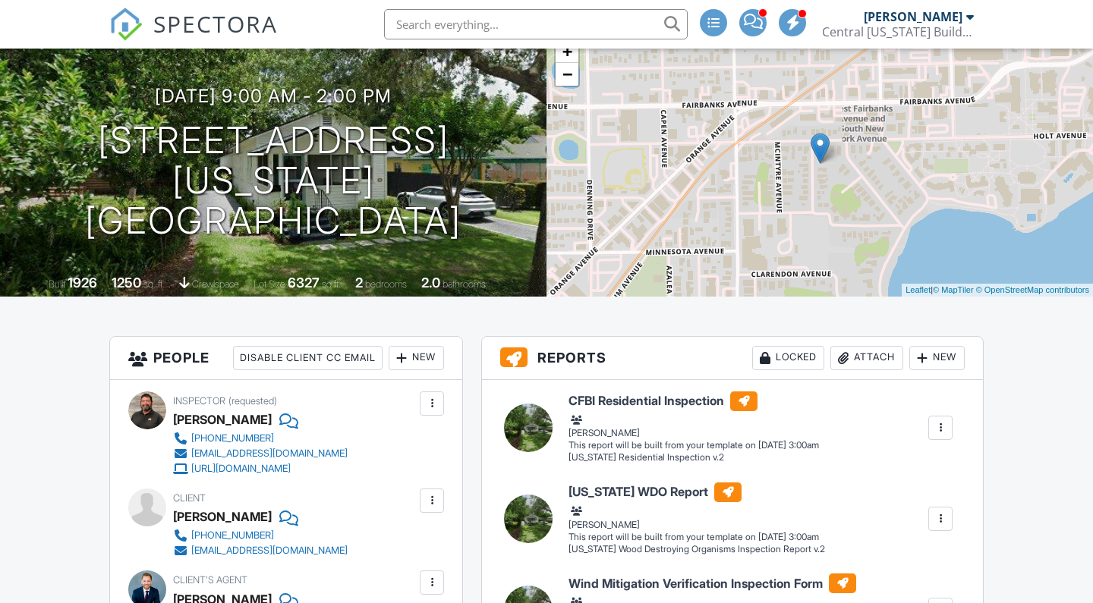
click at [411, 359] on div "New" at bounding box center [416, 358] width 55 height 24
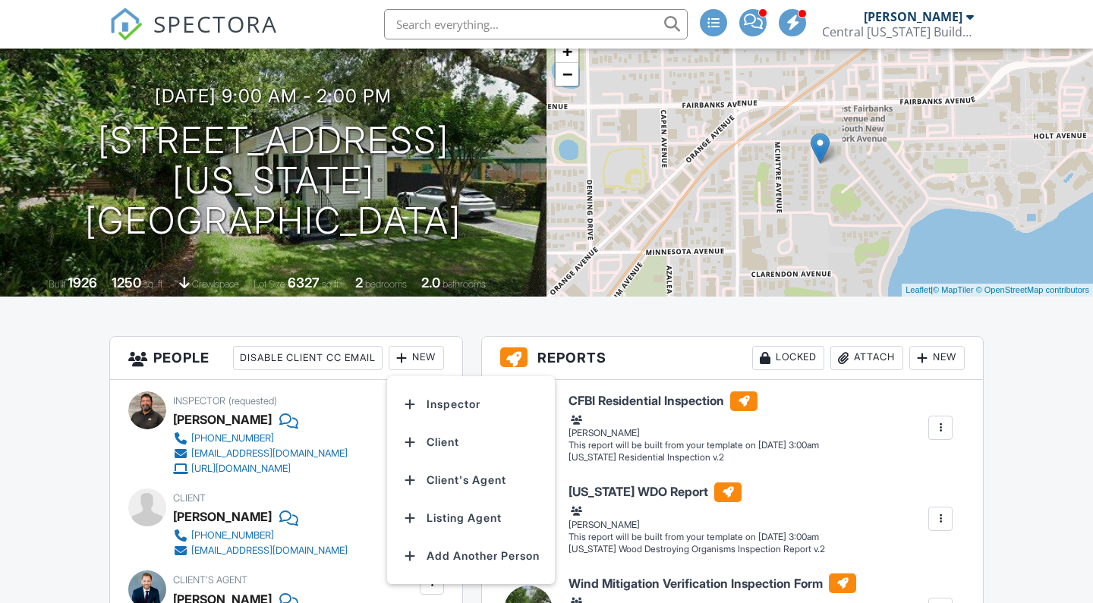
scroll to position [0, 0]
click at [426, 398] on li "Inspector" at bounding box center [471, 405] width 150 height 38
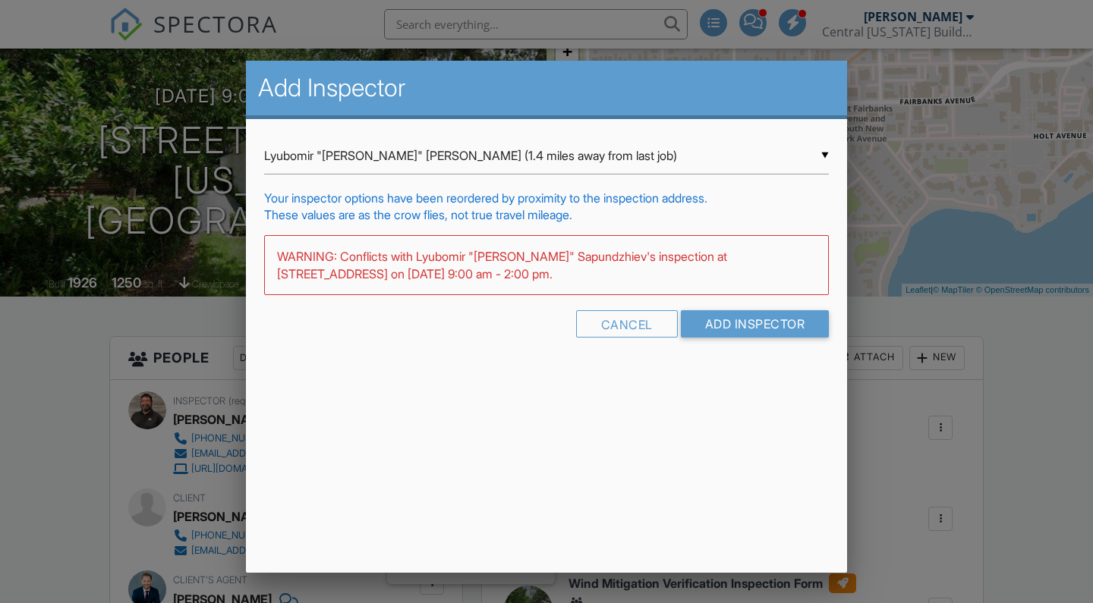
click at [512, 163] on div "▼ Lyubomir "Leo" Sapundzhiev (1.4 miles away from last job) Lyubomir "Leo" Sapu…" at bounding box center [546, 155] width 565 height 37
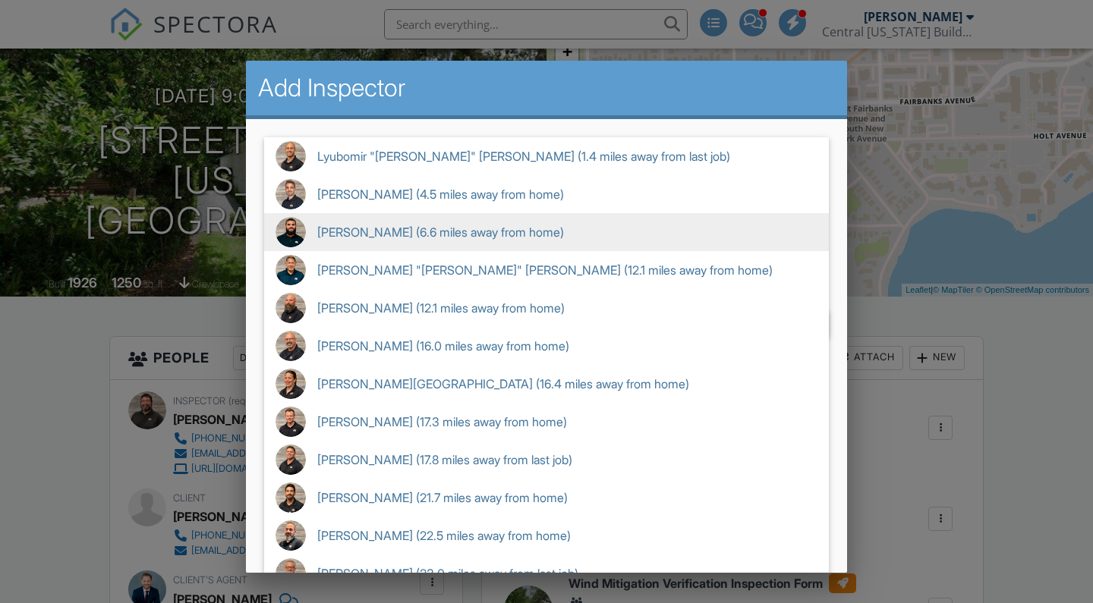
click at [478, 228] on span "Abdiel Cuevas Hiraldo (6.6 miles away from home)" at bounding box center [546, 232] width 565 height 38
type input "Abdiel Cuevas Hiraldo (6.6 miles away from home)"
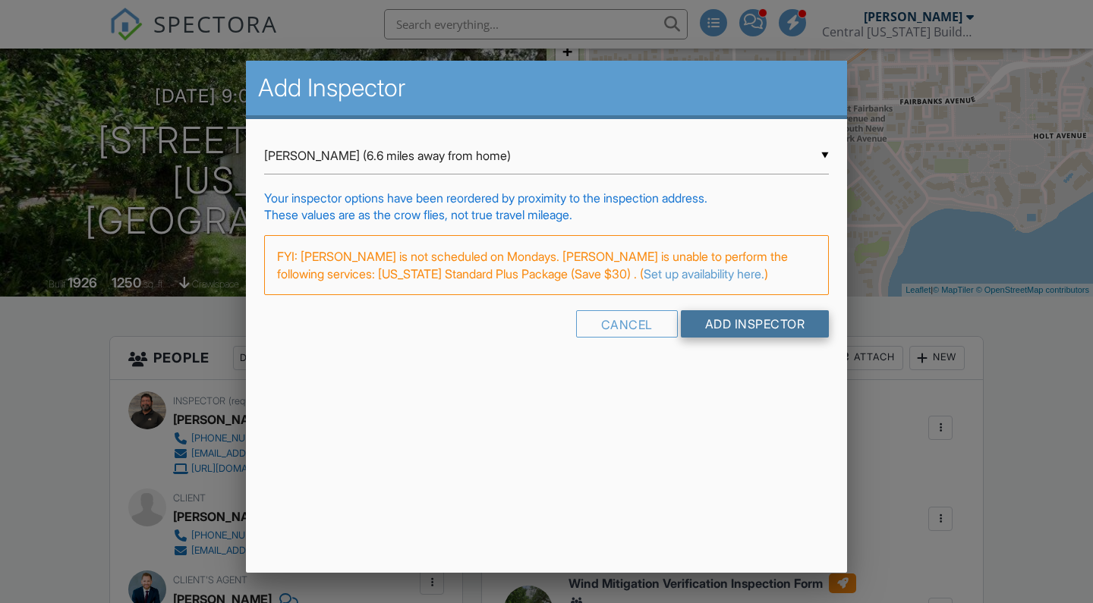
click at [723, 337] on input "Add Inspector" at bounding box center [755, 323] width 149 height 27
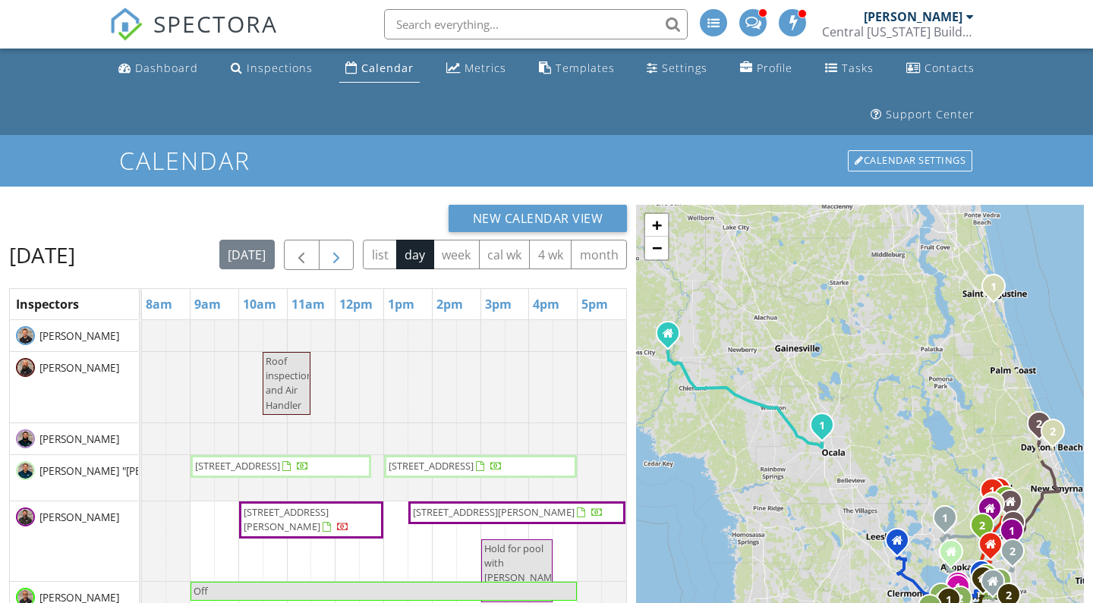
click at [345, 247] on span "button" at bounding box center [336, 256] width 18 height 18
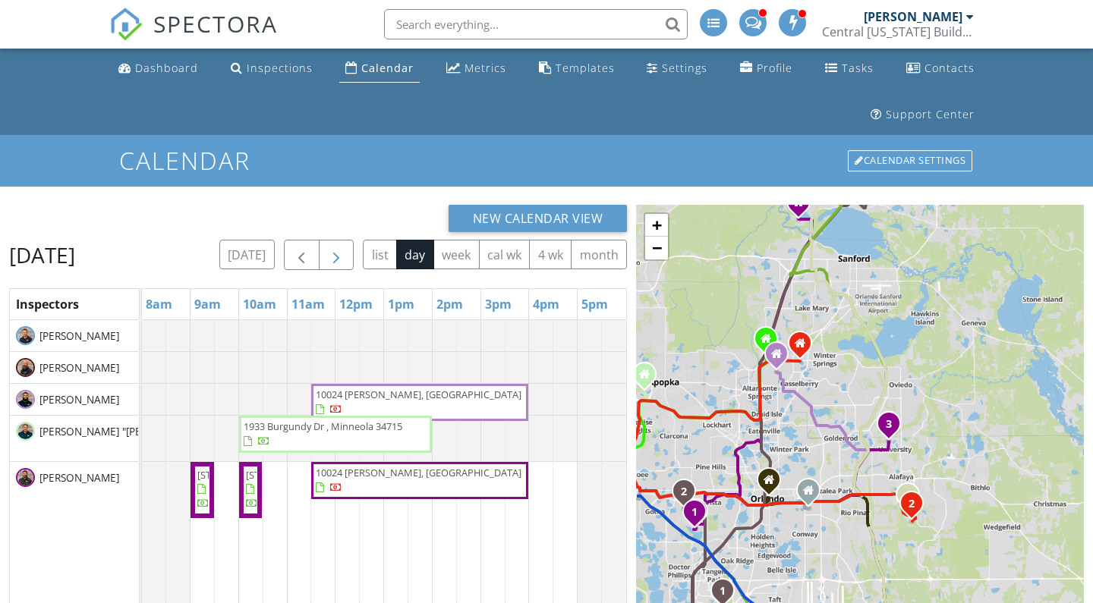
click at [354, 247] on button "button" at bounding box center [337, 255] width 36 height 31
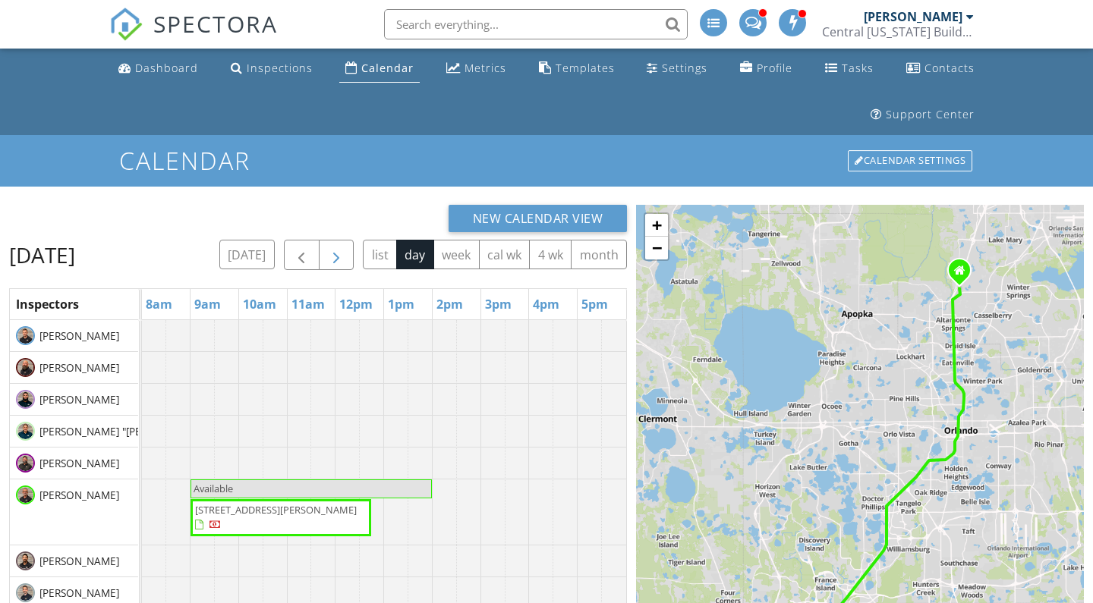
click at [345, 249] on span "button" at bounding box center [336, 256] width 18 height 18
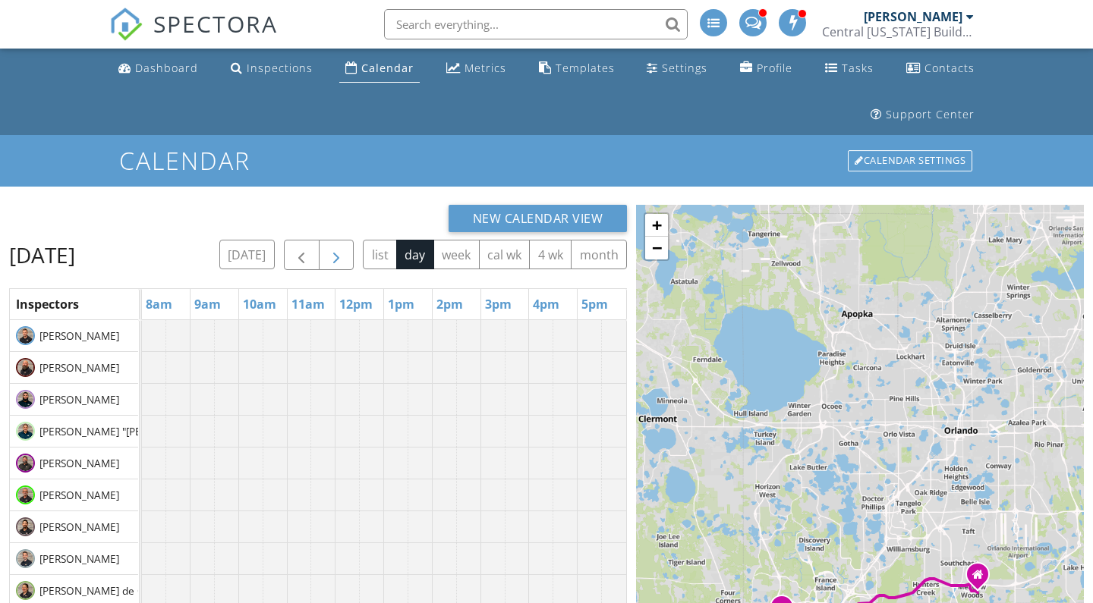
click at [345, 249] on span "button" at bounding box center [336, 256] width 18 height 18
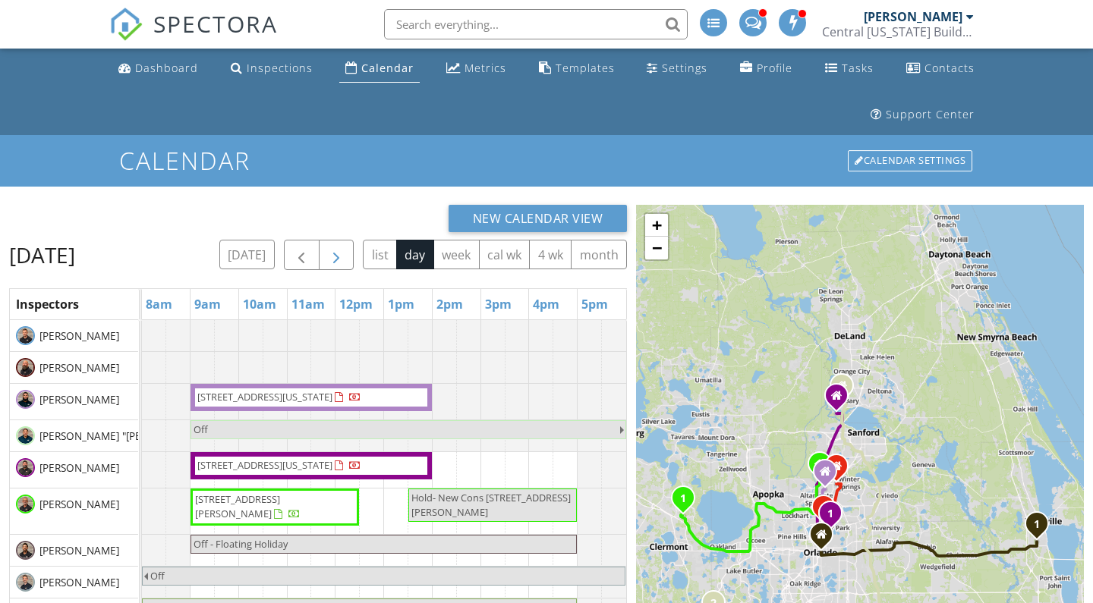
click at [345, 251] on span "button" at bounding box center [336, 256] width 18 height 18
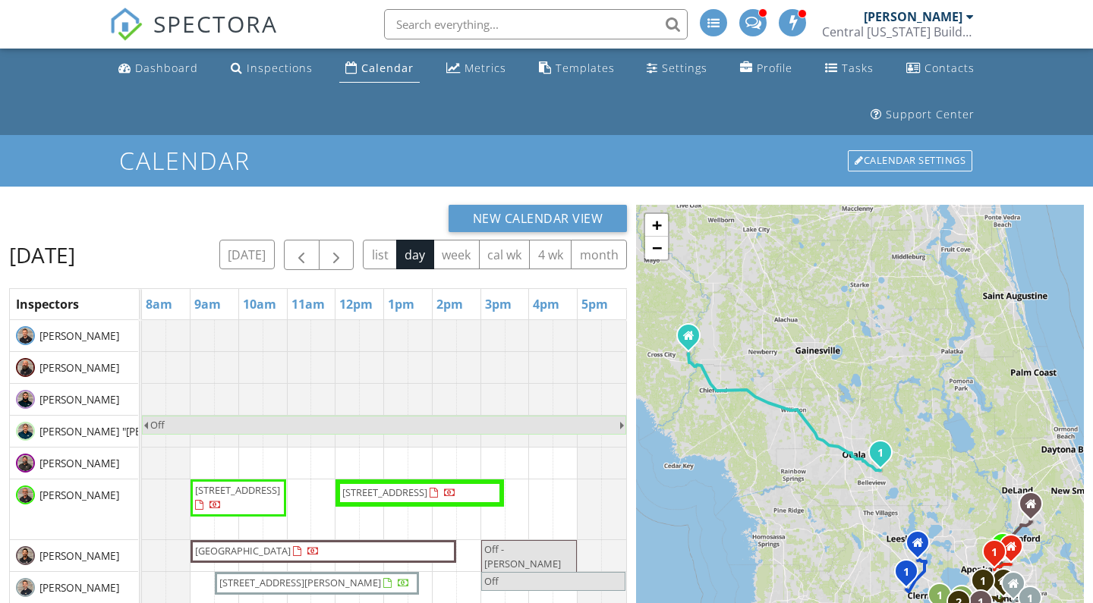
scroll to position [204, 0]
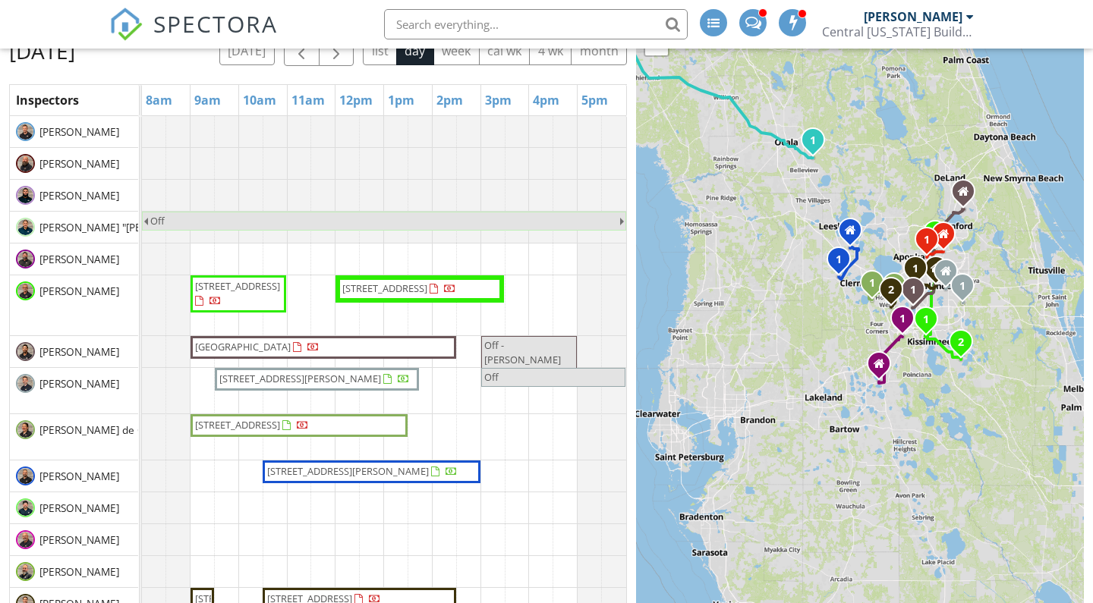
click at [714, 235] on div "1 2 1 1 1 1 1 2 1 1 1 + − I 4, South Orange Blossom Trail, Bronson Highway, Nol…" at bounding box center [860, 320] width 448 height 638
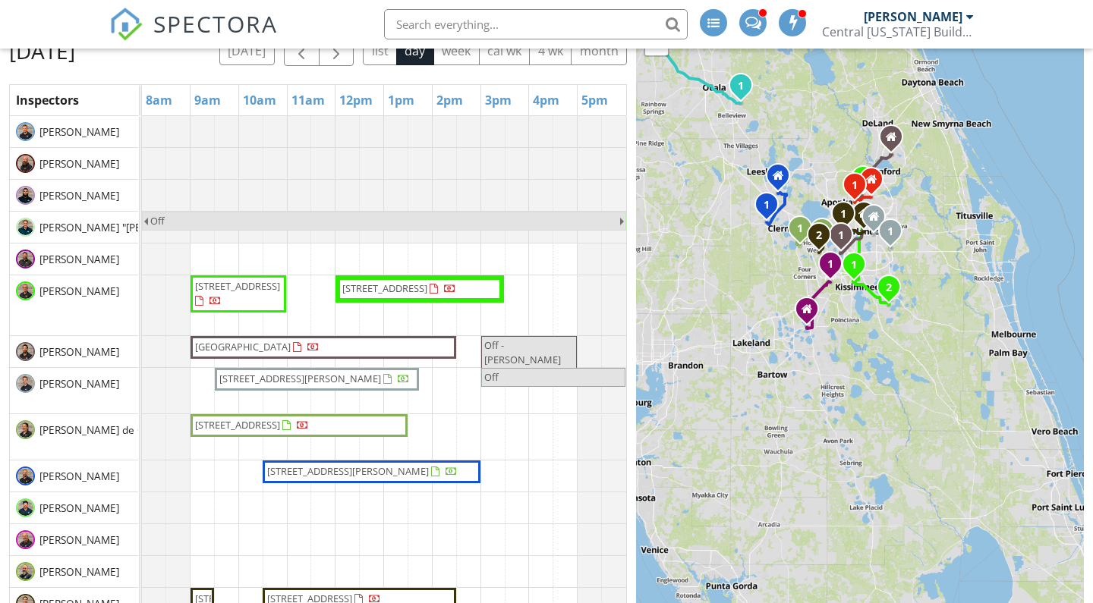
click at [676, 316] on div "1 2 1 1 1 1 1 2 1 1 1 + − I 4, South Orange Blossom Trail, Bronson Highway, Nol…" at bounding box center [860, 320] width 448 height 638
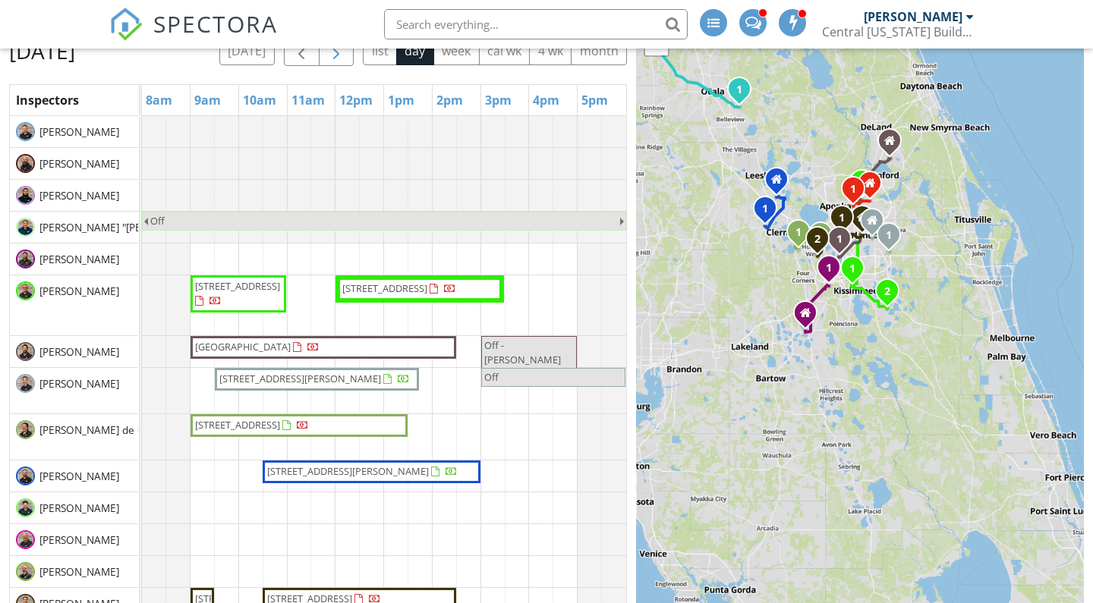
click at [345, 58] on span "button" at bounding box center [336, 52] width 18 height 18
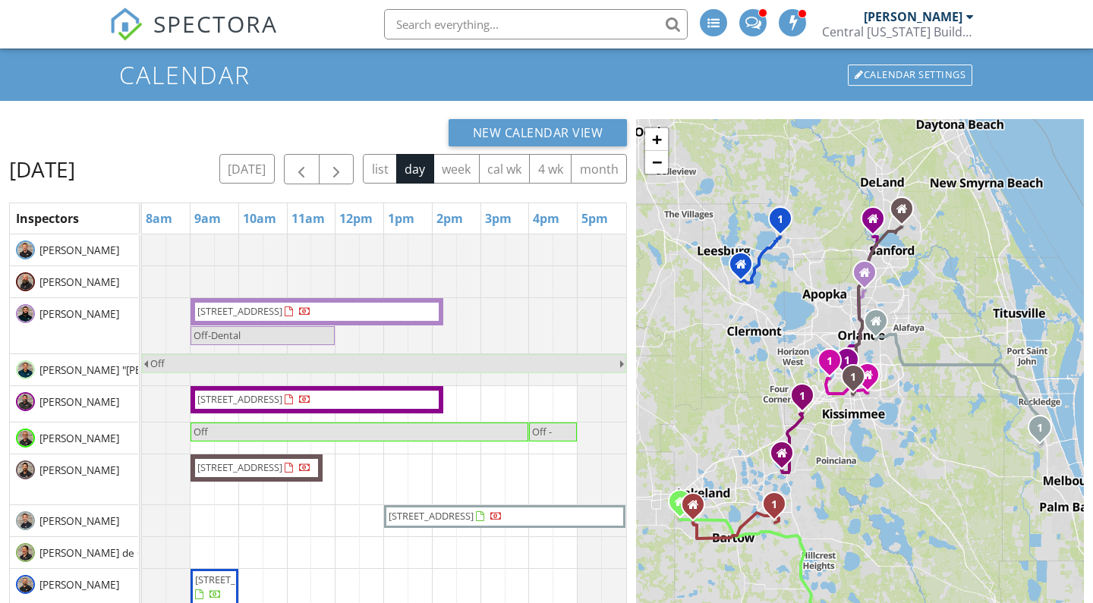
scroll to position [67, 0]
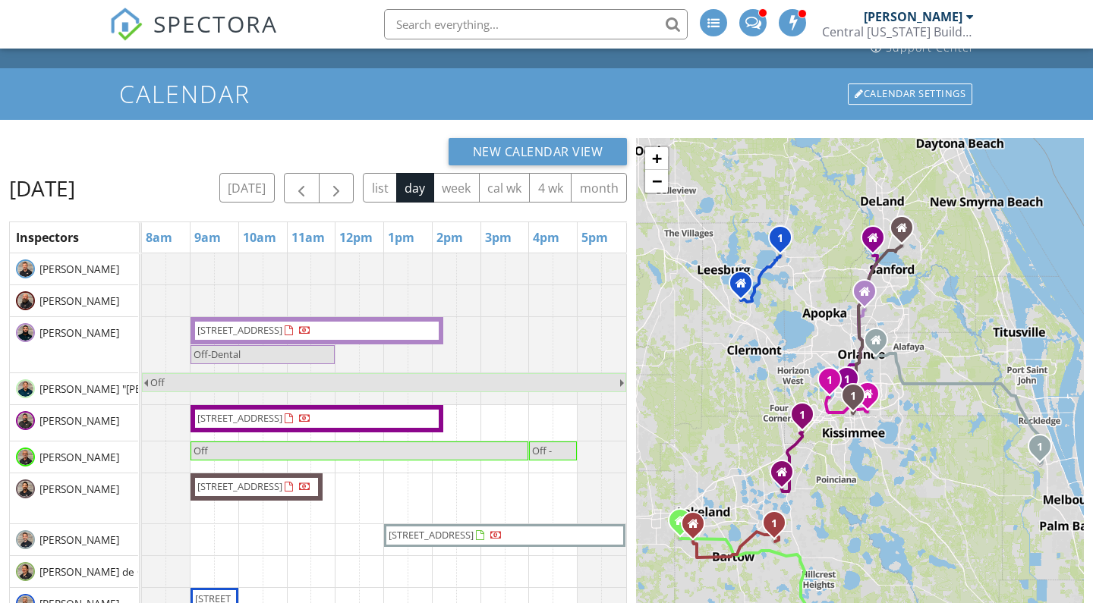
click at [469, 29] on input "text" at bounding box center [536, 24] width 304 height 30
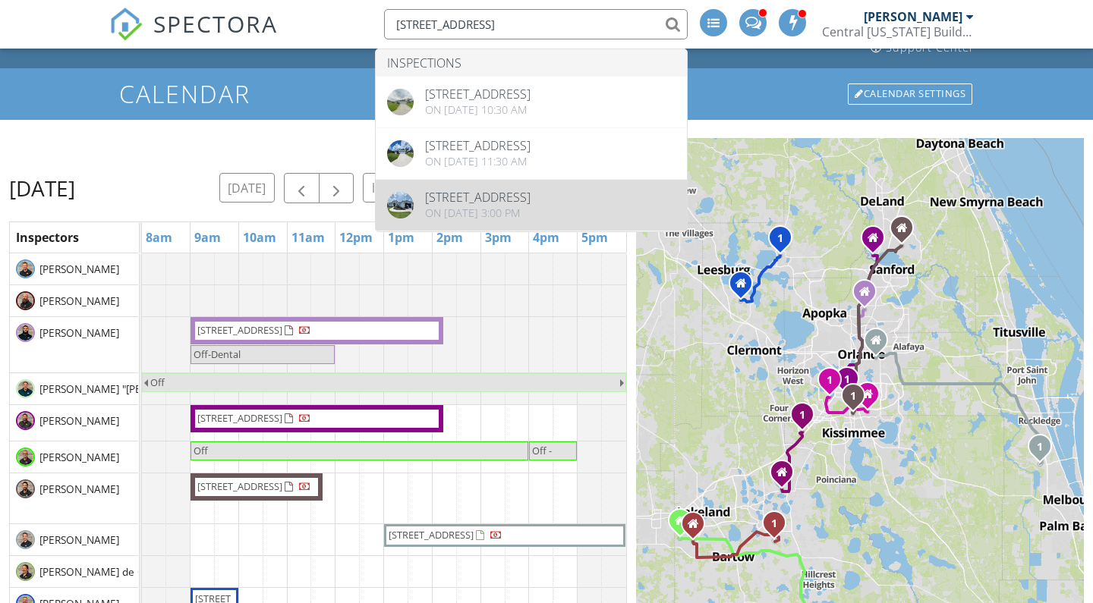
type input "4936 Myrtle beach dr"
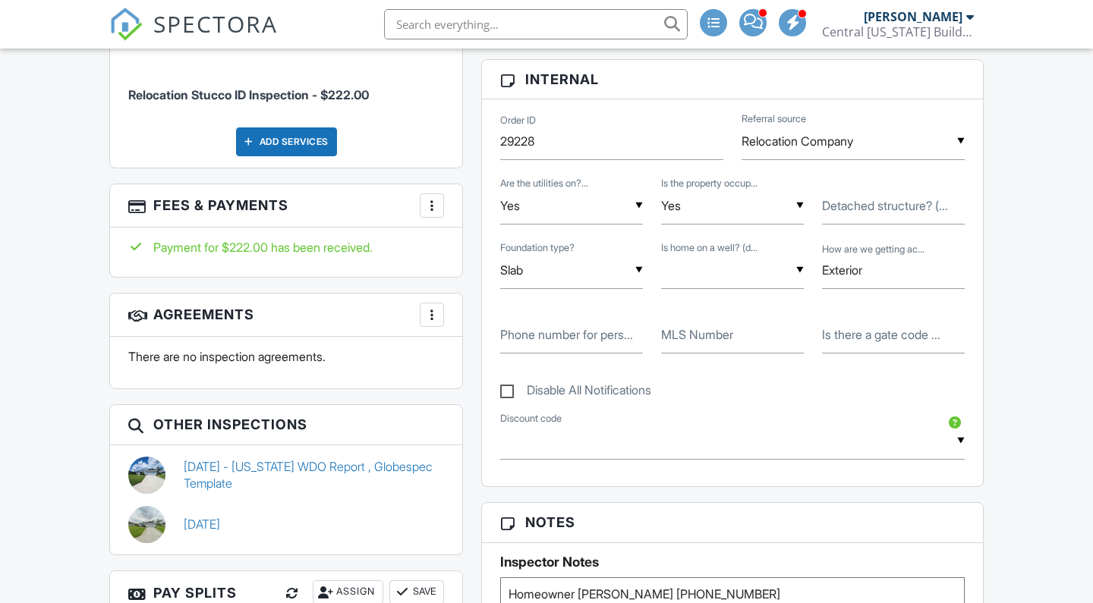
scroll to position [878, 0]
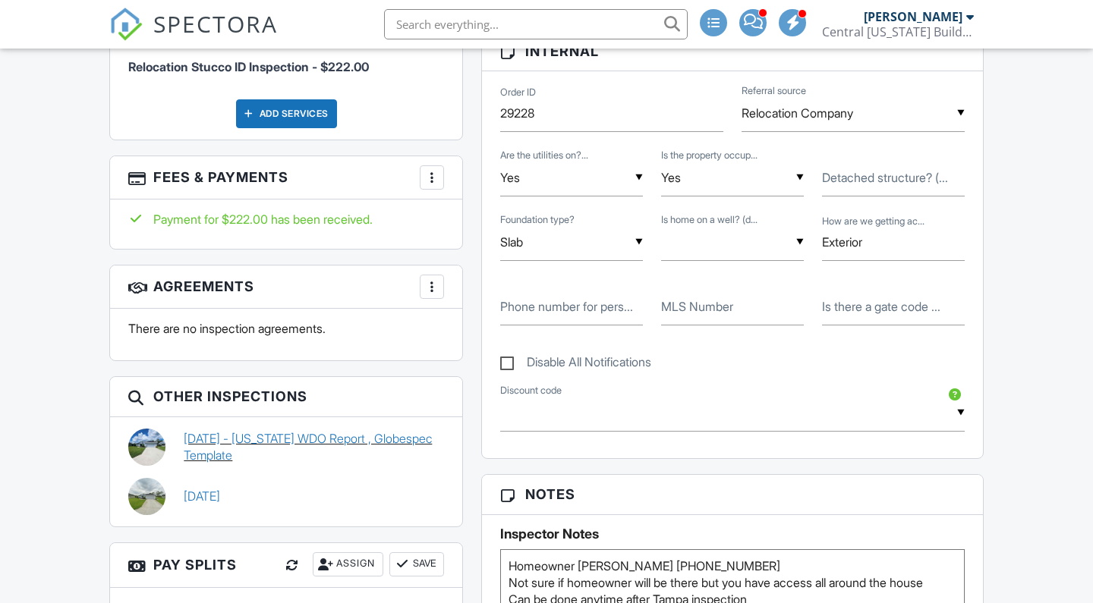
click at [345, 430] on link "[DATE] - [US_STATE] WDO Report , Globespec Template" at bounding box center [314, 447] width 260 height 34
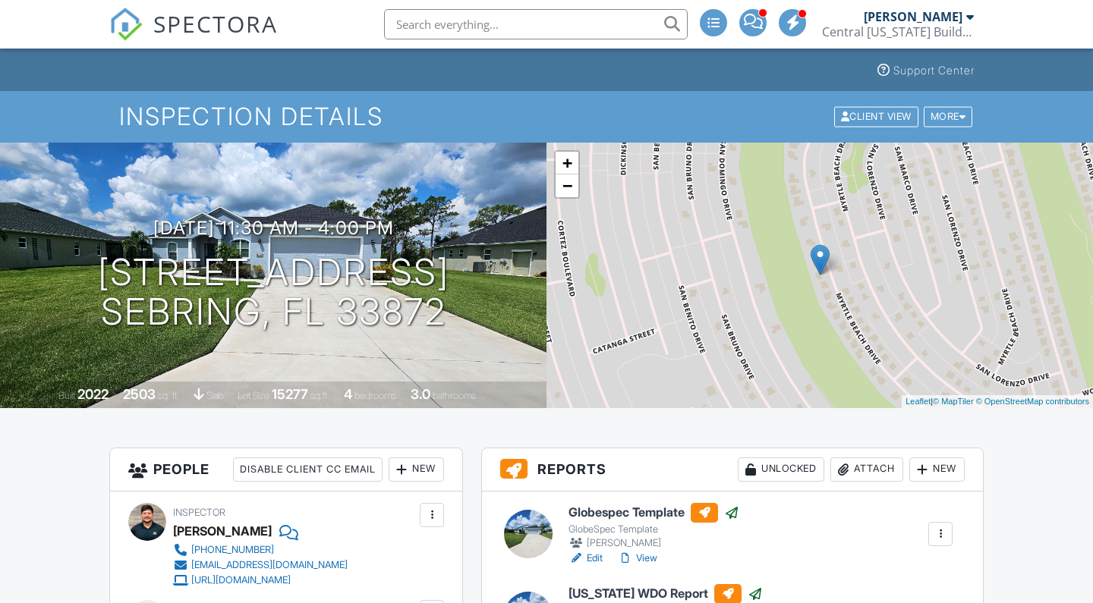
scroll to position [238, 0]
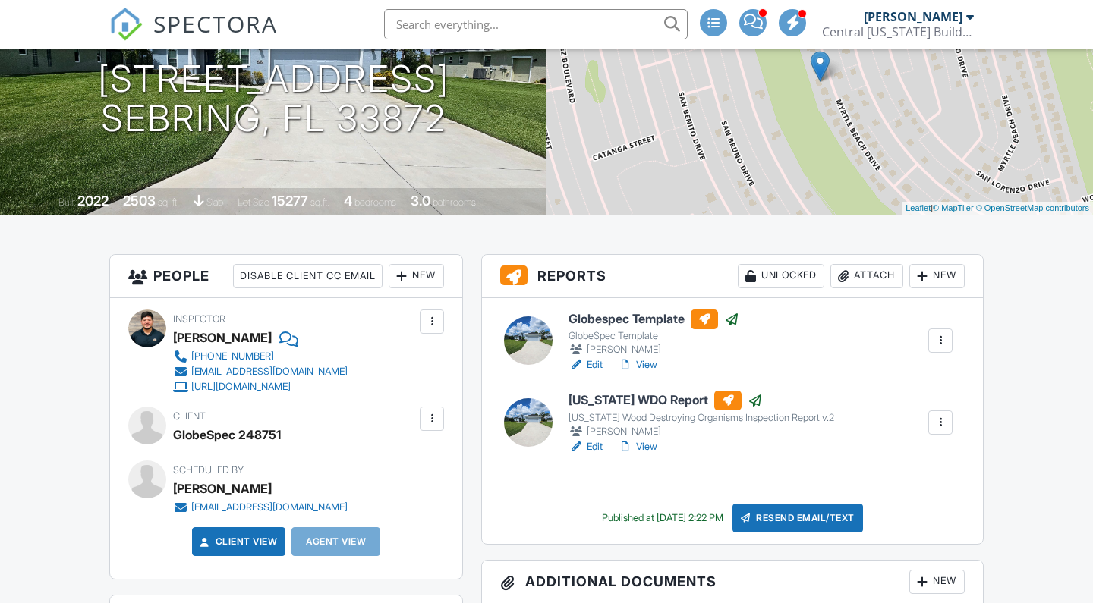
click at [647, 362] on link "View" at bounding box center [637, 365] width 39 height 15
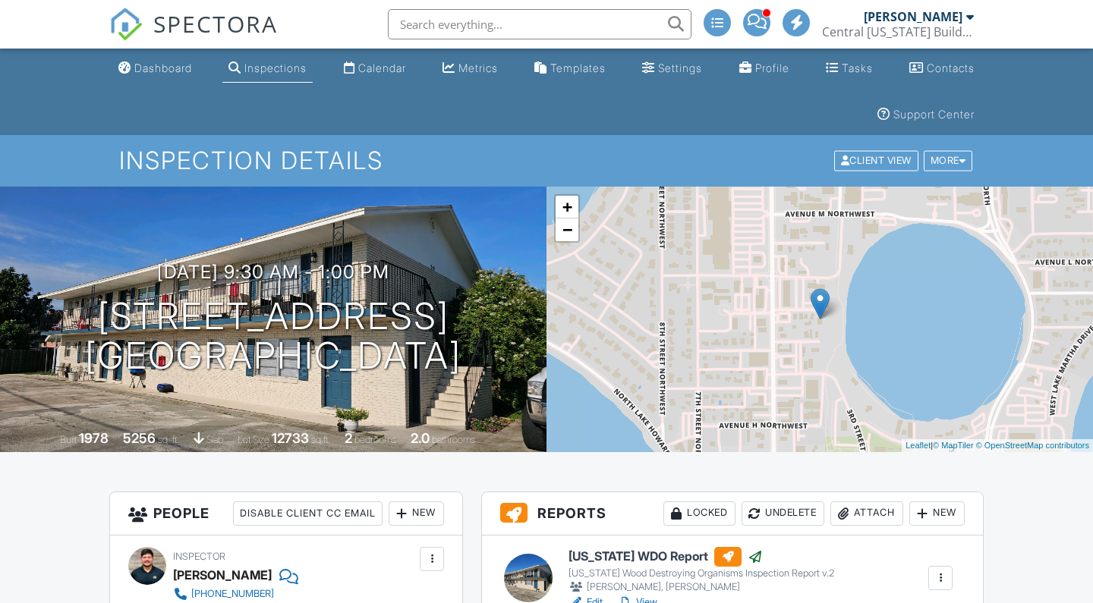
click at [0, 0] on div at bounding box center [0, 0] width 0 height 0
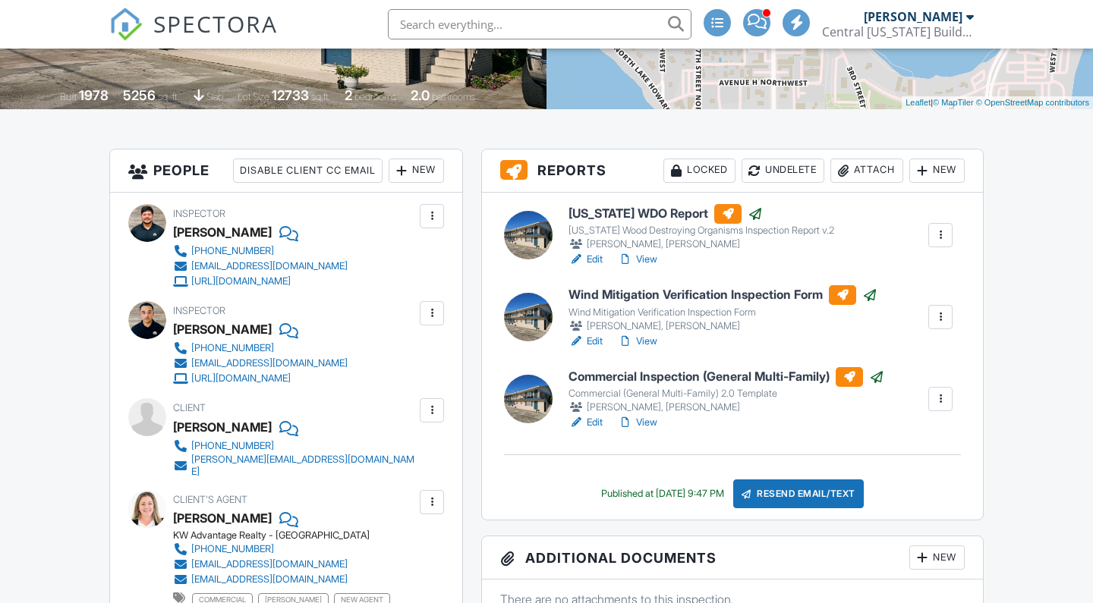
scroll to position [343, 0]
click at [643, 421] on link "View" at bounding box center [637, 422] width 39 height 15
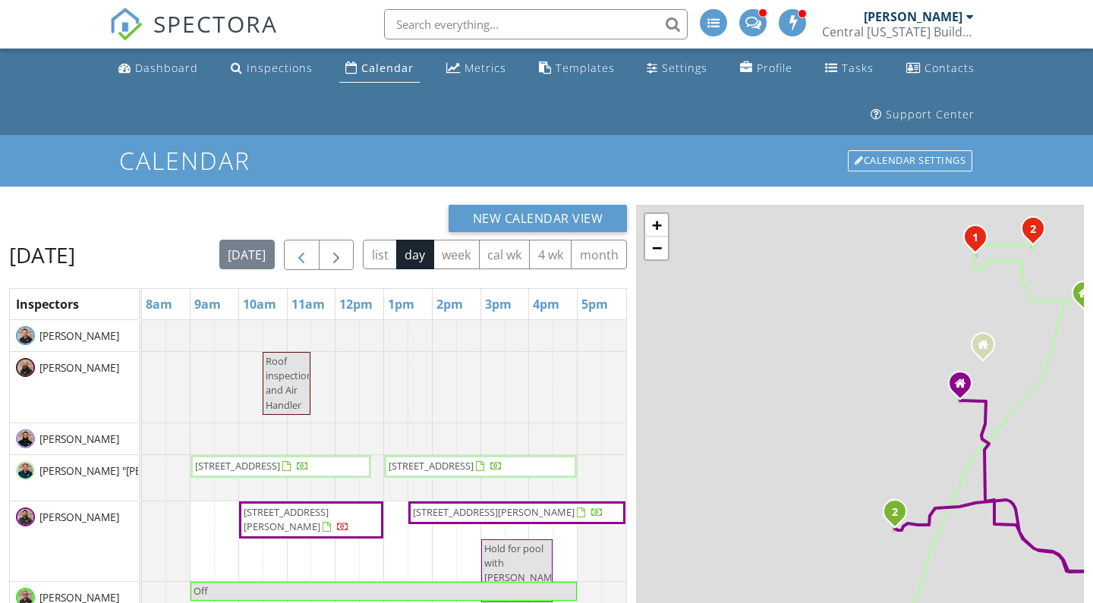
click at [310, 255] on span "button" at bounding box center [301, 256] width 18 height 18
click at [320, 255] on button "button" at bounding box center [302, 255] width 36 height 31
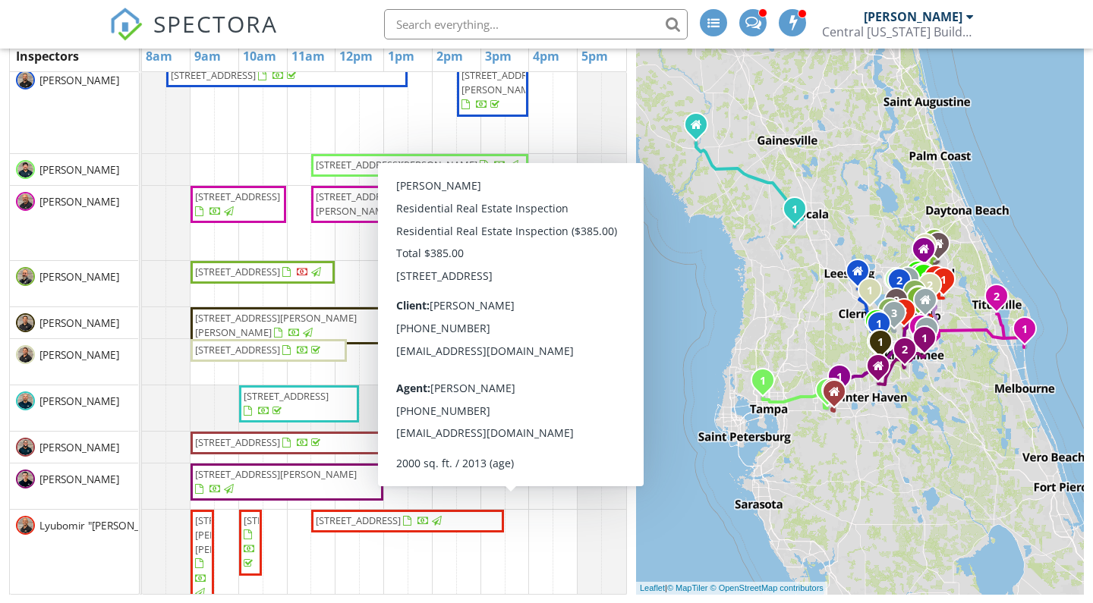
click at [452, 481] on span "2815 Moonstone Bend, Kissimmee 34758" at bounding box center [479, 475] width 85 height 14
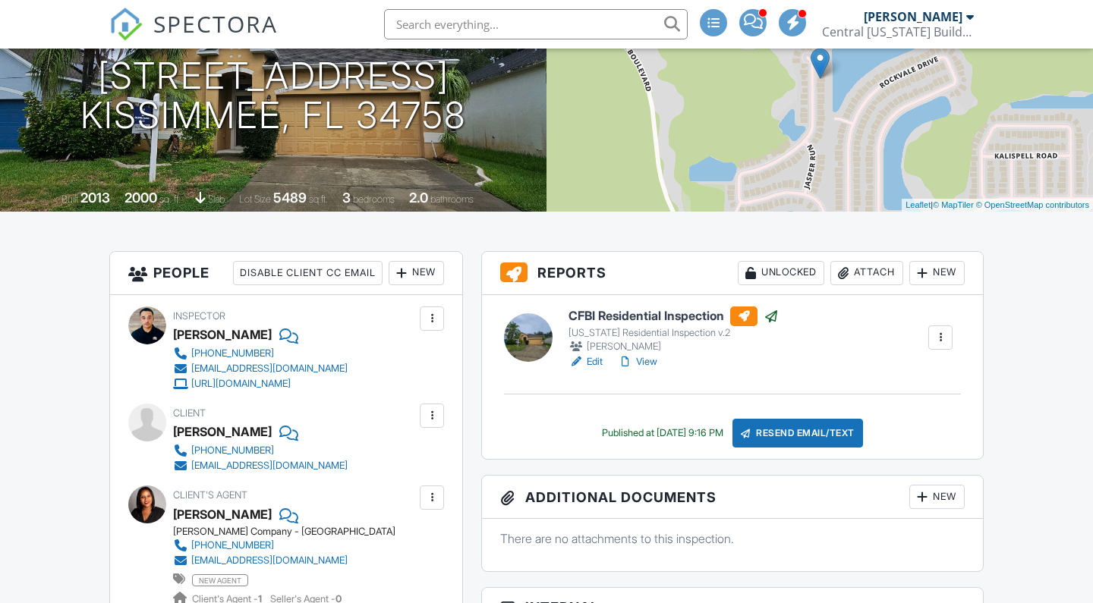
scroll to position [241, 0]
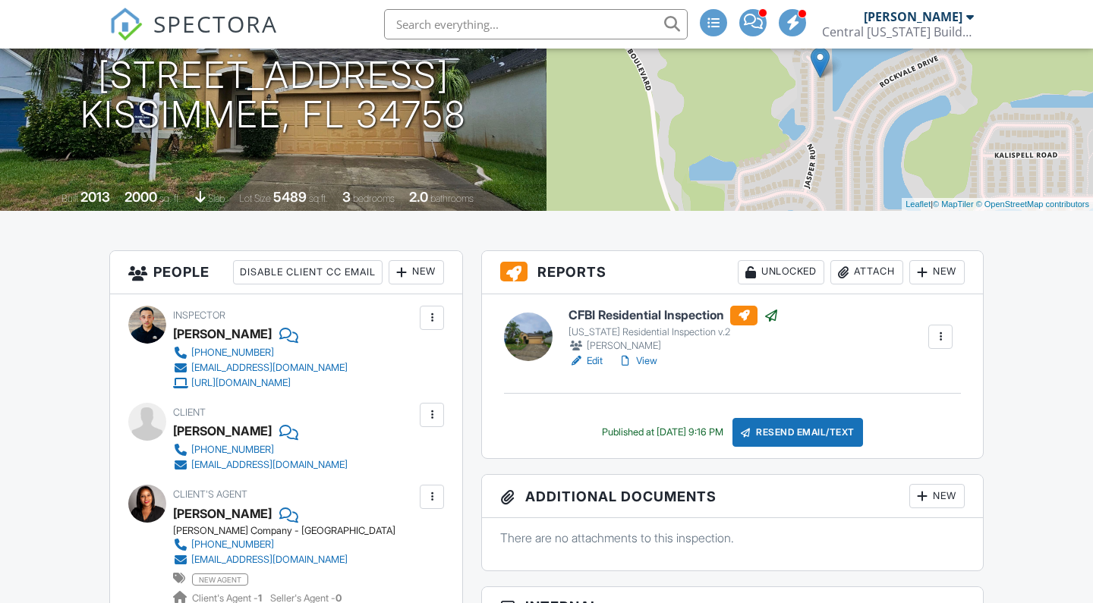
click at [594, 364] on link "Edit" at bounding box center [586, 361] width 34 height 15
click at [599, 359] on link "Edit" at bounding box center [586, 361] width 34 height 15
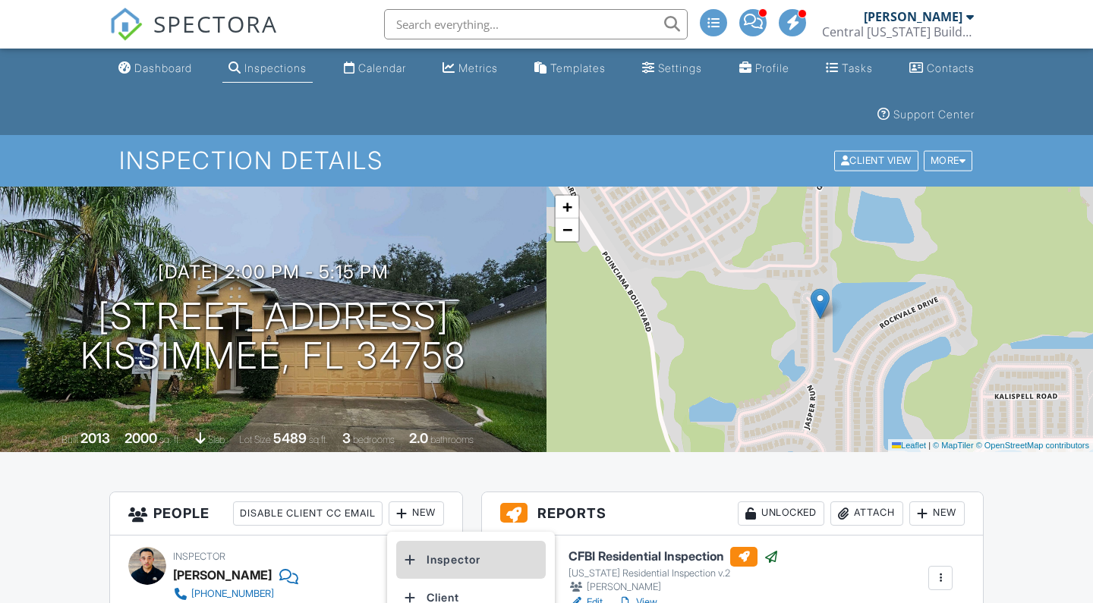
scroll to position [117, 0]
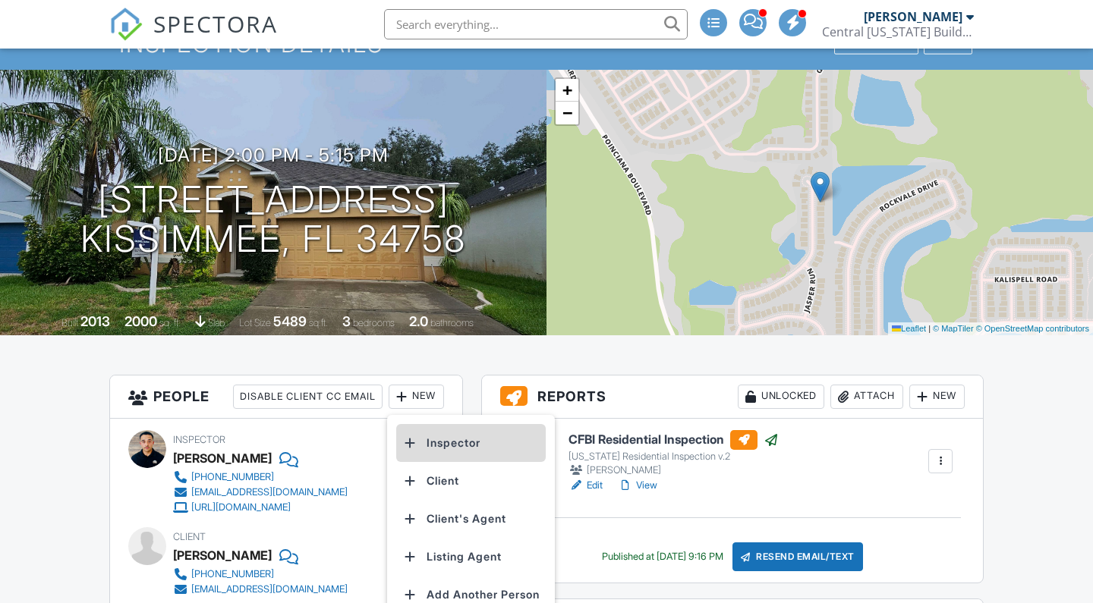
click at [495, 439] on li "Inspector" at bounding box center [471, 443] width 150 height 38
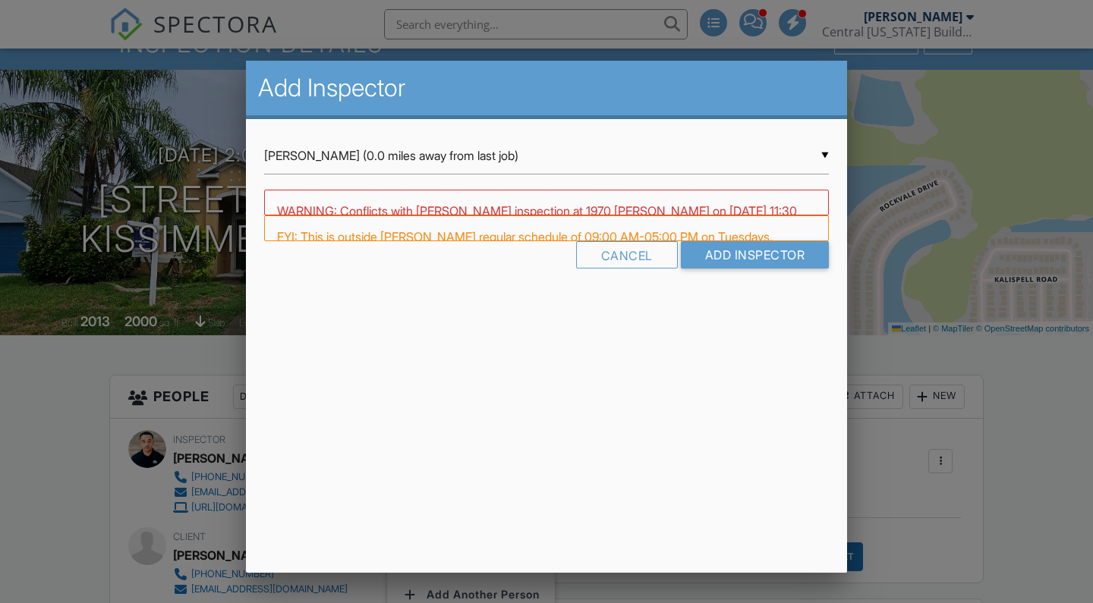
click at [467, 162] on input "[PERSON_NAME] (0.0 miles away from last job)" at bounding box center [546, 155] width 565 height 37
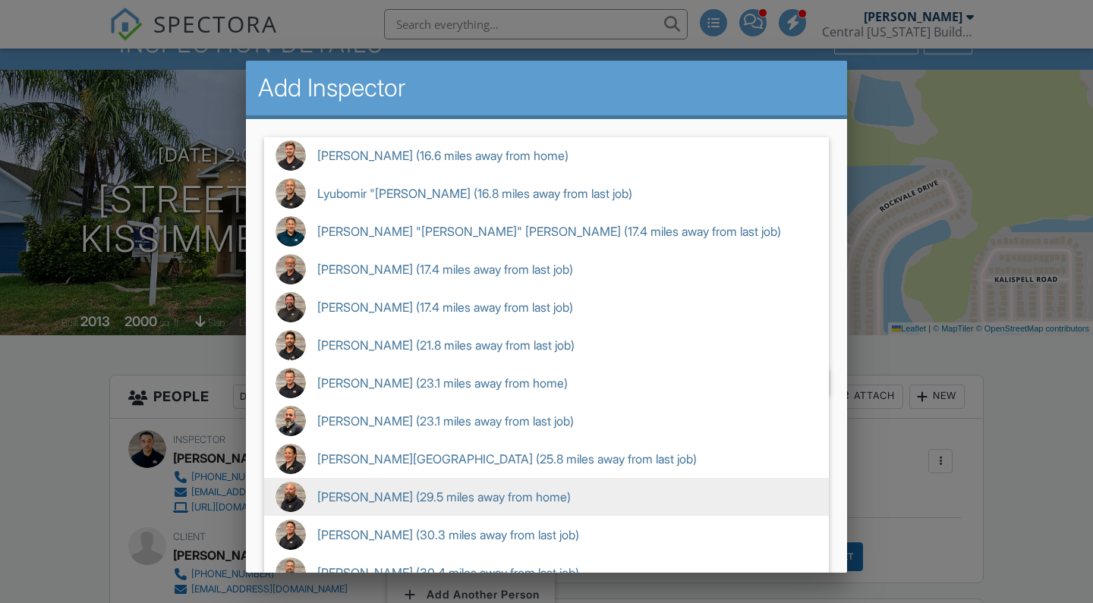
scroll to position [0, 0]
click at [421, 491] on span "[PERSON_NAME] (29.5 miles away from home)" at bounding box center [546, 497] width 565 height 38
type input "[PERSON_NAME] (29.5 miles away from home)"
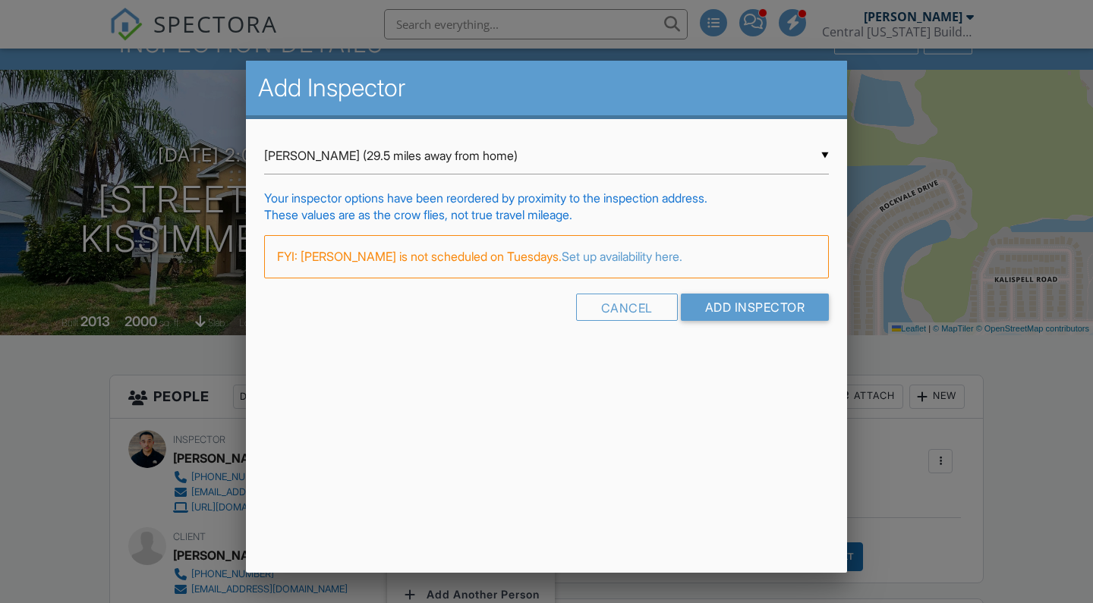
click at [745, 321] on div "Cancel Add Inspector" at bounding box center [546, 313] width 565 height 39
click at [746, 315] on input "Add Inspector" at bounding box center [755, 307] width 149 height 27
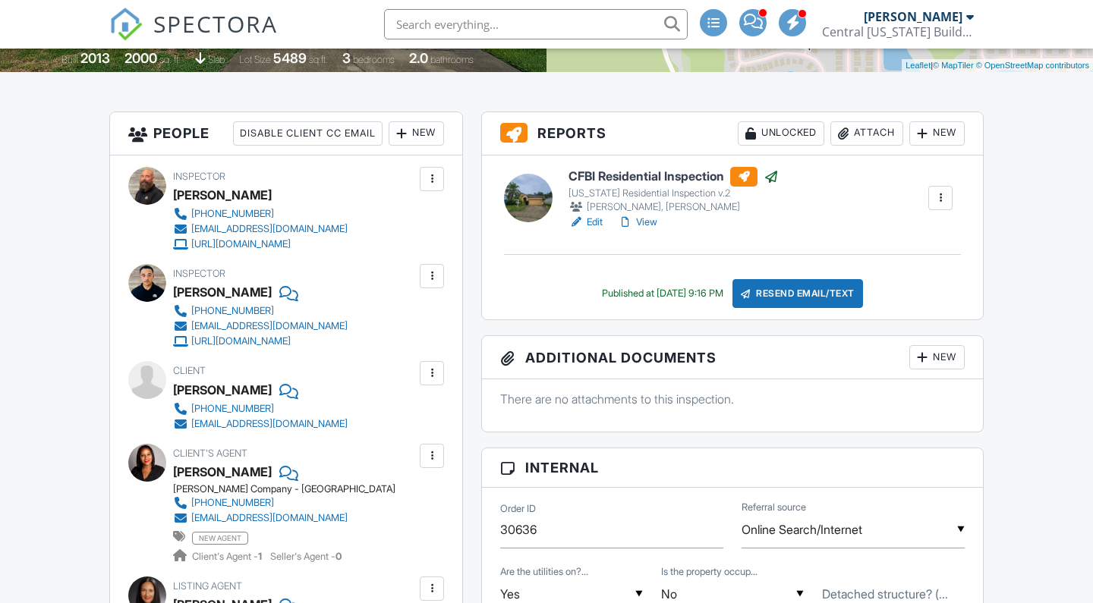
scroll to position [381, 0]
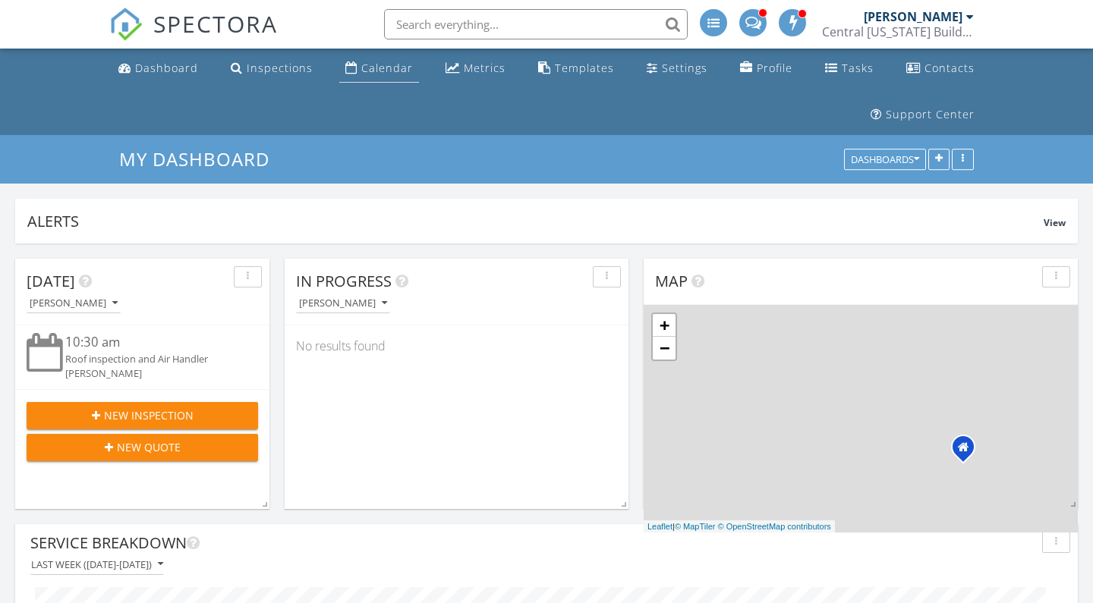
click at [367, 68] on div "Calendar" at bounding box center [387, 68] width 52 height 14
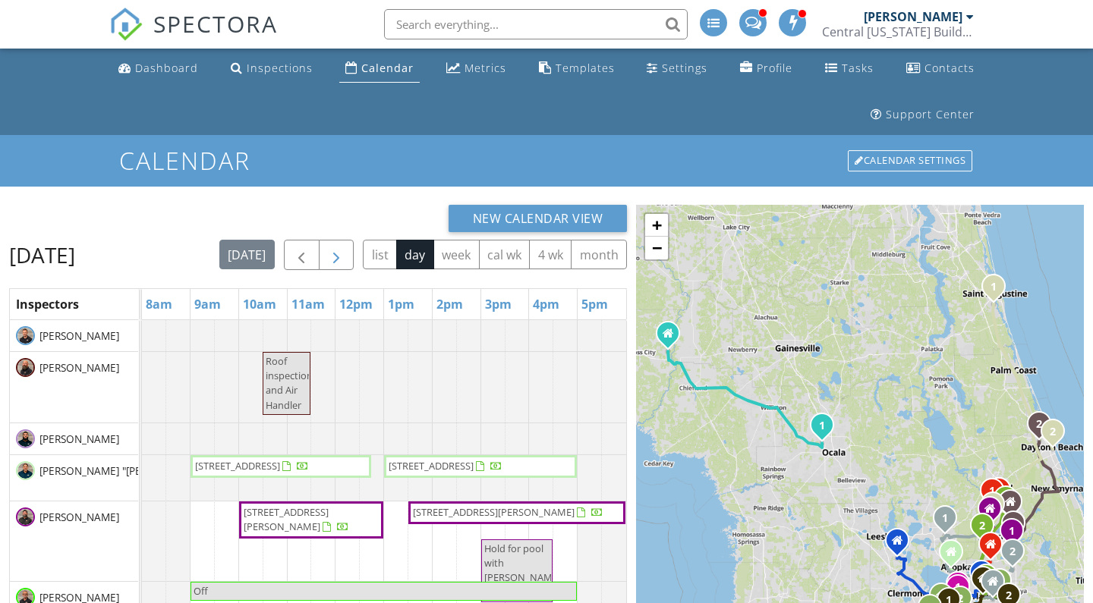
click at [345, 257] on span "button" at bounding box center [336, 256] width 18 height 18
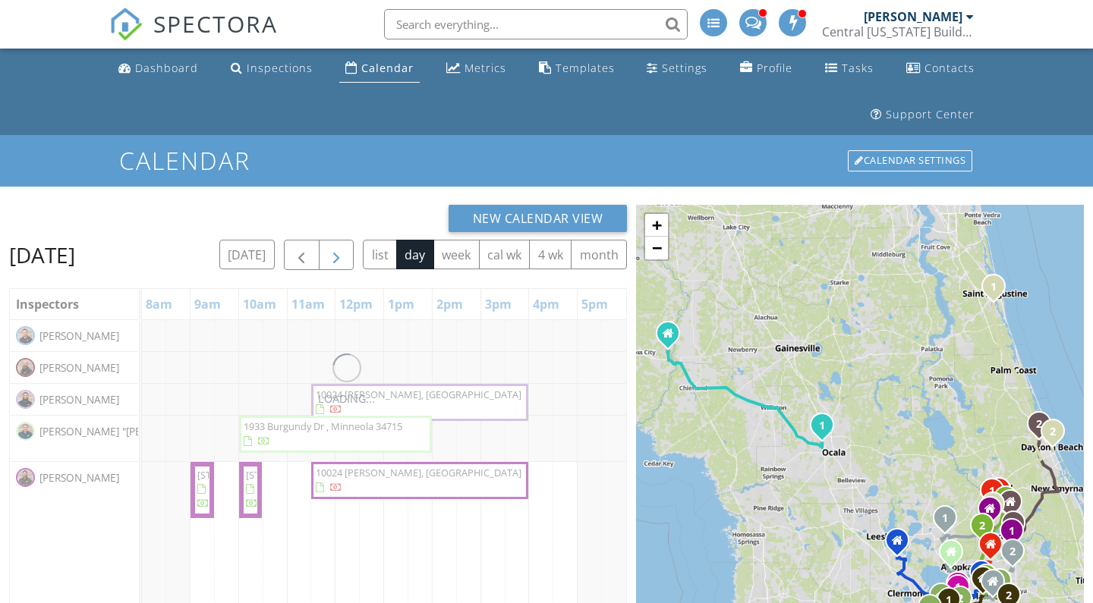
click at [367, 257] on div "today list day week cal wk 4 wk month" at bounding box center [423, 255] width 408 height 31
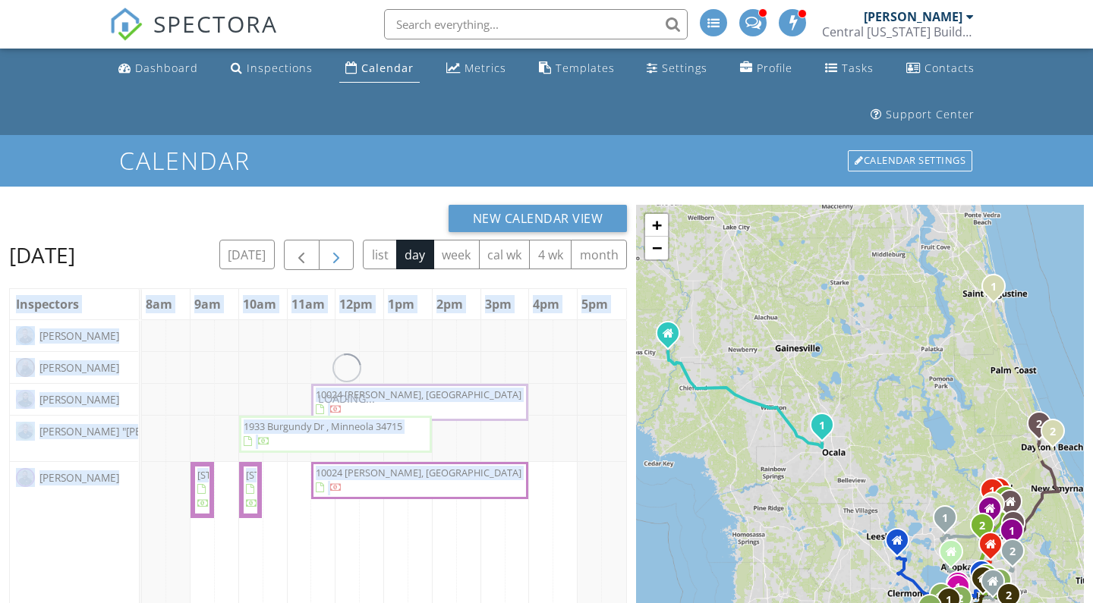
click at [367, 257] on div "today list day week cal wk 4 wk month" at bounding box center [423, 255] width 408 height 31
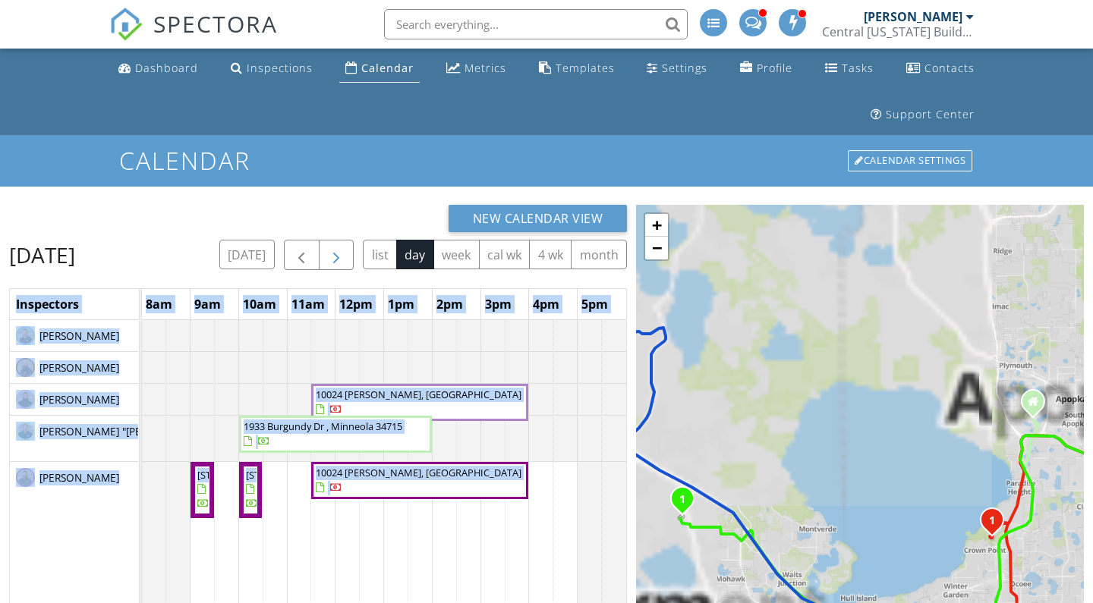
click at [345, 254] on span "button" at bounding box center [336, 256] width 18 height 18
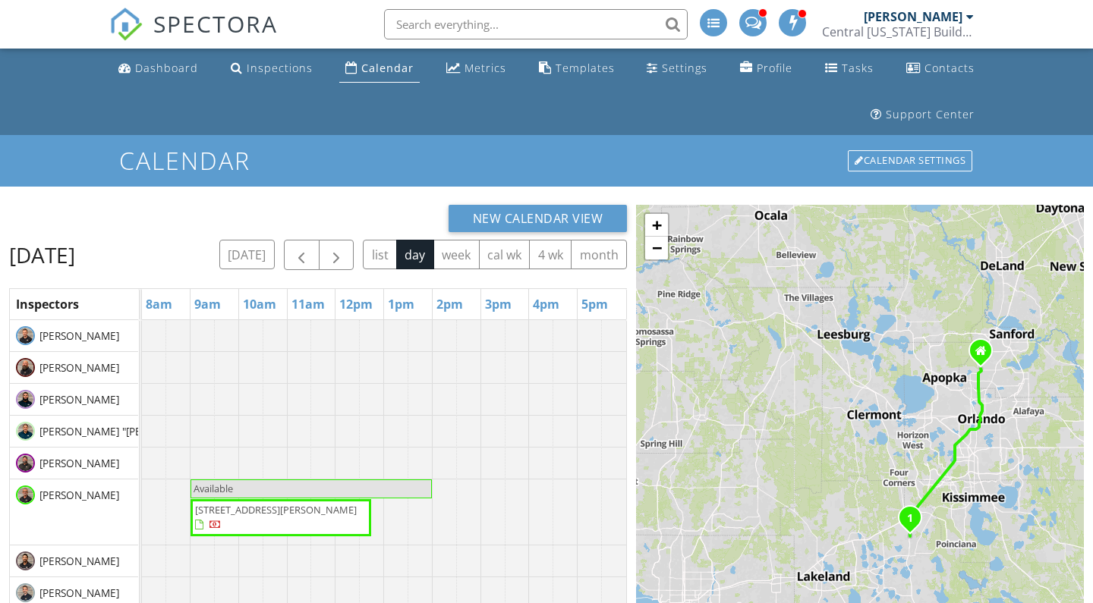
click at [359, 222] on div "New Calendar View" at bounding box center [318, 218] width 618 height 27
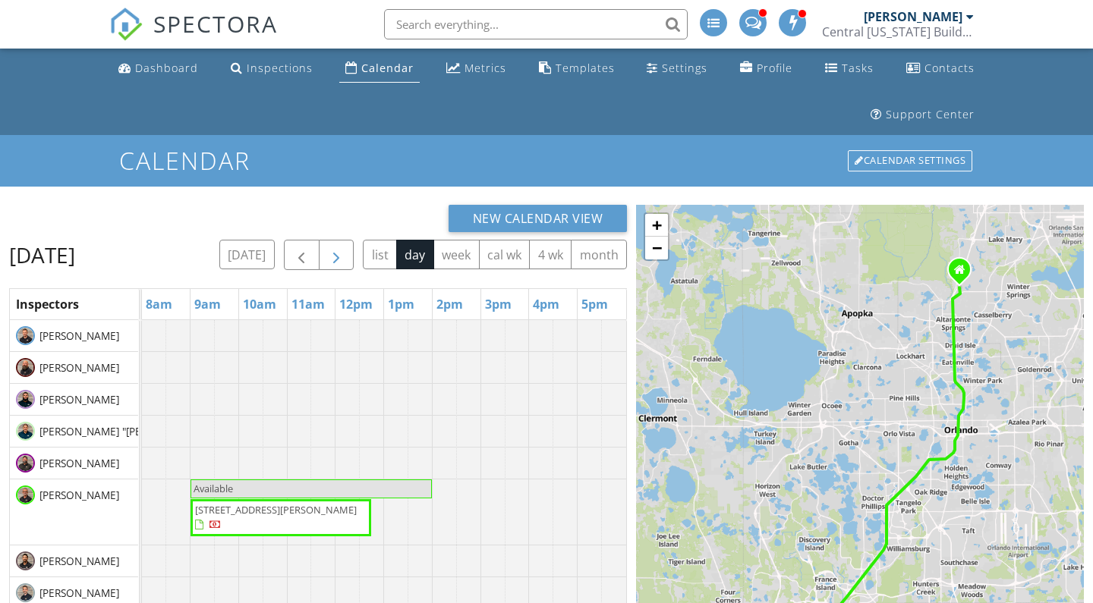
click at [345, 248] on span "button" at bounding box center [336, 256] width 18 height 18
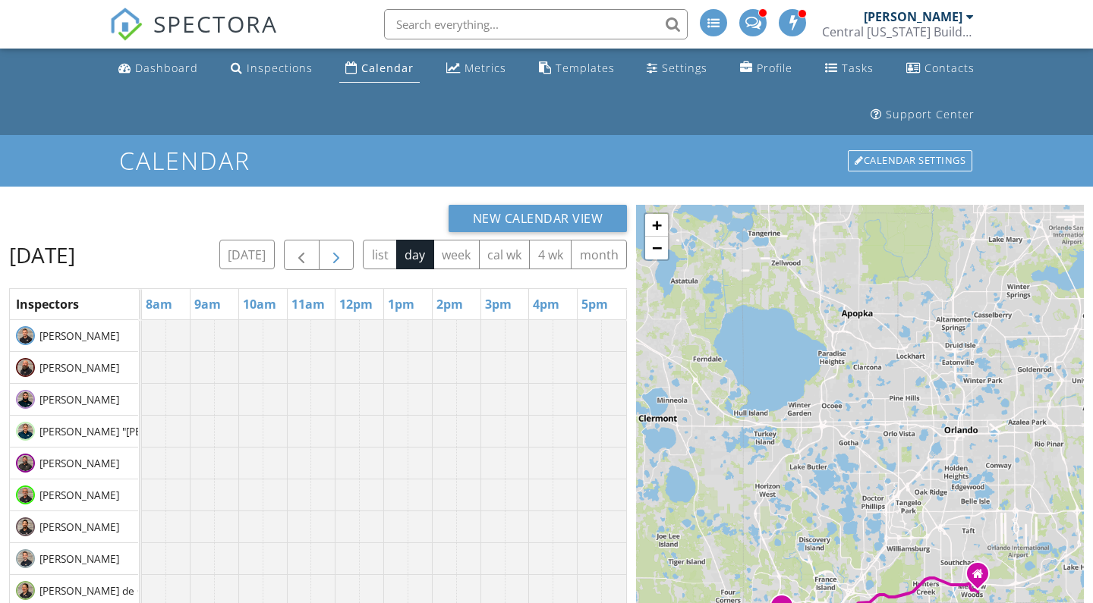
click at [345, 248] on span "button" at bounding box center [336, 256] width 18 height 18
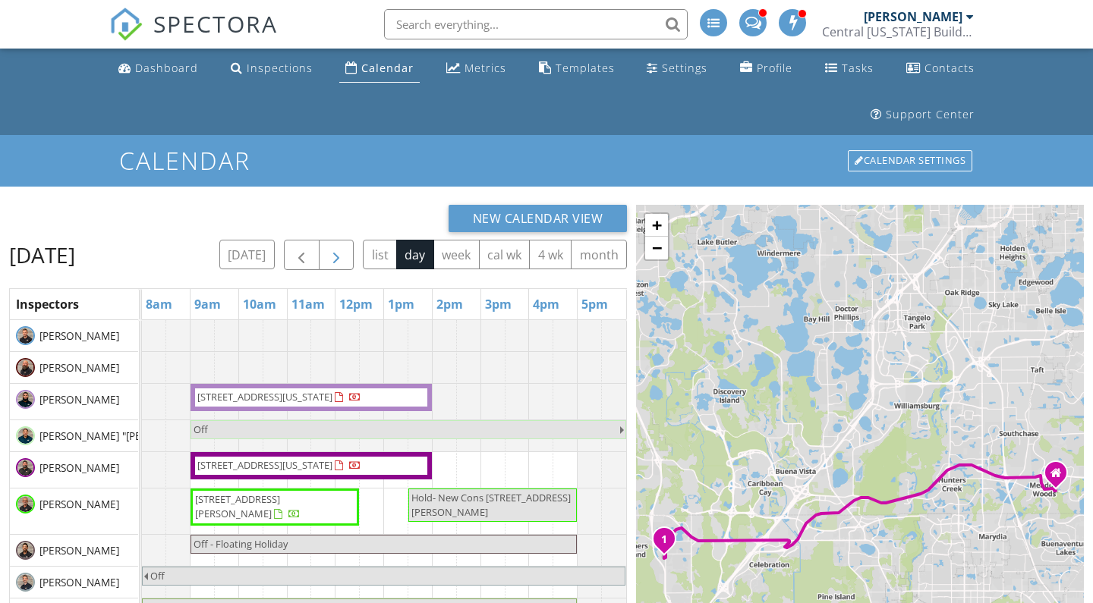
click at [354, 248] on button "button" at bounding box center [337, 255] width 36 height 31
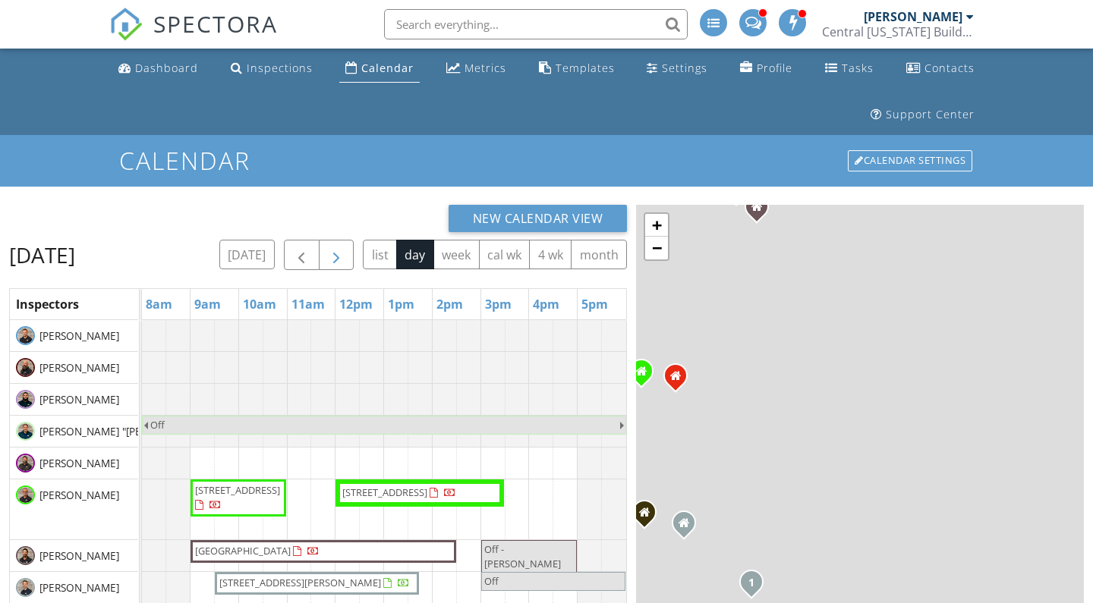
click at [354, 248] on button "button" at bounding box center [337, 255] width 36 height 31
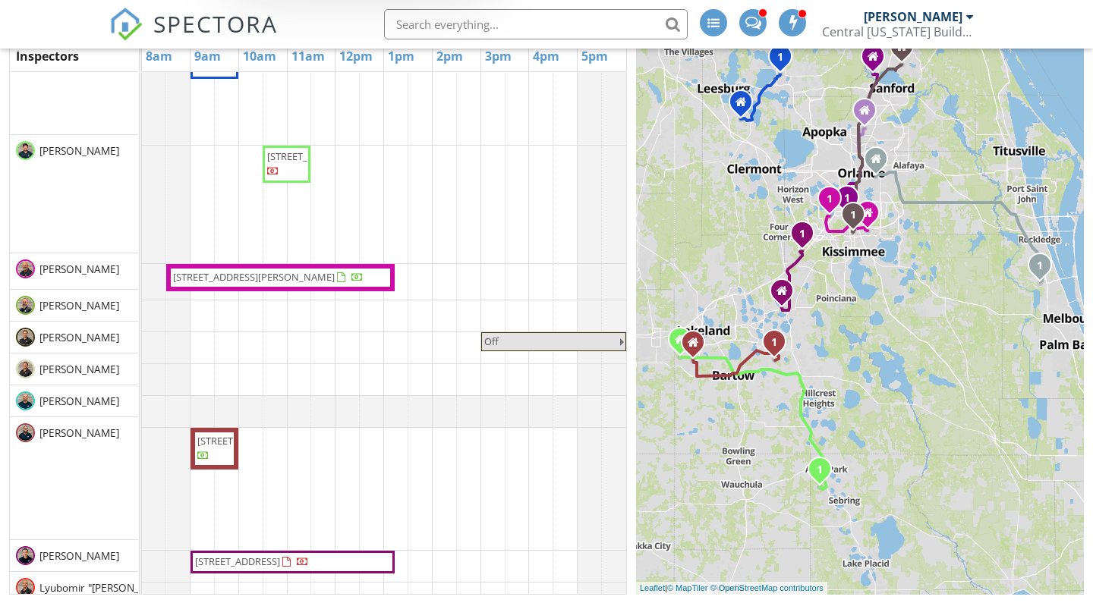
scroll to position [364, 0]
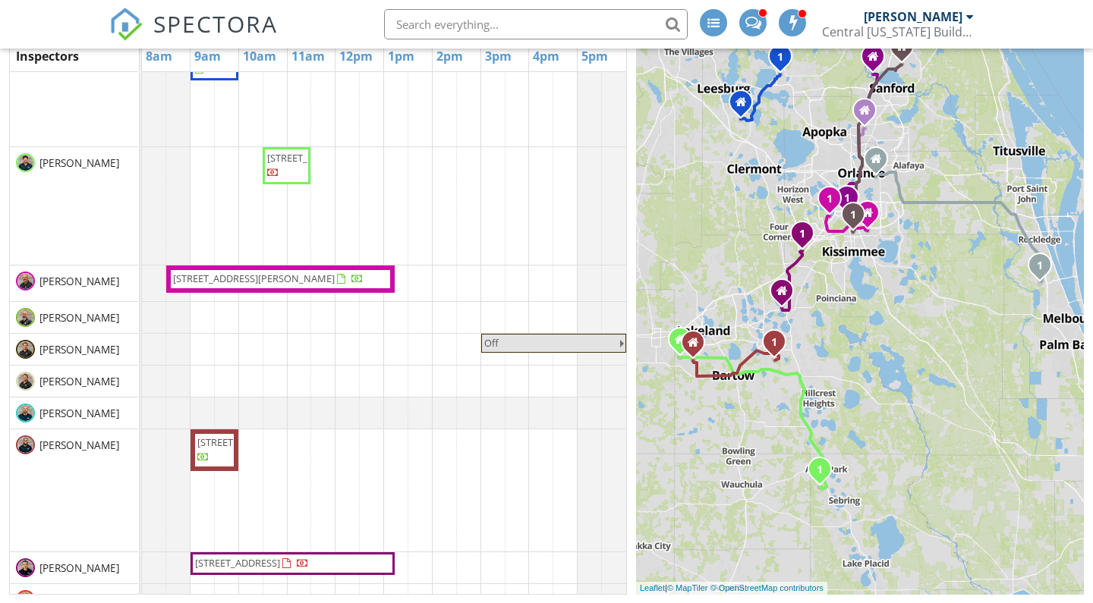
click at [272, 165] on span "[STREET_ADDRESS]" at bounding box center [309, 158] width 85 height 14
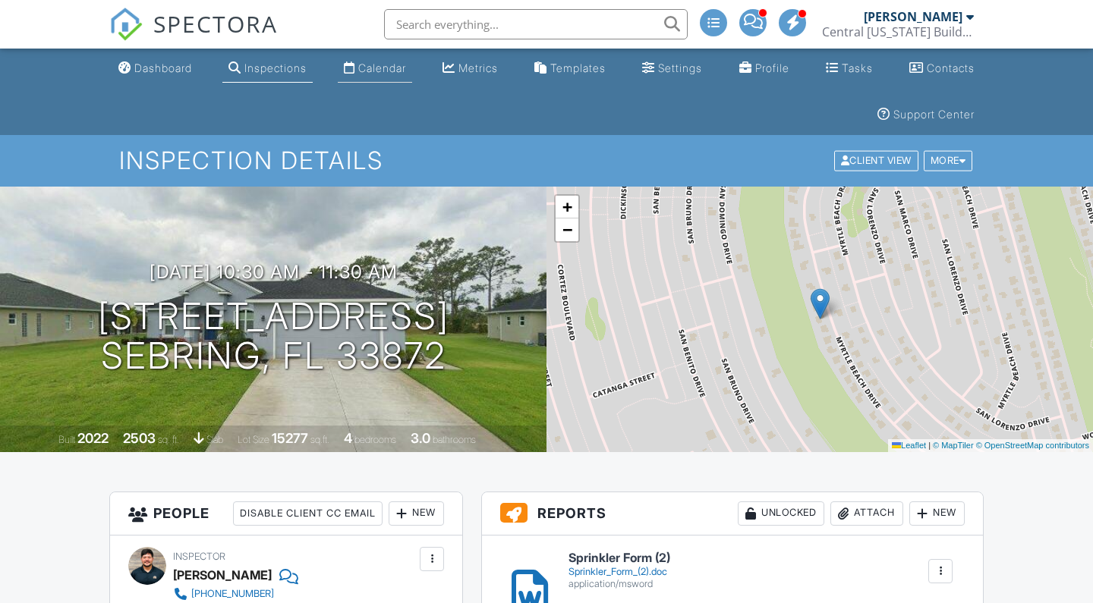
click at [369, 62] on div "Calendar" at bounding box center [382, 67] width 48 height 13
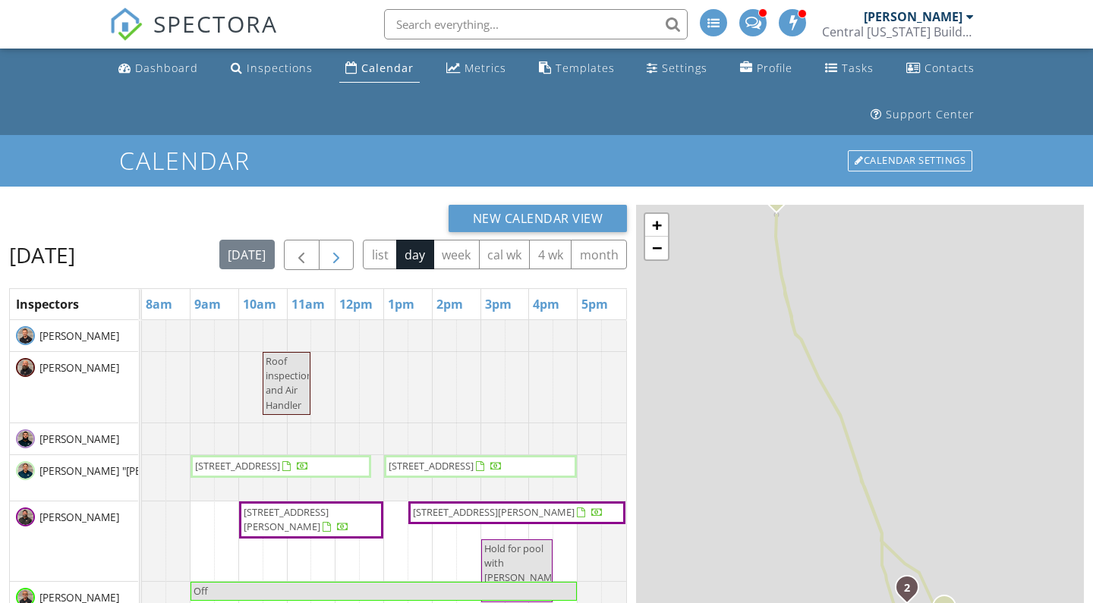
click at [345, 248] on span "button" at bounding box center [336, 256] width 18 height 18
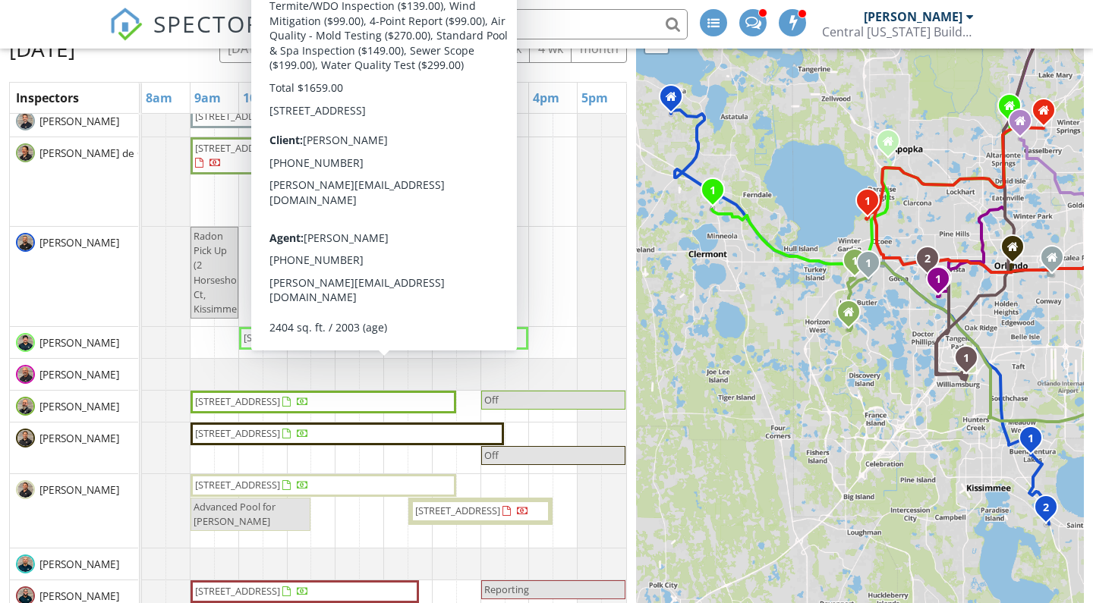
scroll to position [395, 0]
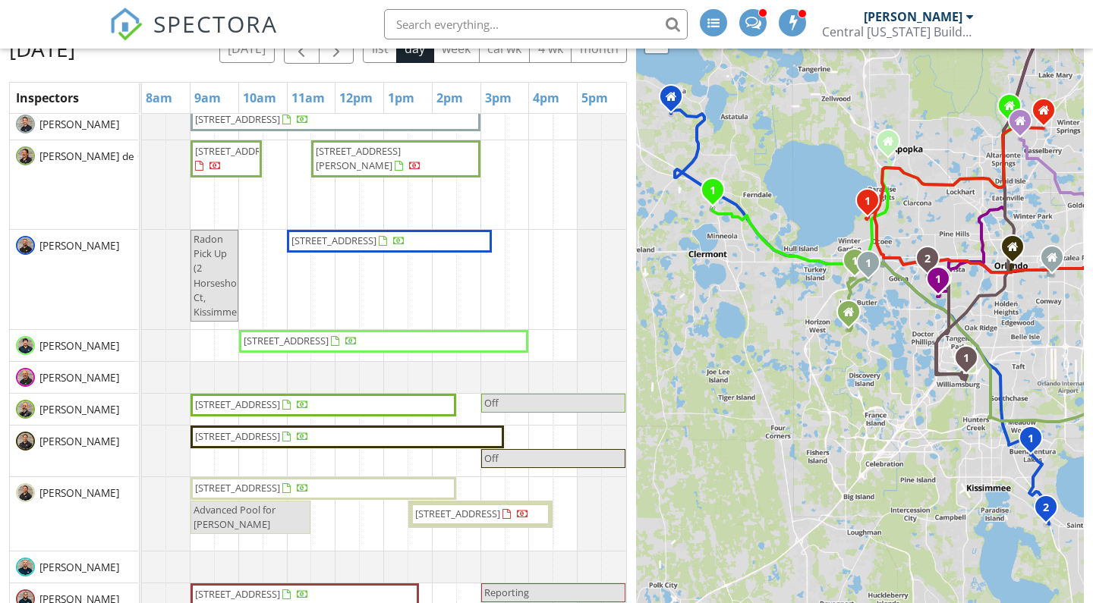
click at [292, 348] on span "219 Heritage Isles Way, Bradenton 34212" at bounding box center [286, 341] width 85 height 14
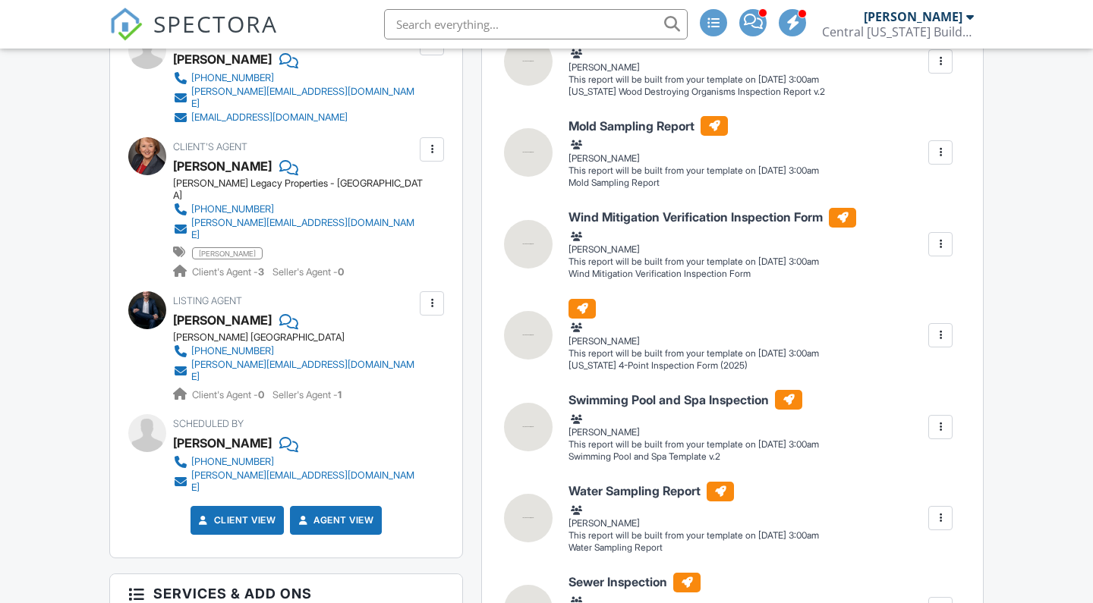
scroll to position [602, 0]
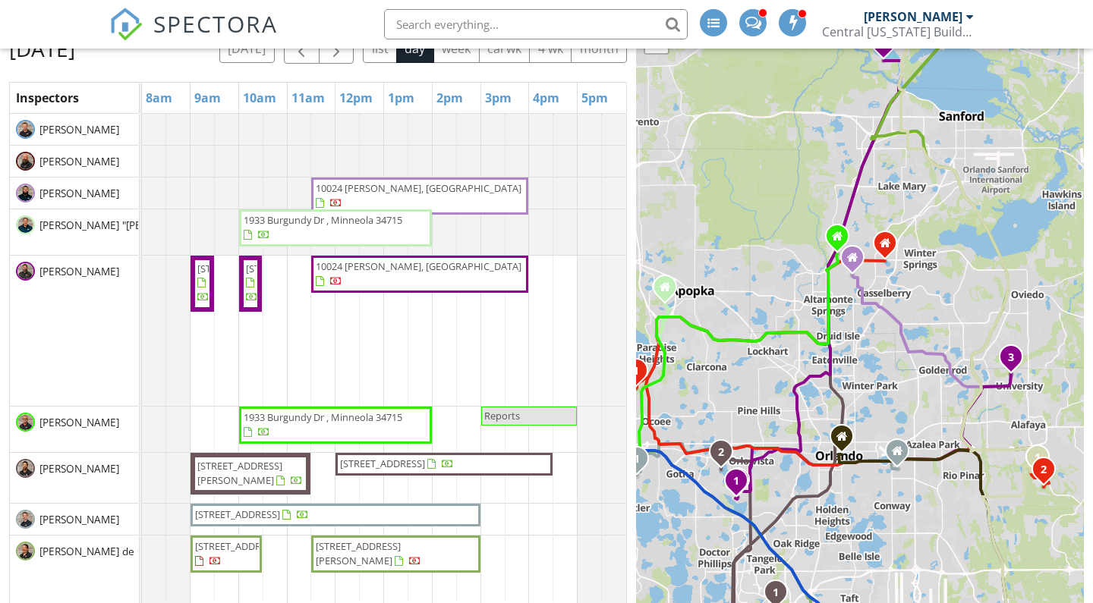
scroll to position [206, 0]
click at [341, 58] on span "button" at bounding box center [336, 49] width 18 height 18
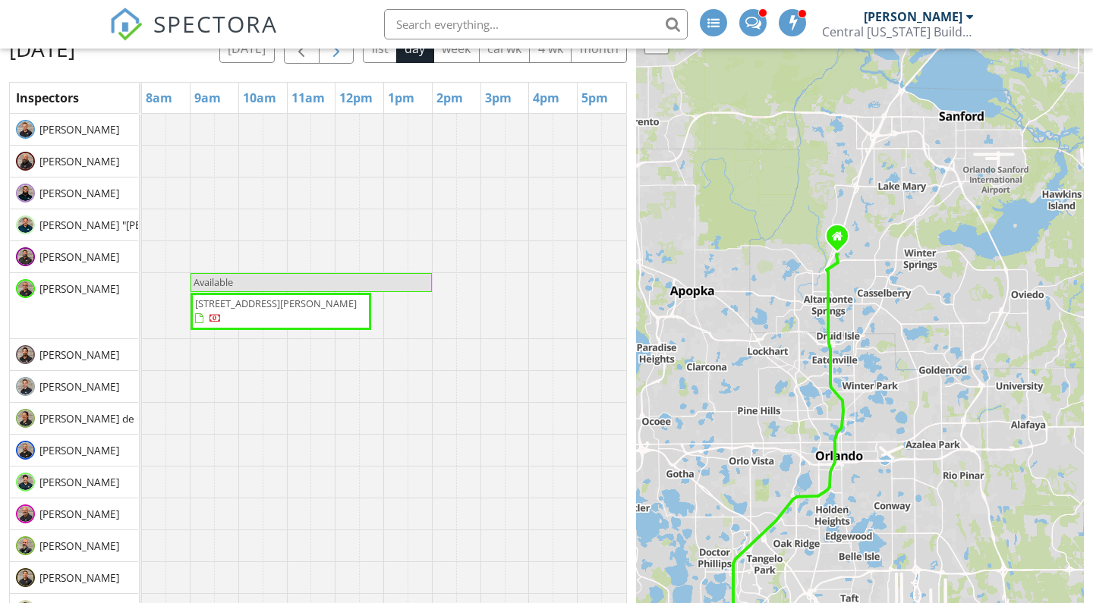
click at [345, 58] on span "button" at bounding box center [336, 49] width 18 height 18
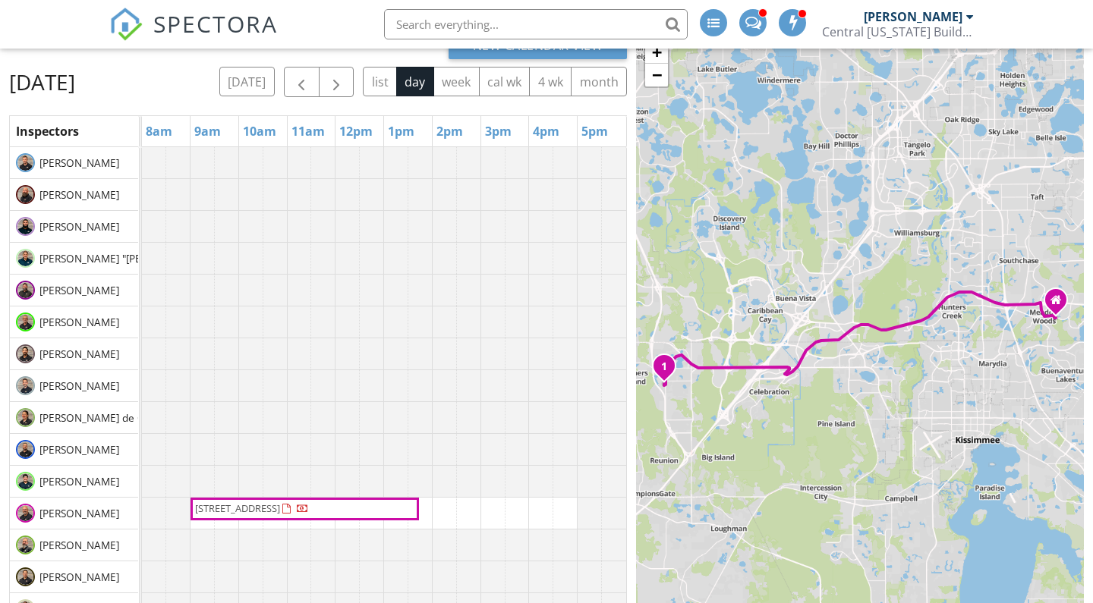
scroll to position [160, 0]
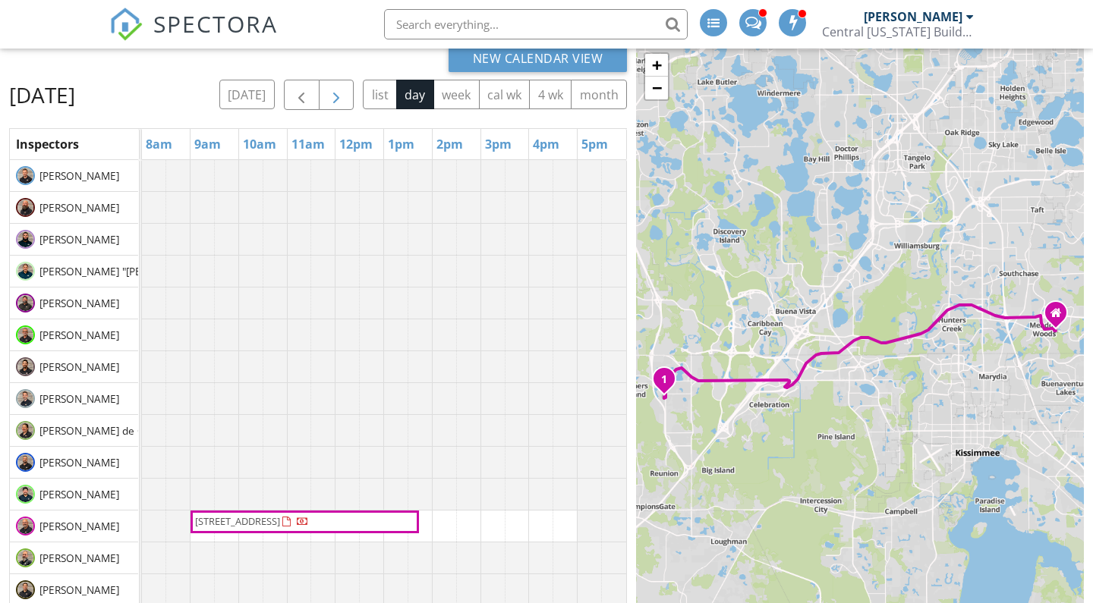
click at [345, 94] on span "button" at bounding box center [336, 96] width 18 height 18
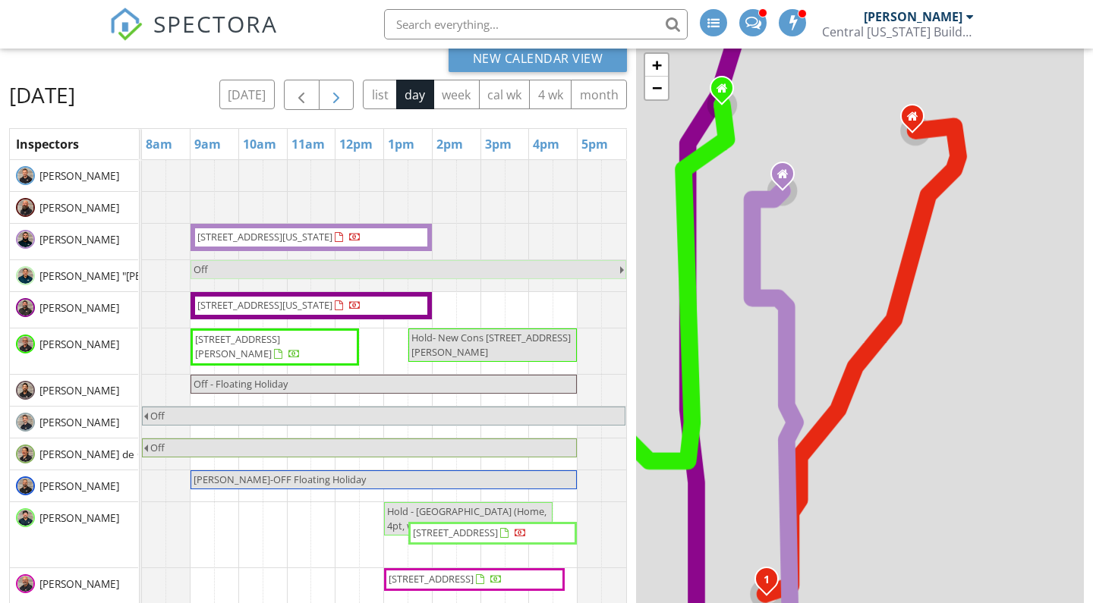
click at [354, 93] on button "button" at bounding box center [337, 95] width 36 height 31
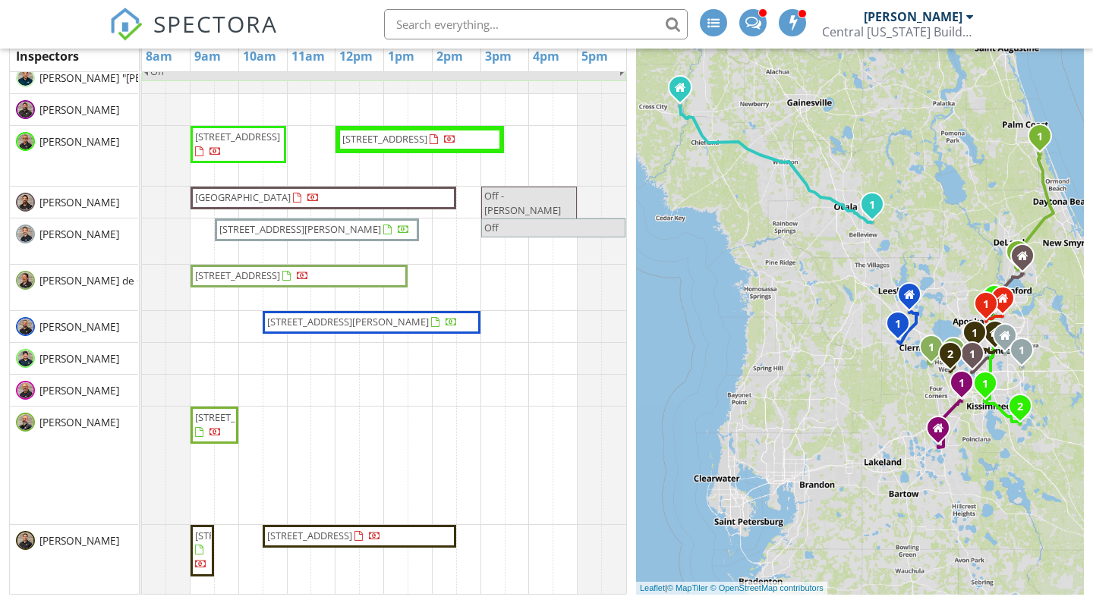
scroll to position [86, 0]
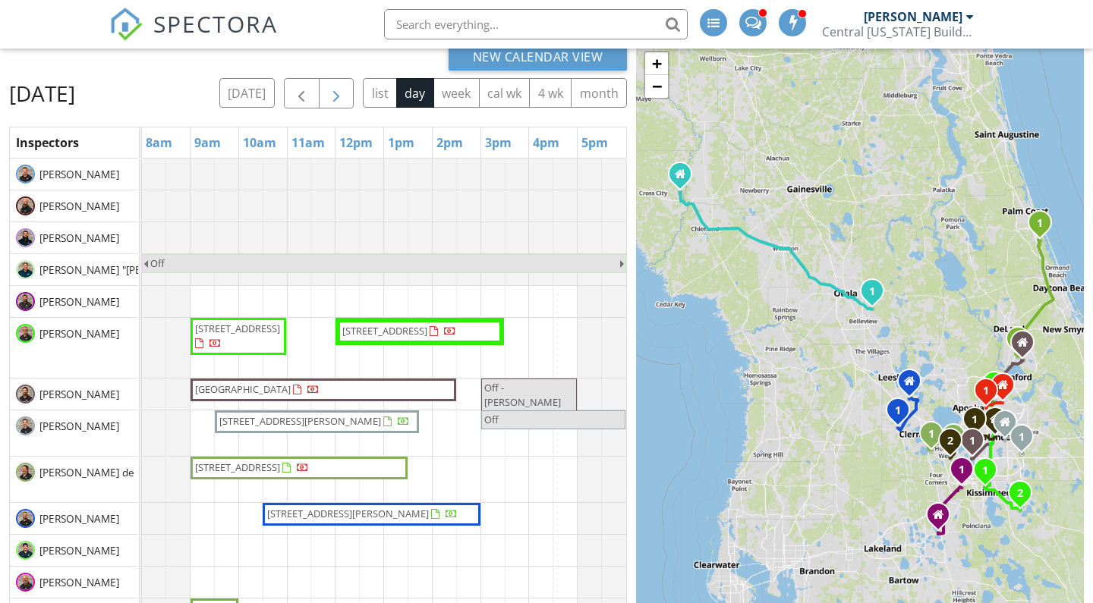
click at [345, 96] on span "button" at bounding box center [336, 94] width 18 height 18
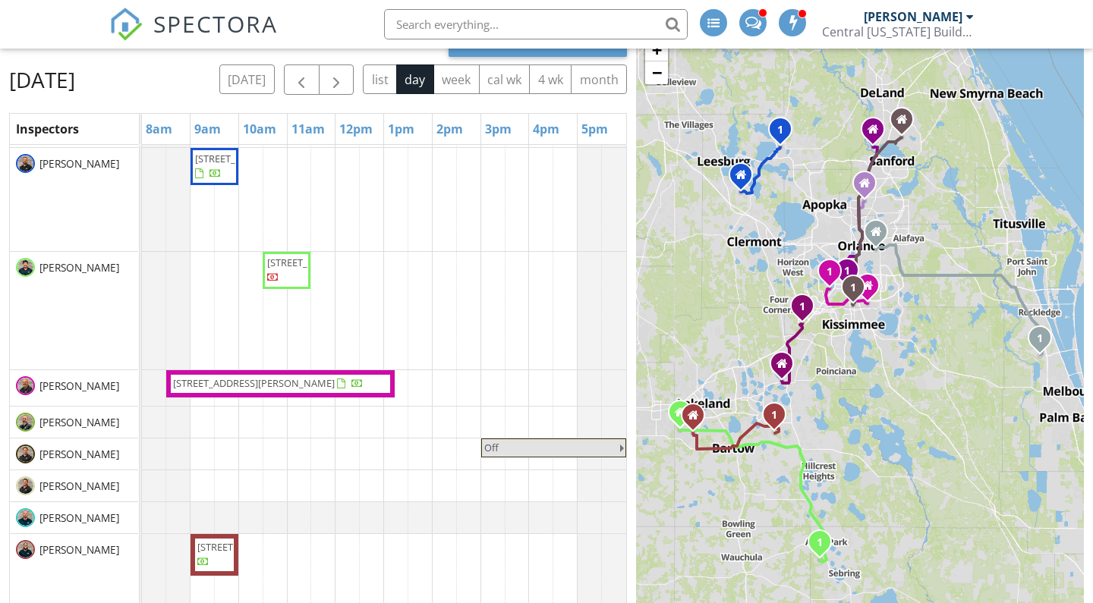
click at [274, 269] on span "4936 Myrtle Beach Dr, Sebring 33872" at bounding box center [309, 263] width 85 height 14
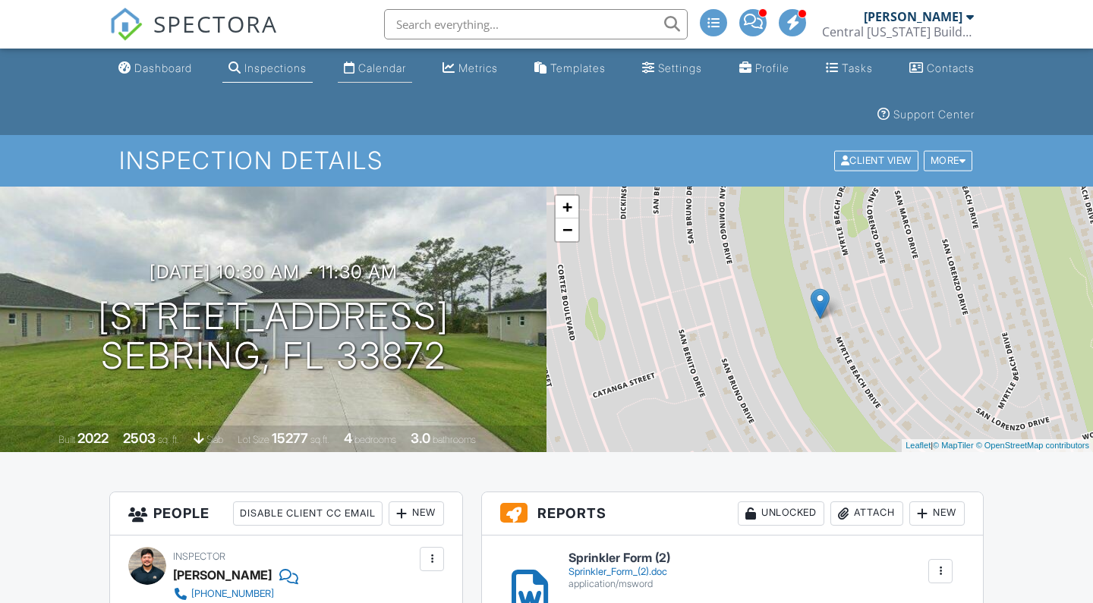
click at [384, 75] on link "Calendar" at bounding box center [375, 69] width 74 height 28
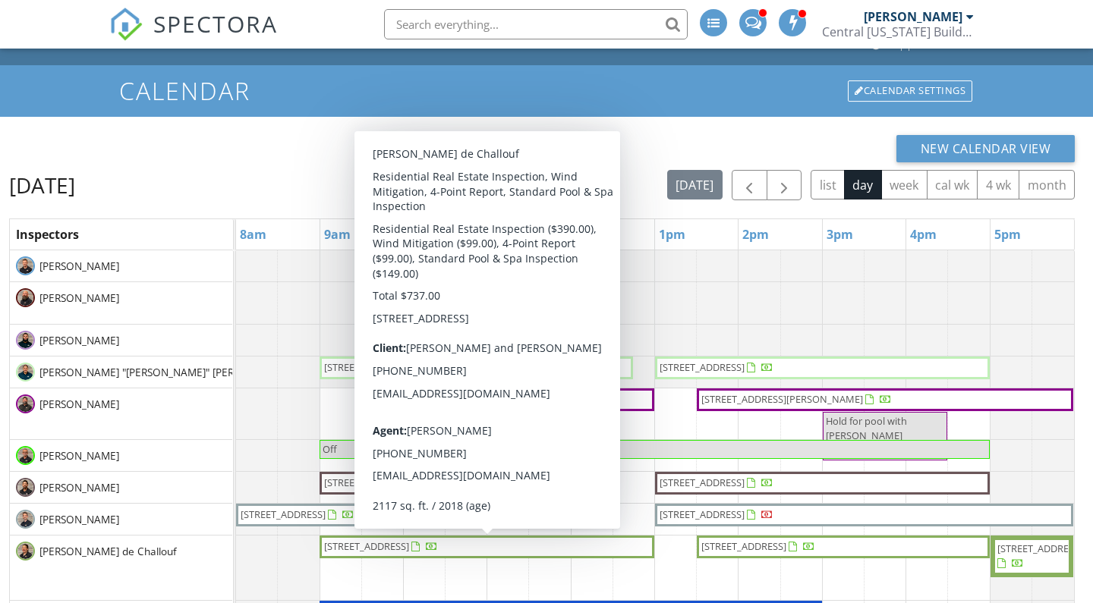
scroll to position [52, 0]
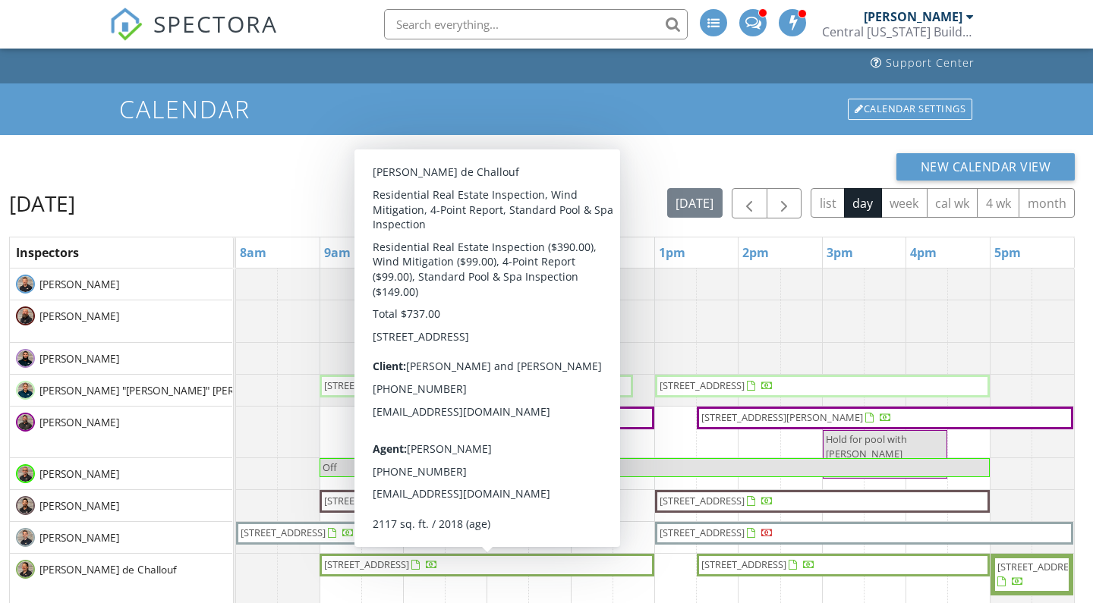
click at [304, 146] on div "New Calendar View Thursday, August 28, 2025 today list day week cal wk 4 wk mon…" at bounding box center [546, 468] width 1093 height 666
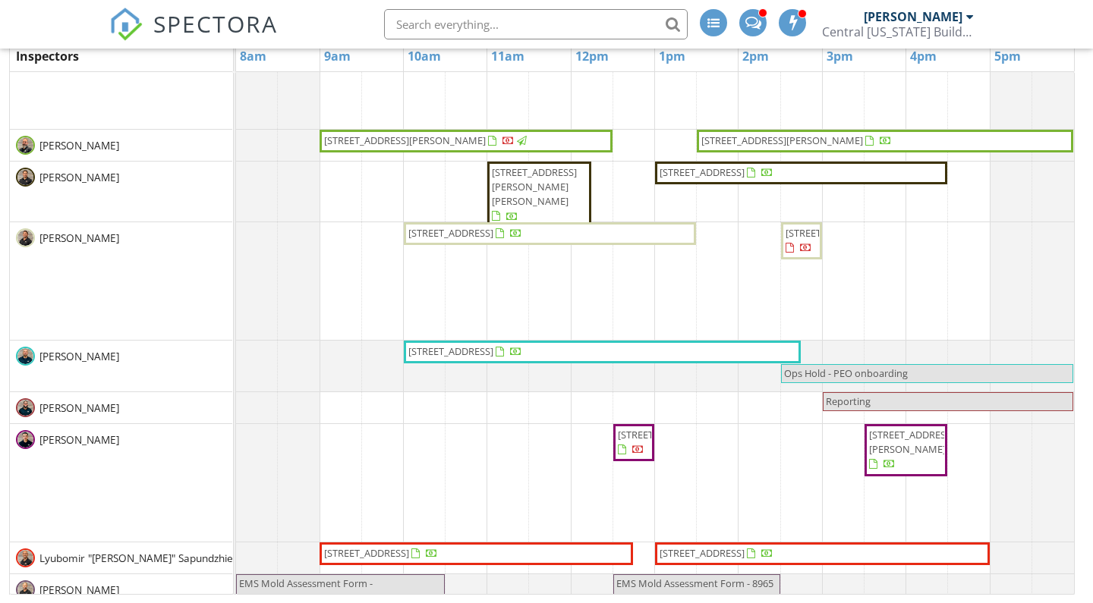
scroll to position [494, 0]
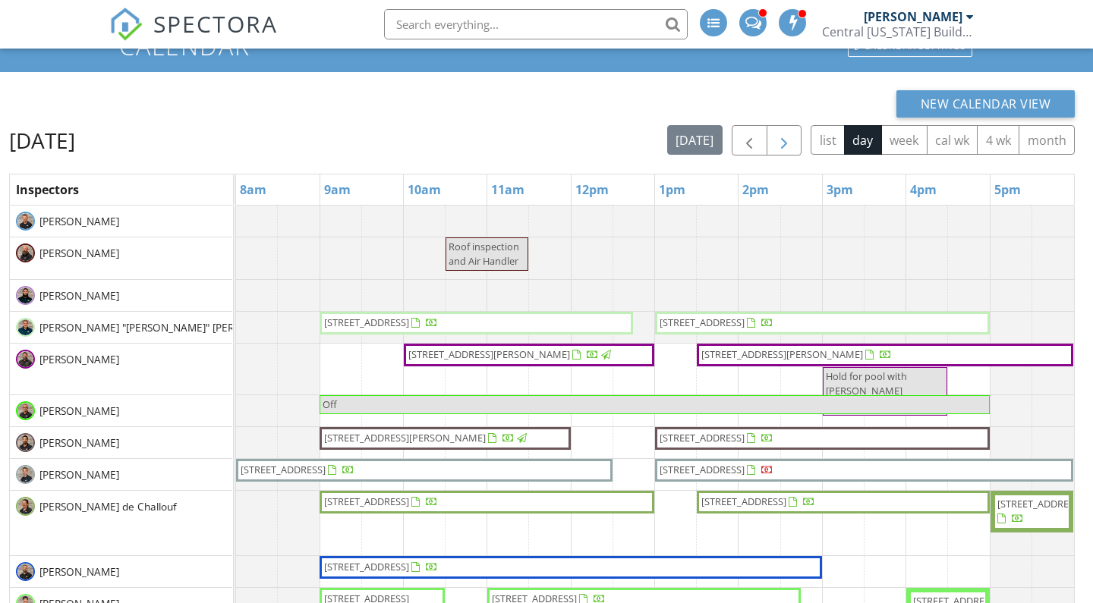
click at [775, 132] on span "button" at bounding box center [784, 141] width 18 height 18
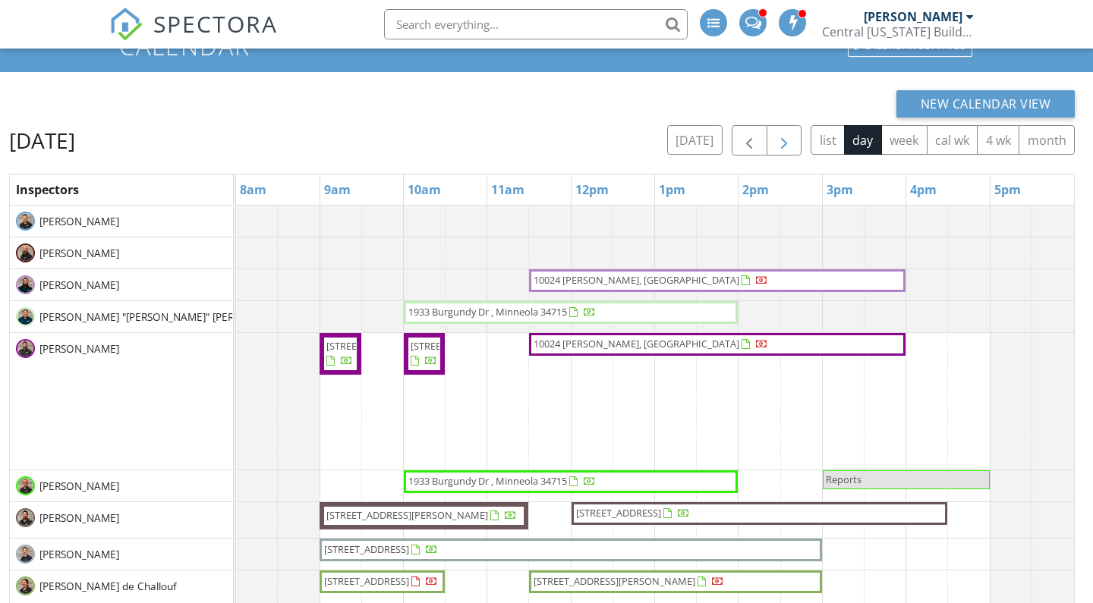
click at [775, 133] on span "button" at bounding box center [784, 141] width 18 height 18
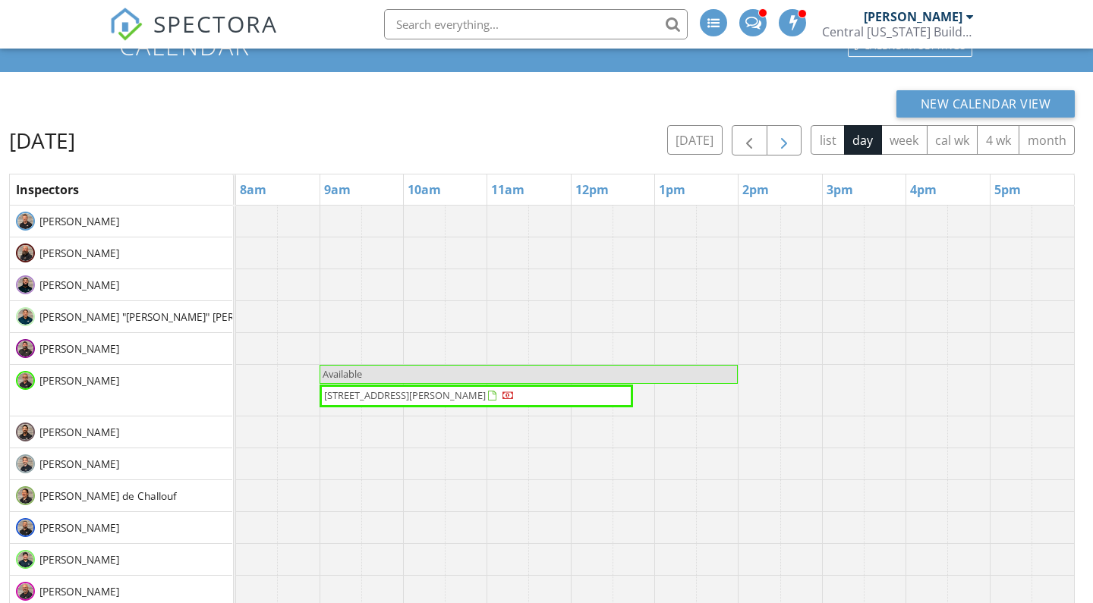
click at [775, 133] on span "button" at bounding box center [784, 141] width 18 height 18
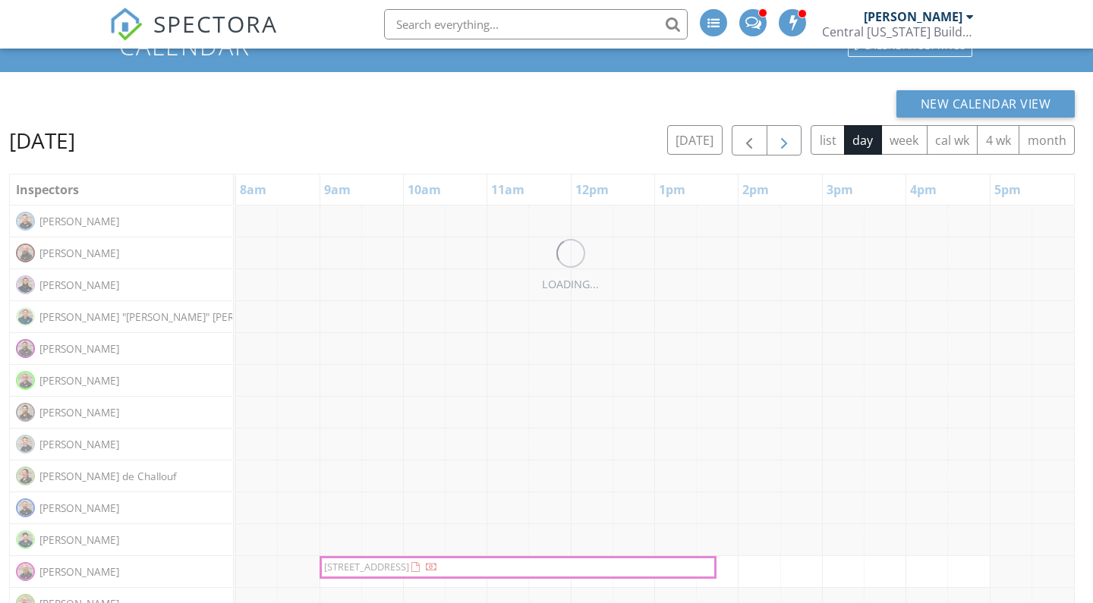
click at [775, 133] on span "button" at bounding box center [784, 141] width 18 height 18
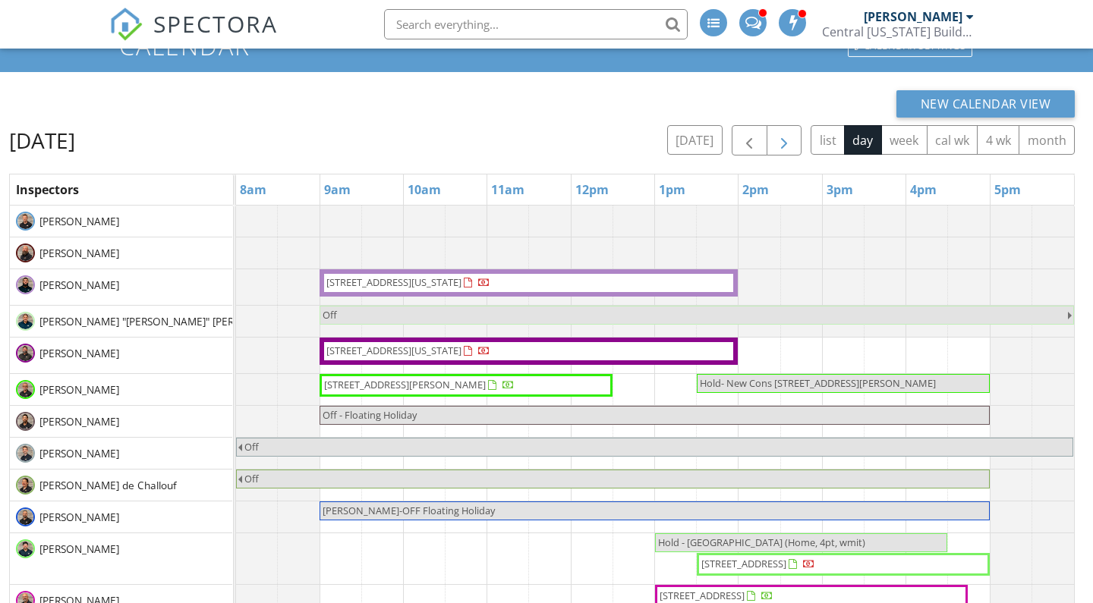
click at [775, 133] on span "button" at bounding box center [784, 141] width 18 height 18
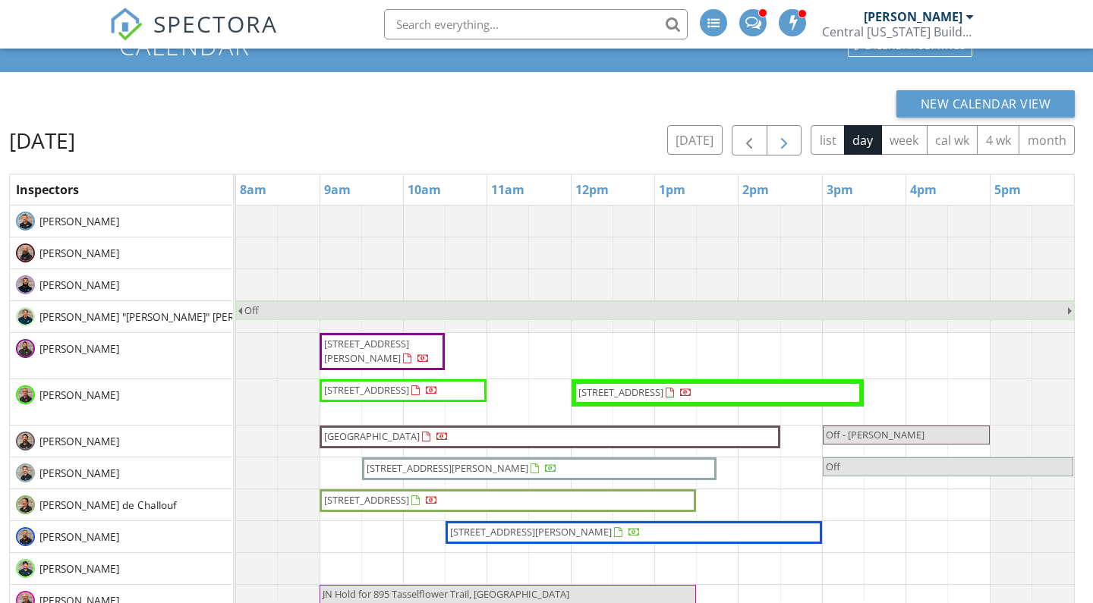
click at [775, 133] on span "button" at bounding box center [784, 141] width 18 height 18
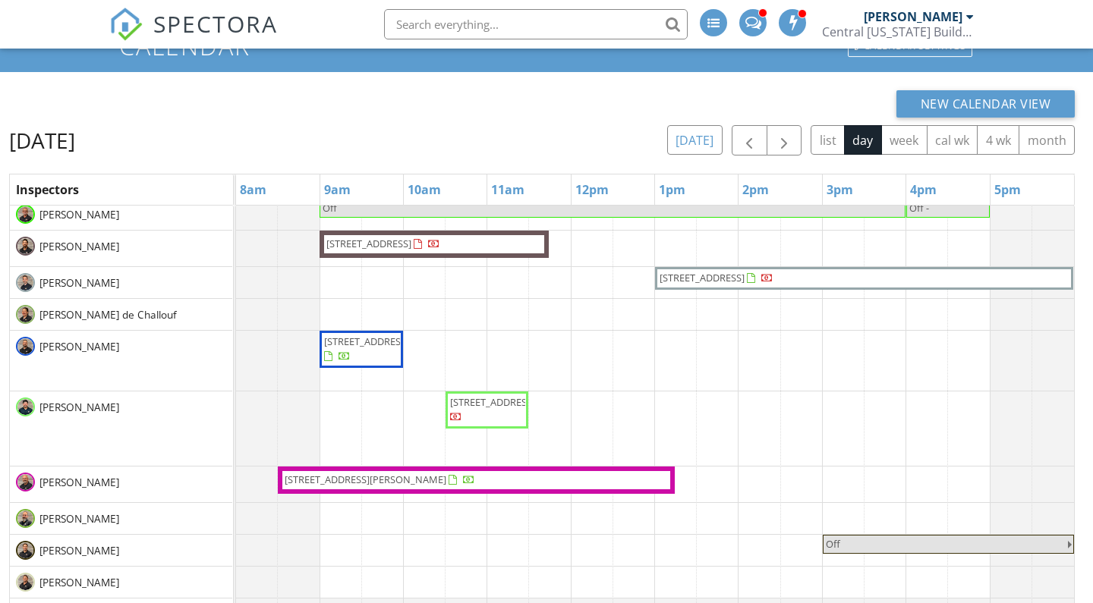
click at [694, 145] on button "[DATE]" at bounding box center [694, 140] width 55 height 30
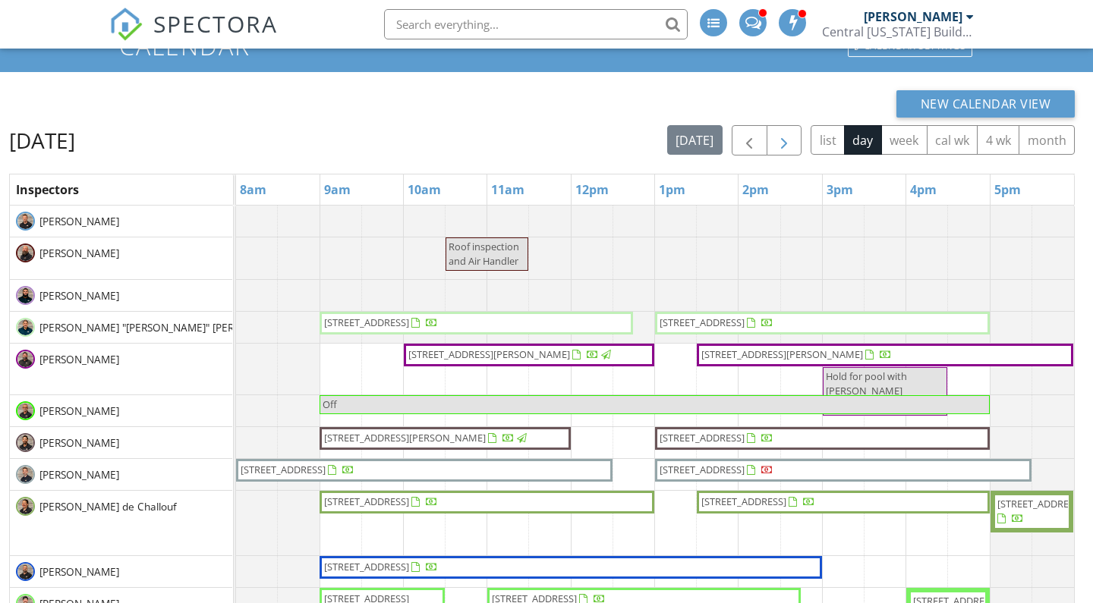
click at [783, 143] on span "button" at bounding box center [784, 141] width 18 height 18
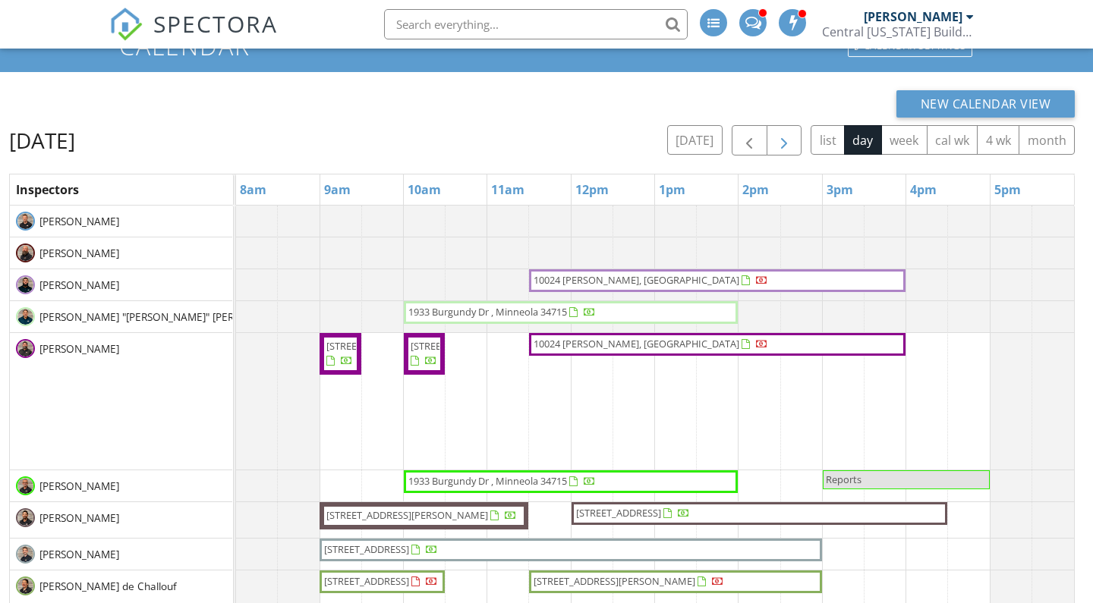
click at [783, 143] on span "button" at bounding box center [784, 141] width 18 height 18
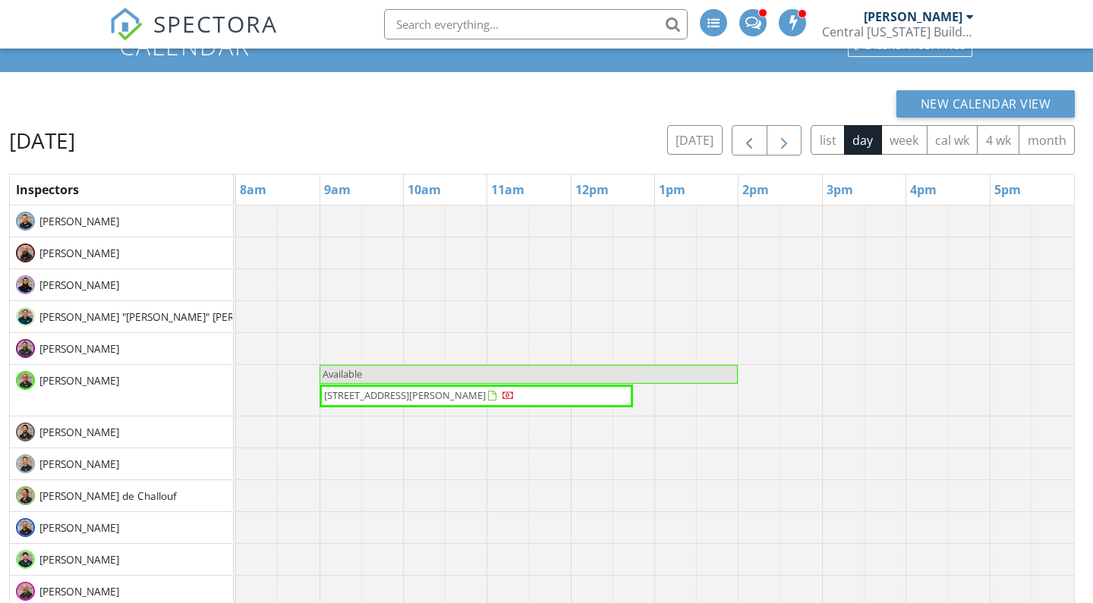
click at [783, 143] on span "button" at bounding box center [784, 141] width 18 height 18
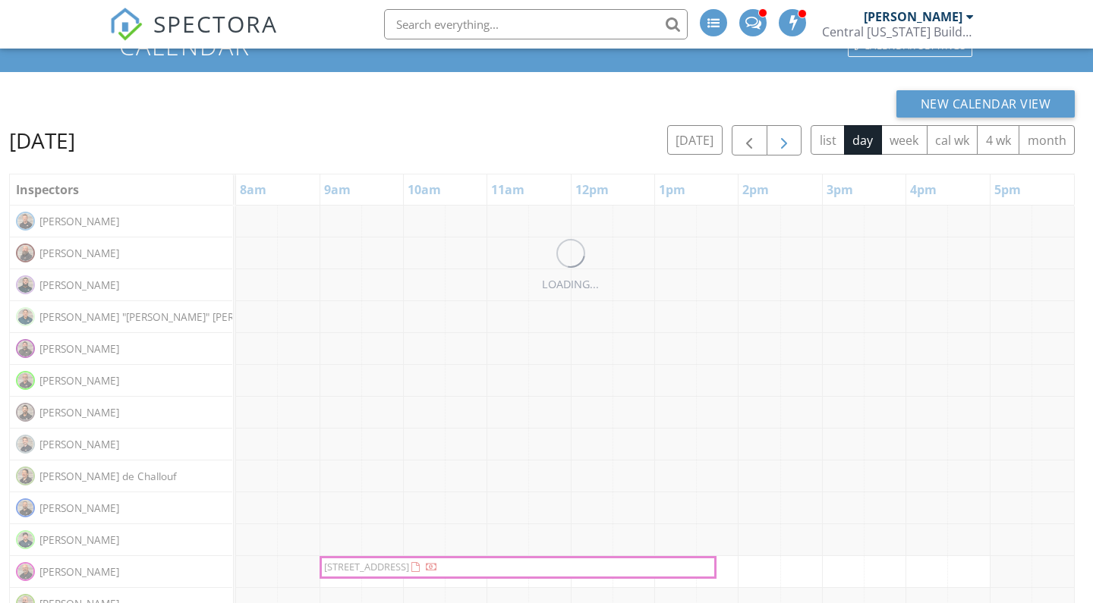
click at [783, 143] on span "button" at bounding box center [784, 141] width 18 height 18
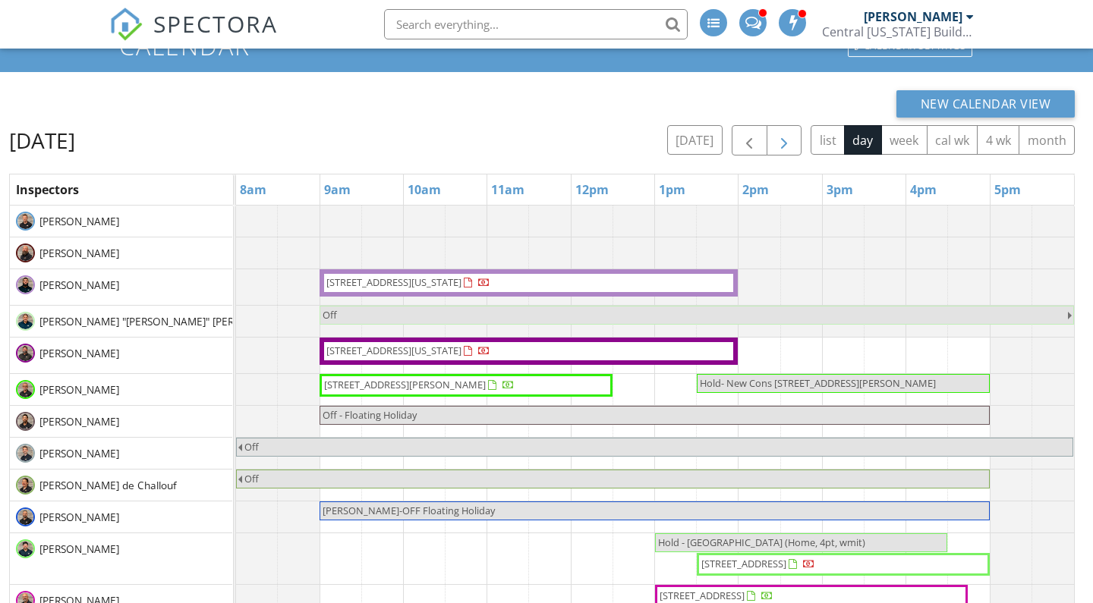
click at [783, 143] on span "button" at bounding box center [784, 141] width 18 height 18
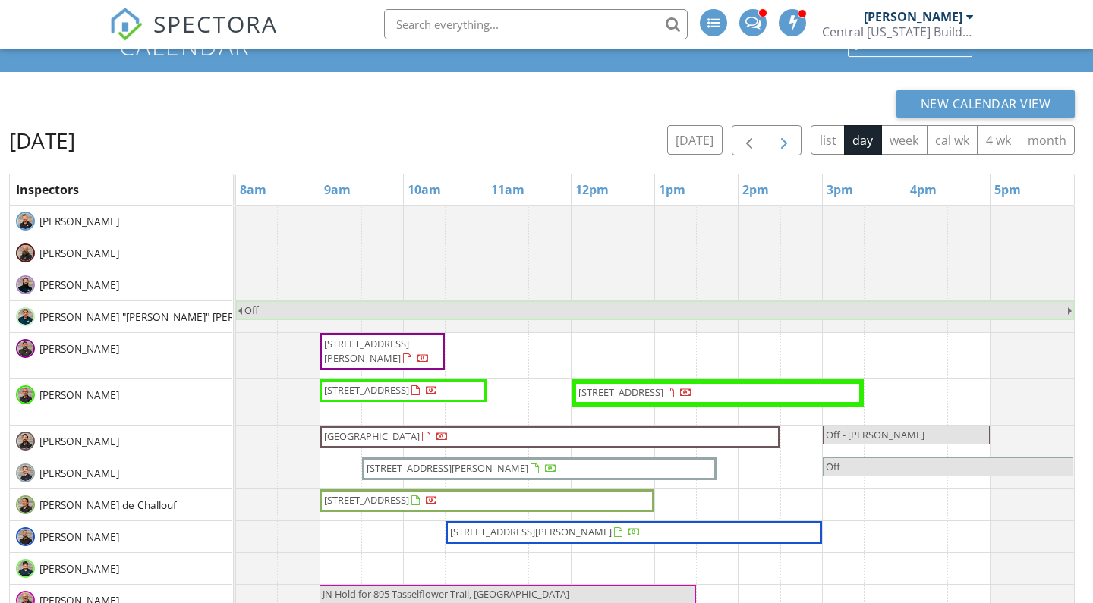
click at [792, 134] on span "button" at bounding box center [784, 141] width 18 height 18
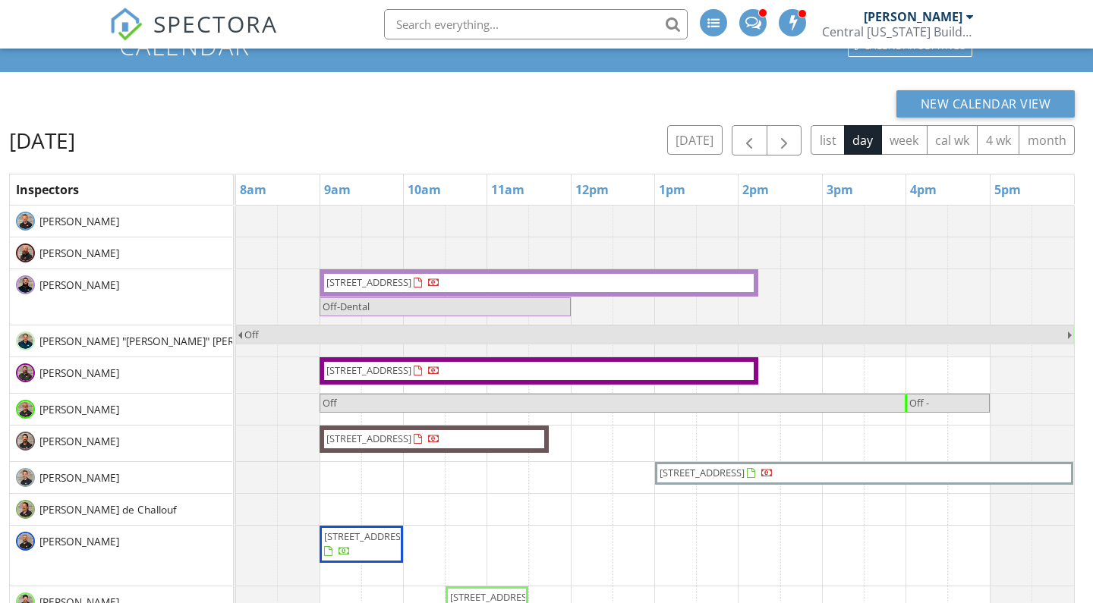
click at [947, 337] on span "Off" at bounding box center [655, 335] width 824 height 14
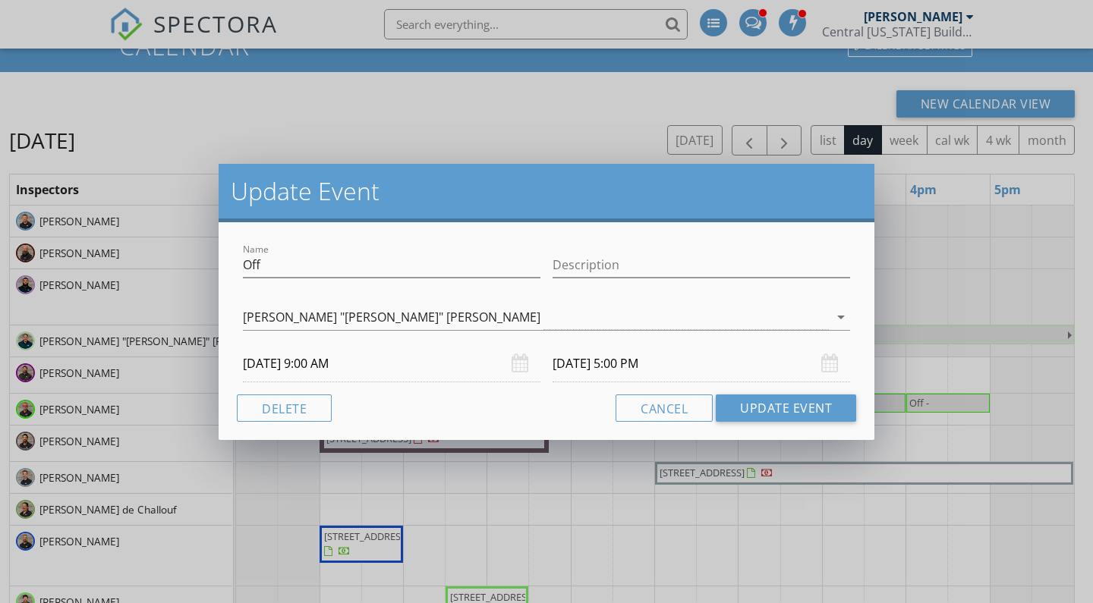
click at [831, 366] on div "09/05/2025 5:00 PM" at bounding box center [702, 363] width 298 height 37
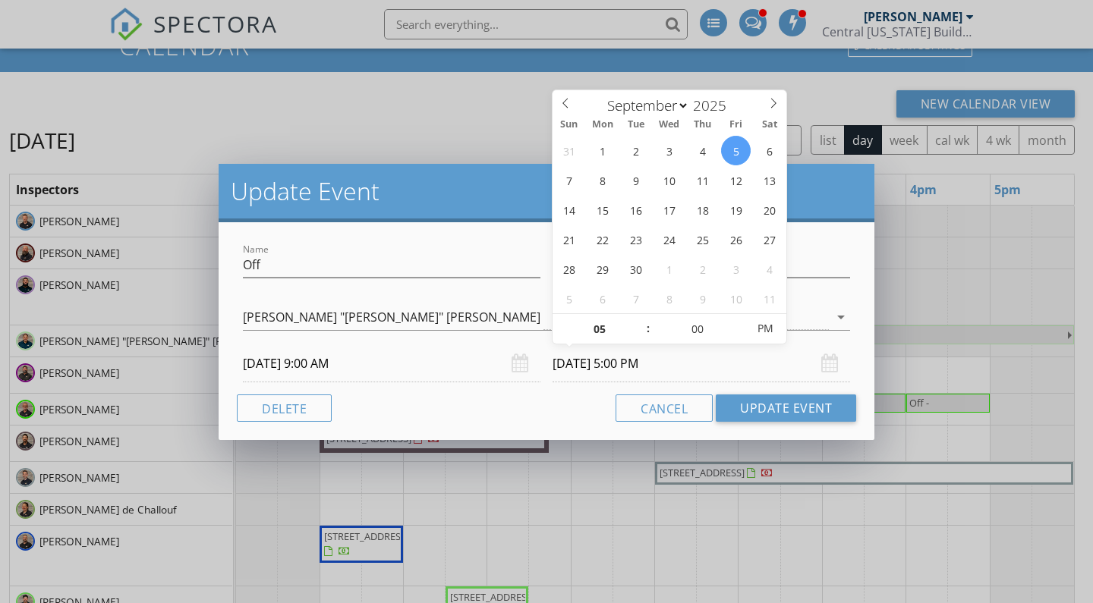
click at [585, 366] on input "09/05/2025 5:00 PM" at bounding box center [702, 363] width 298 height 37
type input "09/02/2025 5:00 PM"
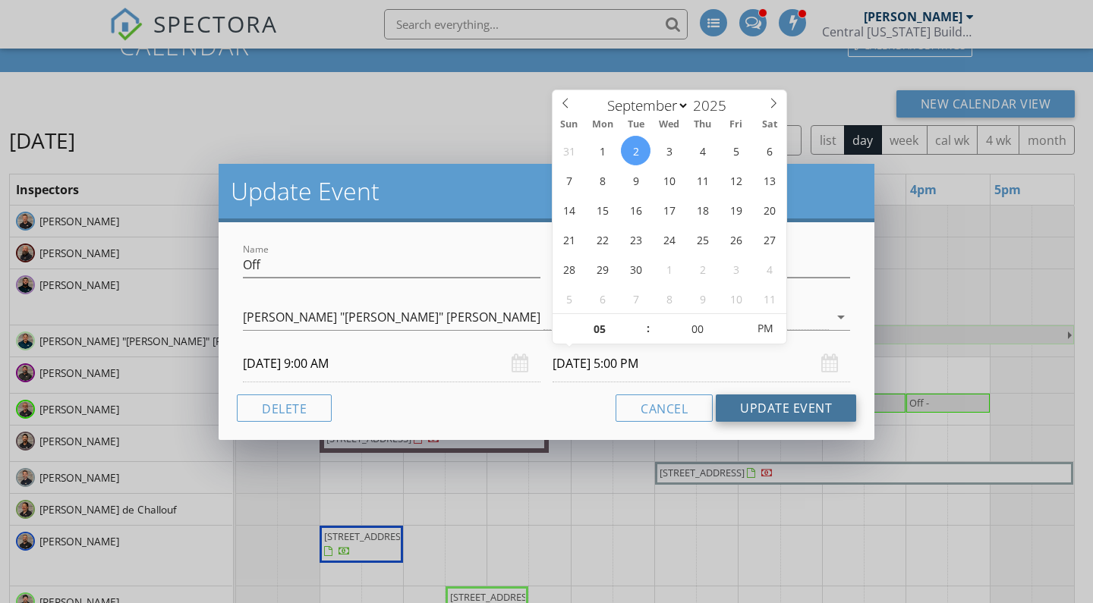
click at [739, 407] on button "Update Event" at bounding box center [786, 408] width 140 height 27
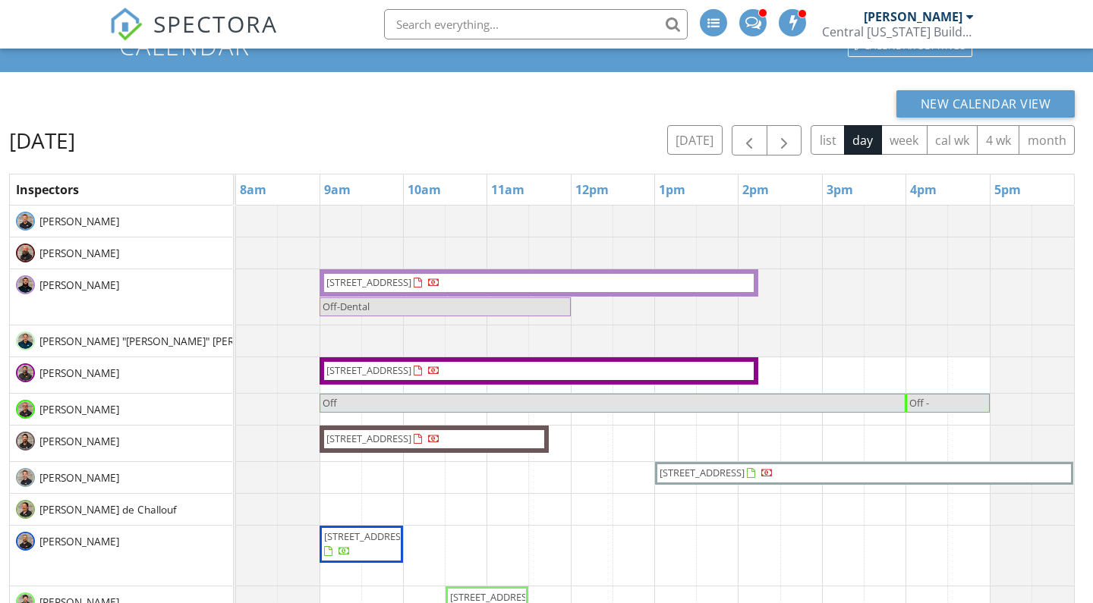
click at [411, 440] on span "14607 Traders Path , Orlando 32837" at bounding box center [368, 439] width 85 height 14
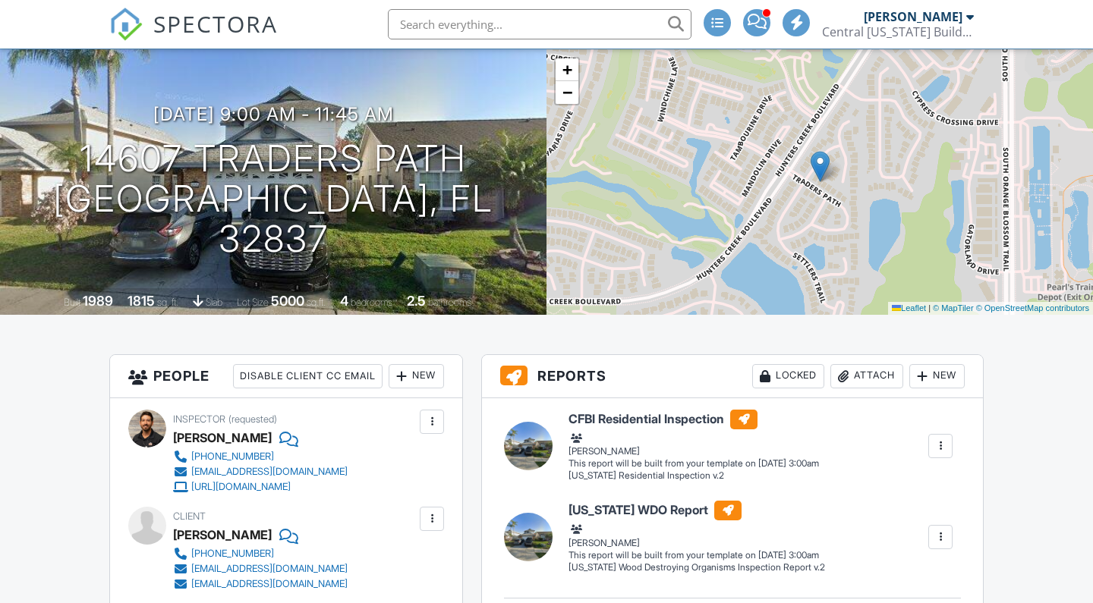
scroll to position [148, 0]
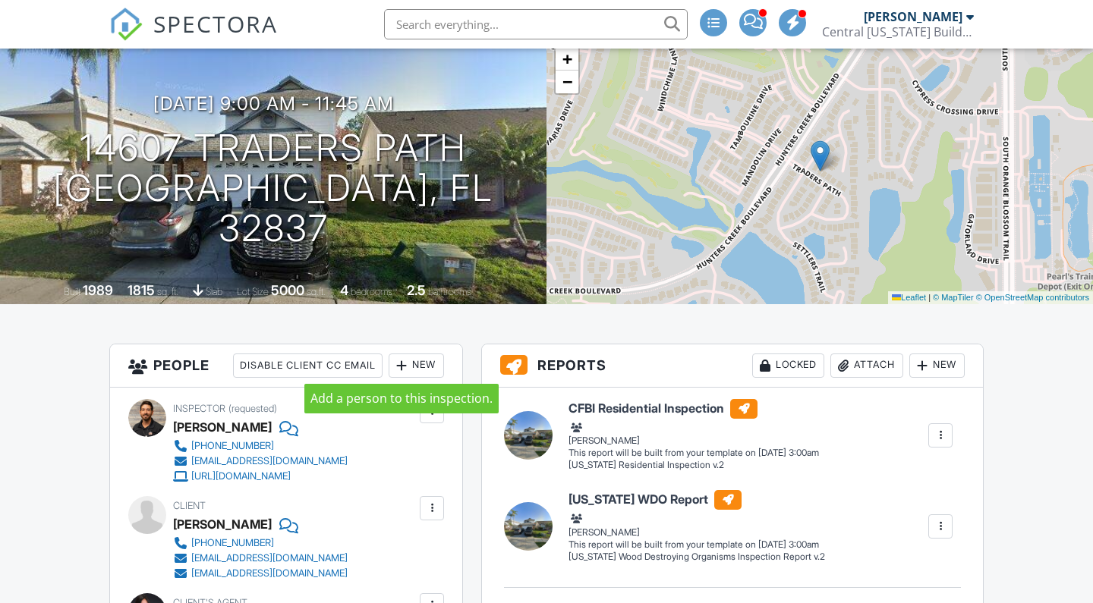
click at [408, 368] on div at bounding box center [401, 365] width 15 height 15
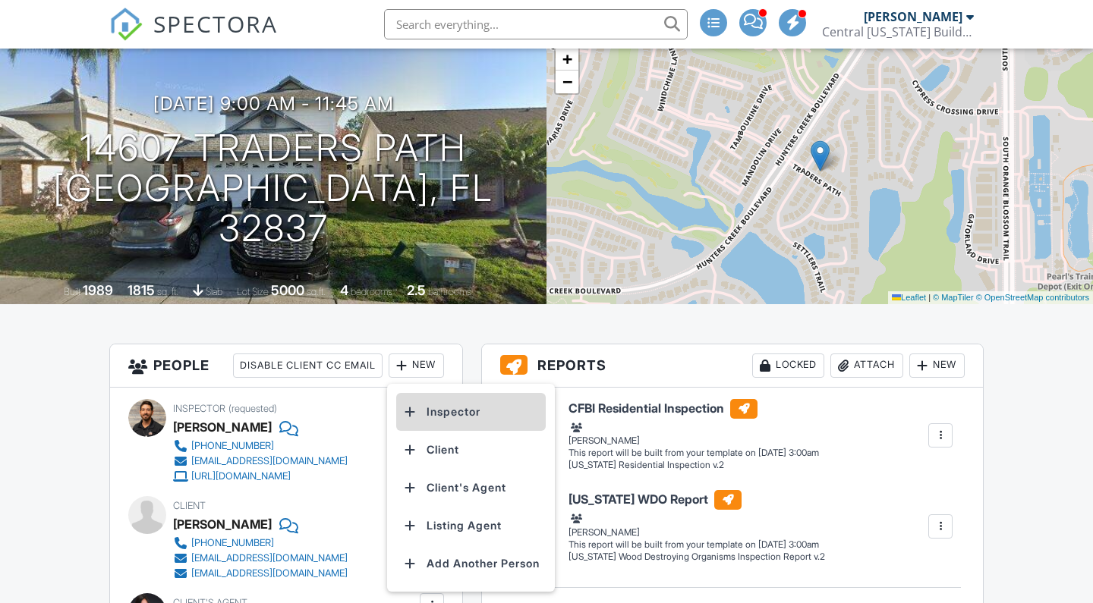
click at [434, 405] on li "Inspector" at bounding box center [471, 412] width 150 height 38
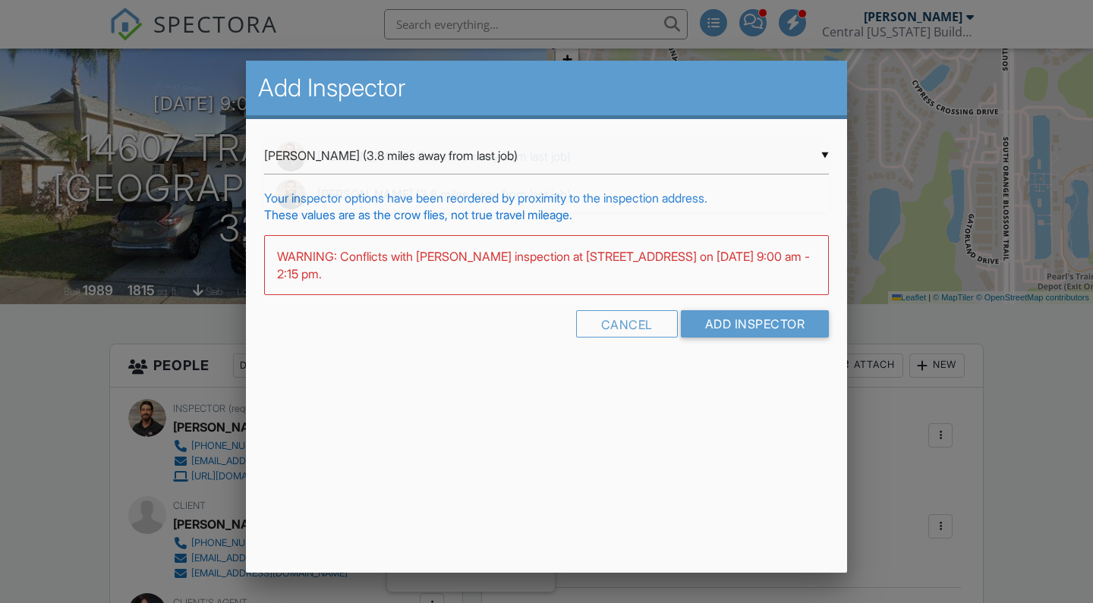
click at [403, 168] on div "▼ John Behm (3.8 miles away from last job) John Behm (3.8 miles away from last …" at bounding box center [546, 155] width 565 height 37
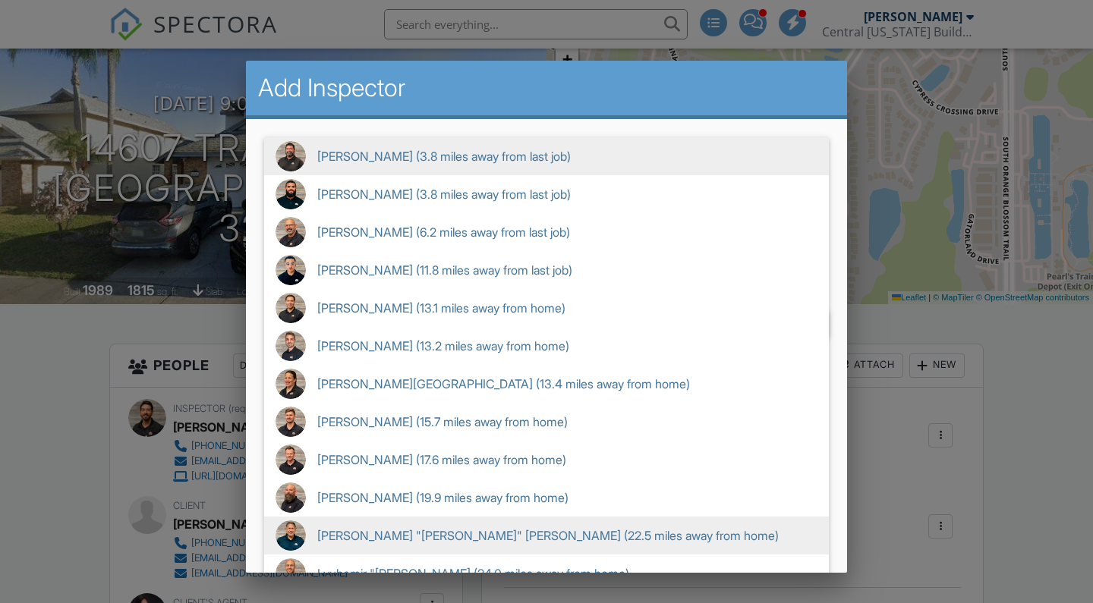
click at [401, 526] on span "Hector "Jay" Padilla (22.5 miles away from home)" at bounding box center [546, 536] width 565 height 38
type input "Hector "Jay" Padilla (22.5 miles away from home)"
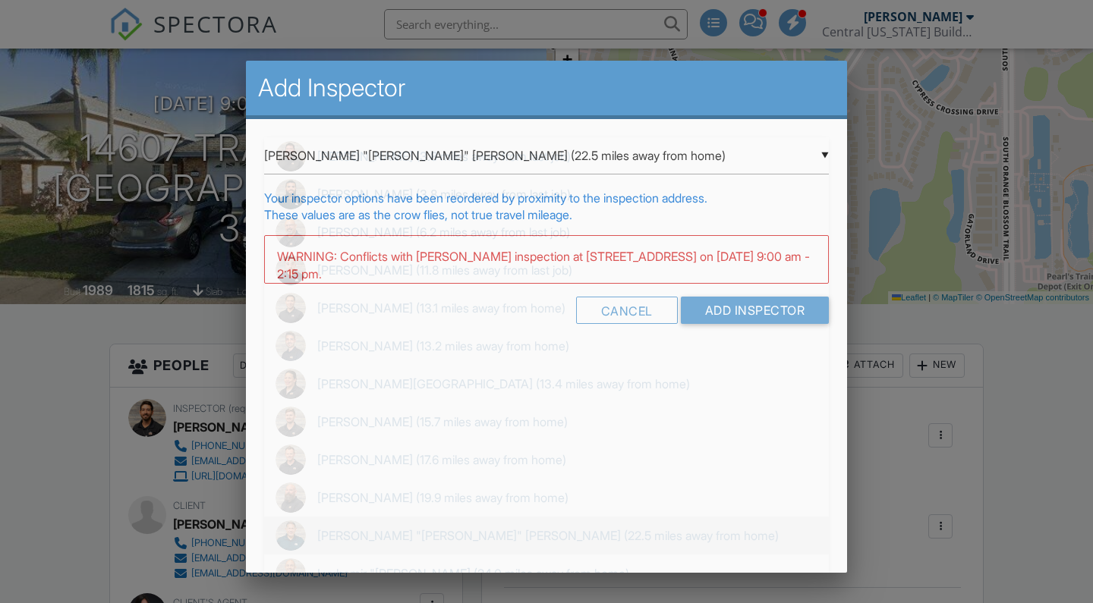
scroll to position [292, 0]
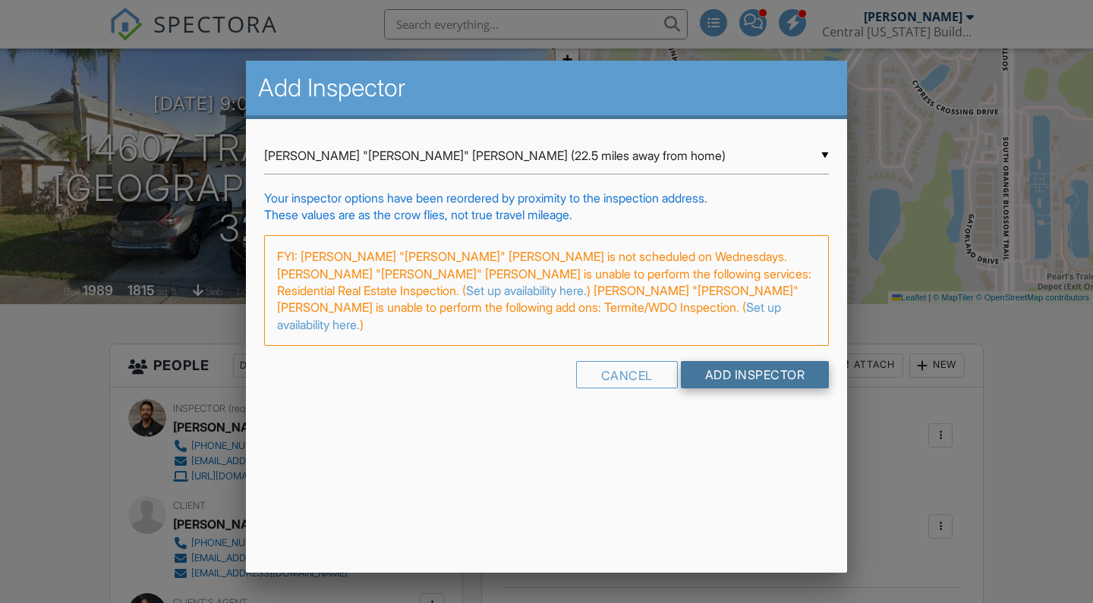
click at [764, 363] on input "Add Inspector" at bounding box center [755, 374] width 149 height 27
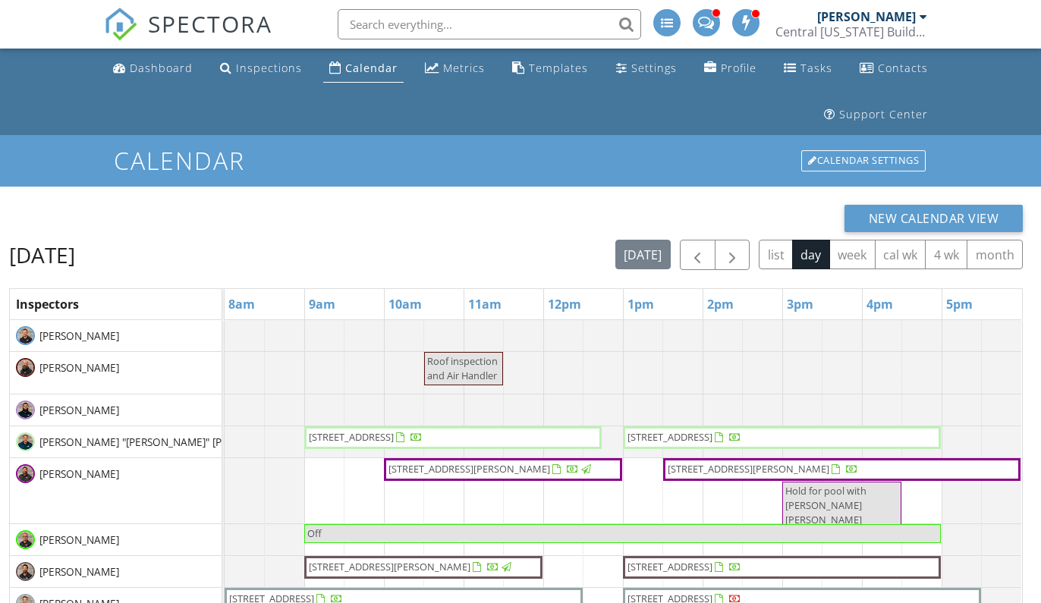
click at [903, 19] on div "[PERSON_NAME]" at bounding box center [867, 16] width 99 height 15
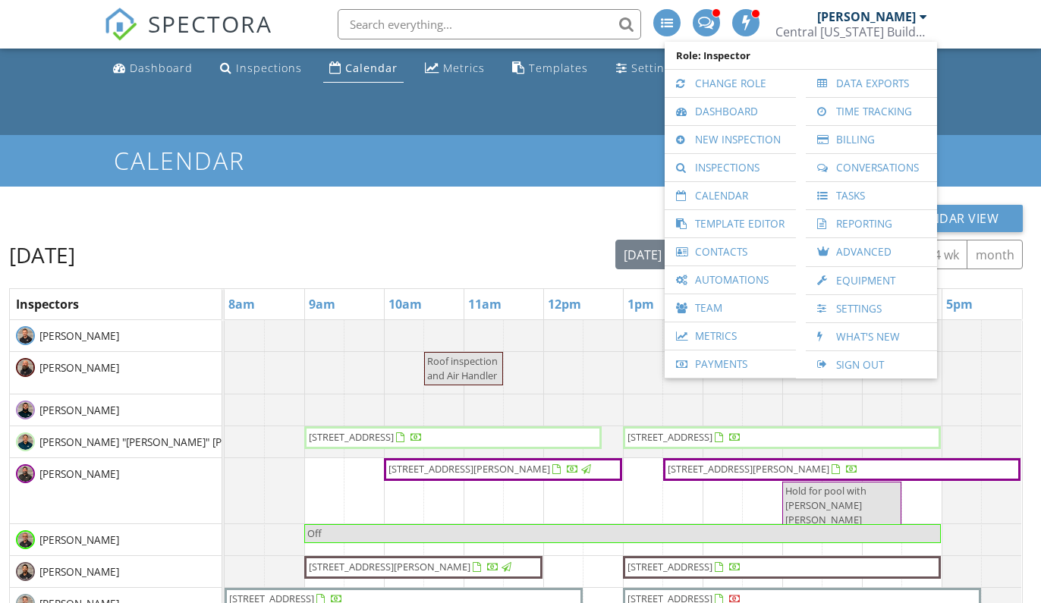
click at [947, 21] on nav "SPECTORA [PERSON_NAME] Central [US_STATE] Building Inspectors Role: Inspector C…" at bounding box center [520, 24] width 1041 height 49
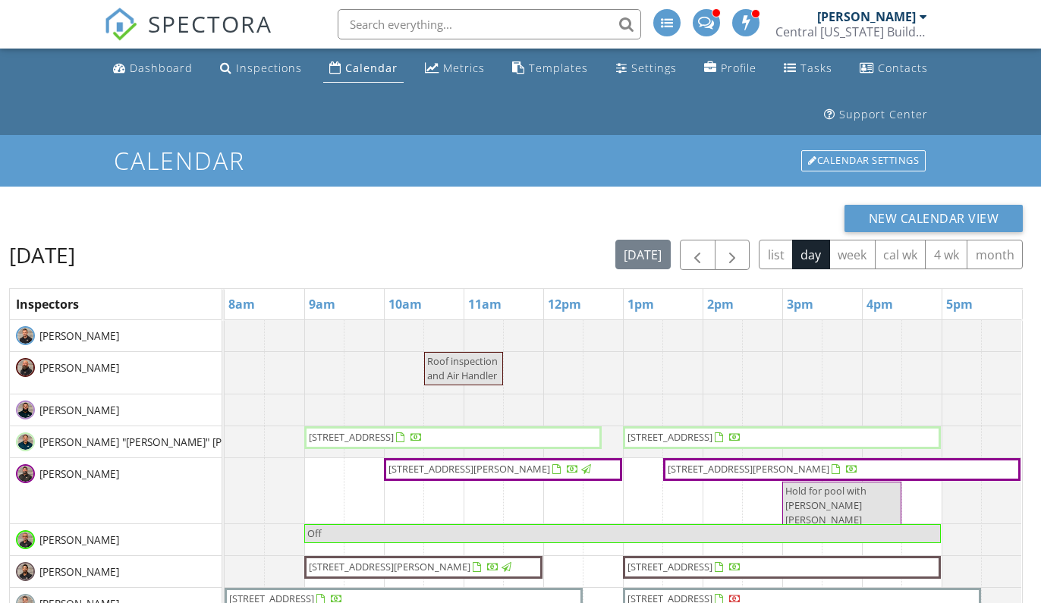
click at [917, 14] on div "[PERSON_NAME]" at bounding box center [873, 16] width 110 height 15
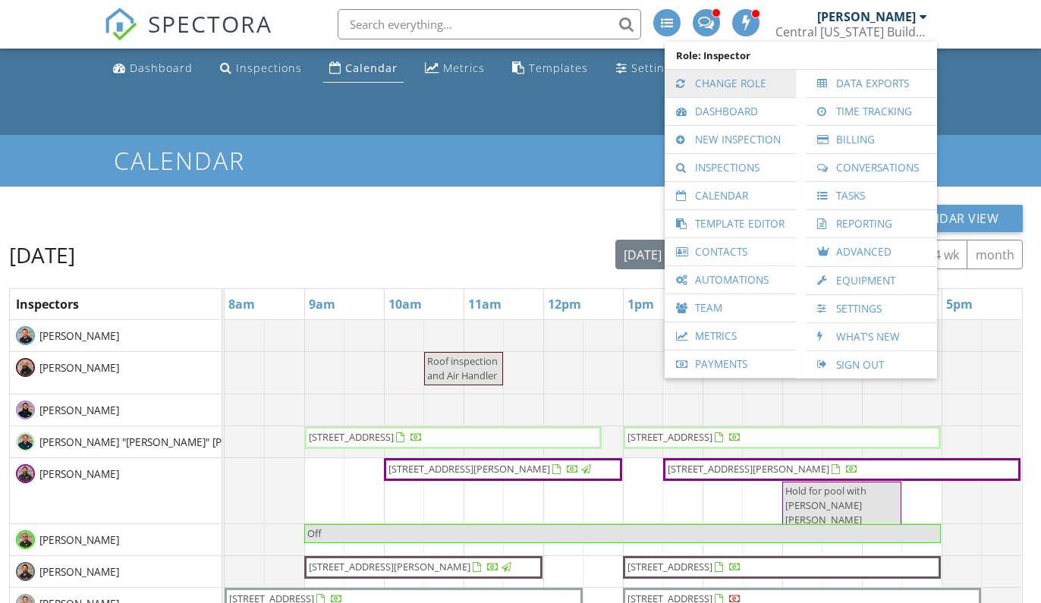
click at [737, 84] on link "Change Role" at bounding box center [731, 83] width 116 height 27
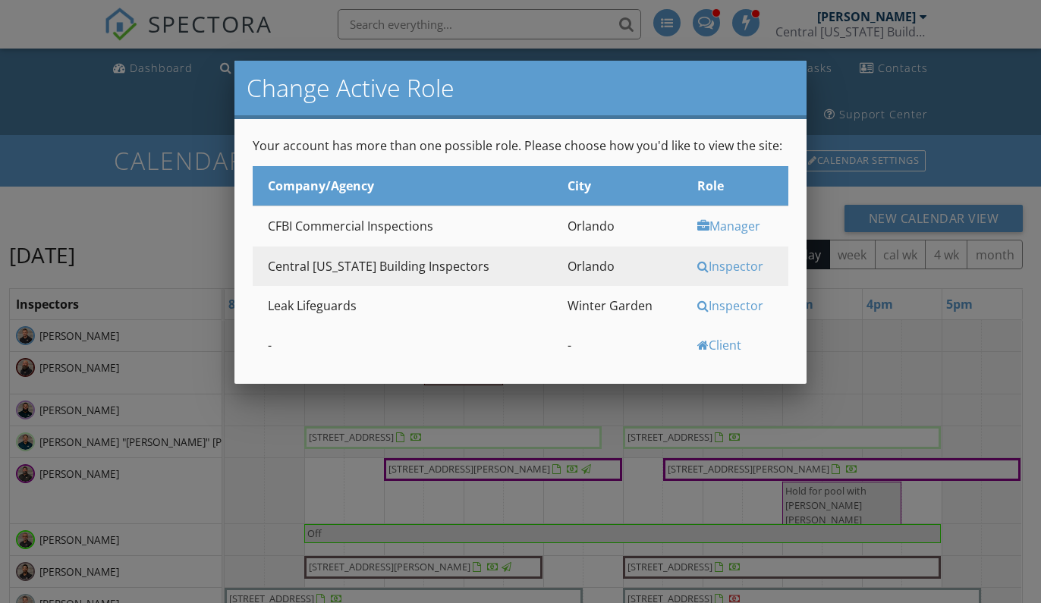
click at [711, 219] on div "Manager" at bounding box center [741, 226] width 87 height 17
